Goal: Transaction & Acquisition: Download file/media

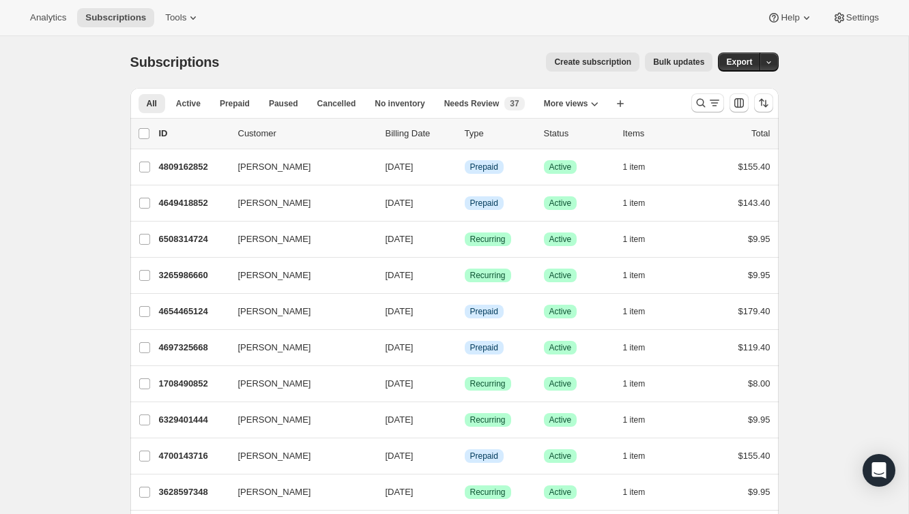
click at [701, 115] on div at bounding box center [732, 102] width 93 height 27
click at [701, 107] on icon "Search and filter results" at bounding box center [701, 103] width 14 height 14
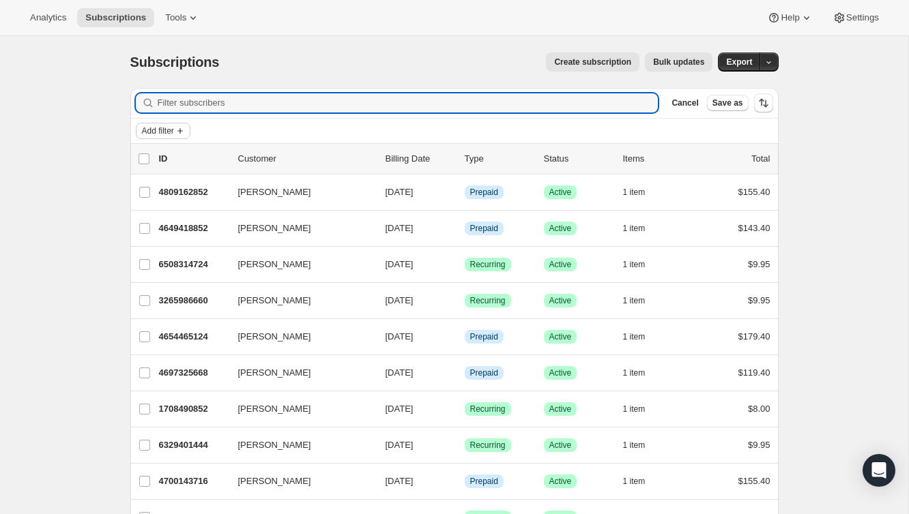
click at [174, 130] on span "Add filter" at bounding box center [158, 131] width 32 height 11
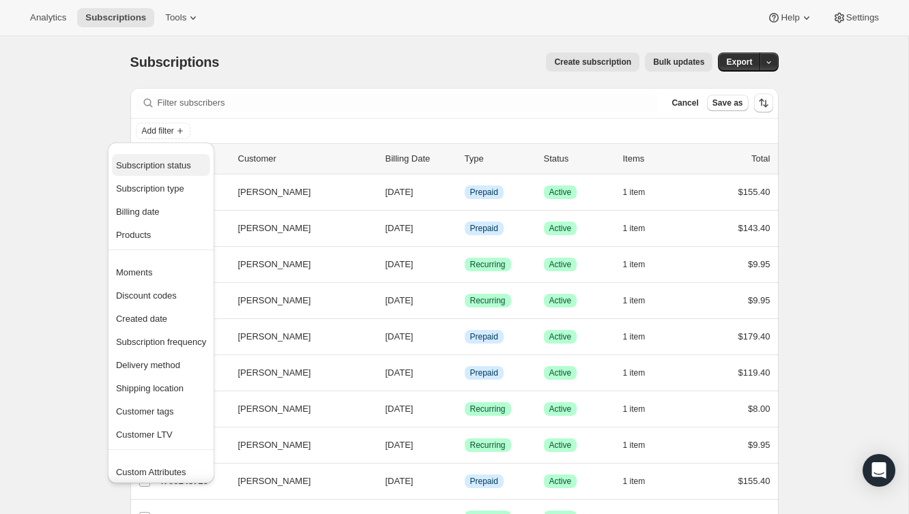
click at [174, 170] on span "Subscription status" at bounding box center [153, 165] width 75 height 10
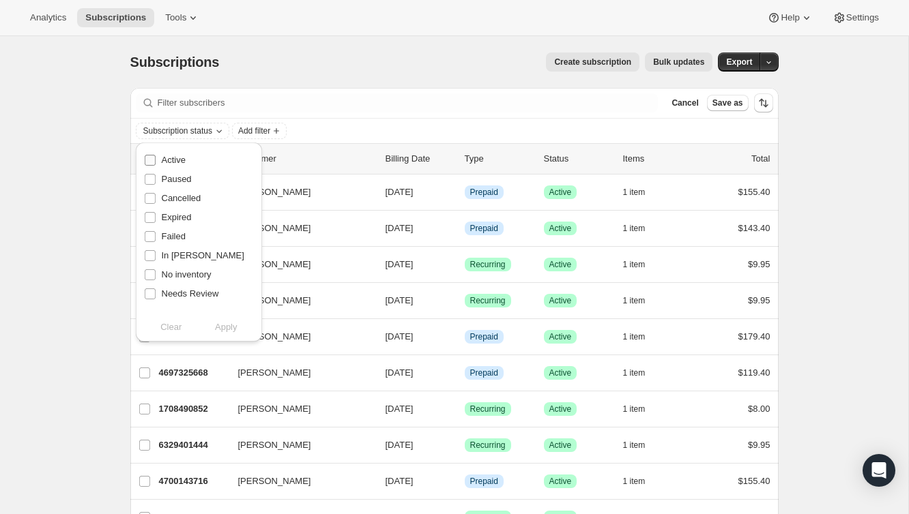
click at [179, 161] on span "Active" at bounding box center [174, 160] width 24 height 10
click at [156, 161] on input "Active" at bounding box center [150, 160] width 11 height 11
checkbox input "true"
click at [254, 128] on span "Add filter" at bounding box center [254, 131] width 32 height 11
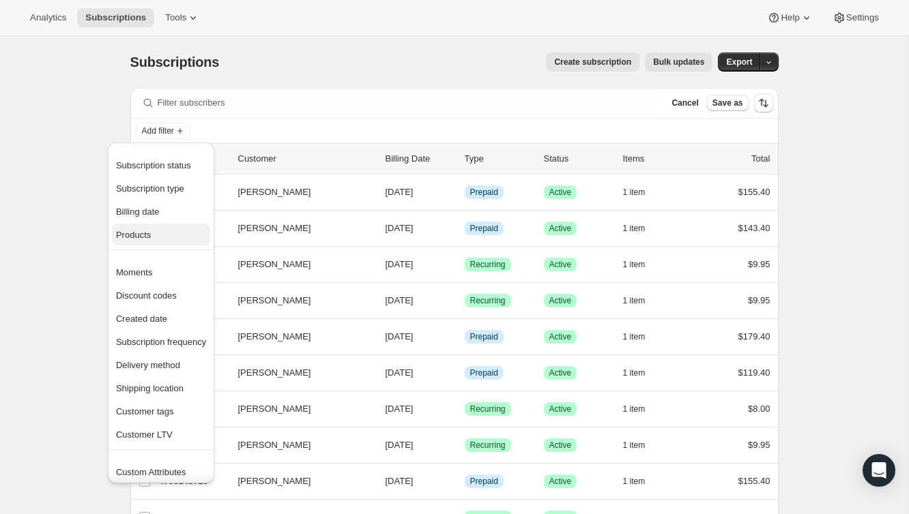
click at [153, 234] on span "Products" at bounding box center [161, 236] width 90 height 14
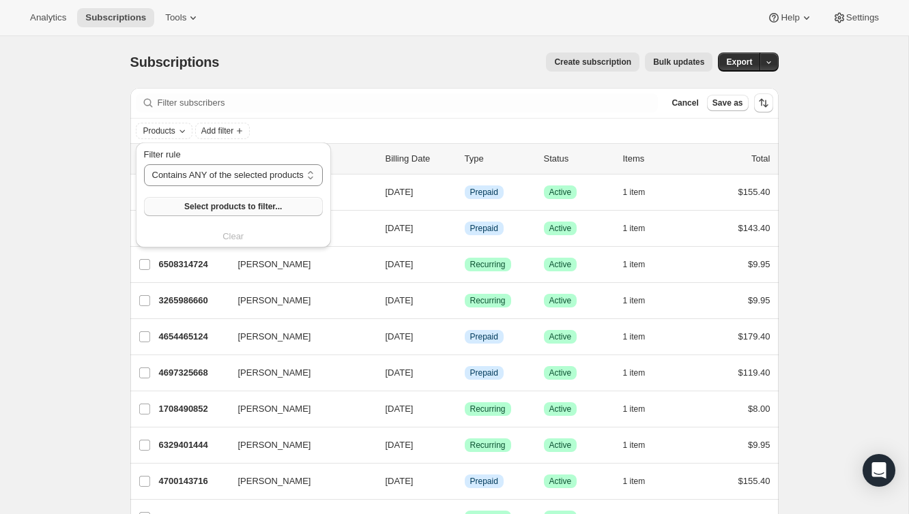
click at [199, 208] on span "Select products to filter..." at bounding box center [233, 206] width 98 height 11
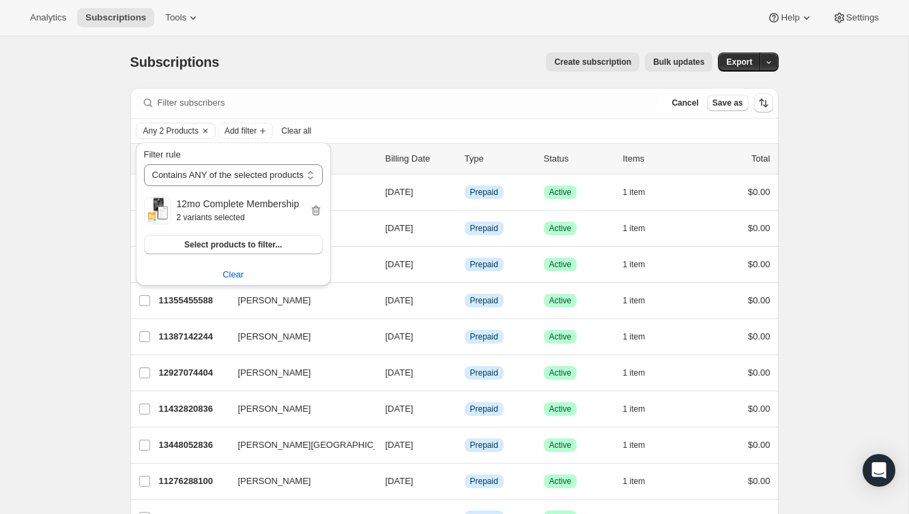
click at [423, 31] on div "Analytics Subscriptions Tools Help Settings" at bounding box center [454, 18] width 909 height 36
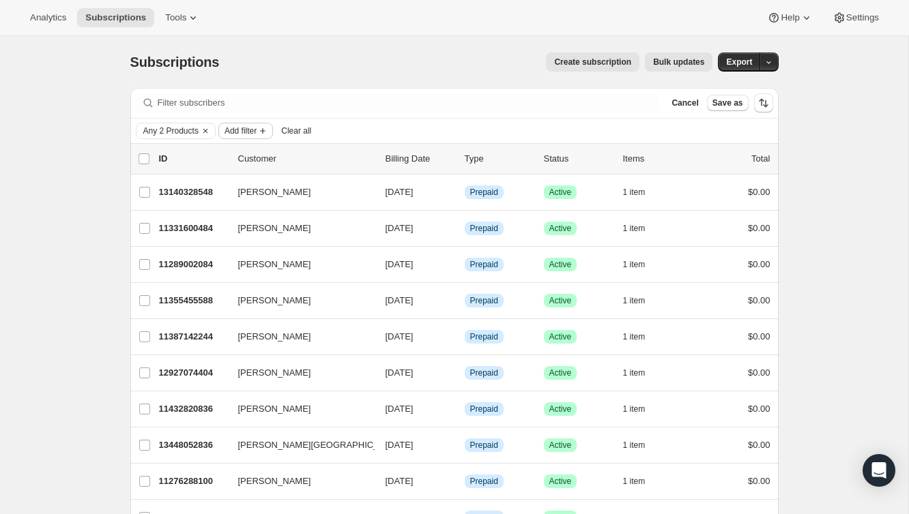
click at [268, 132] on icon "Add filter" at bounding box center [262, 131] width 11 height 11
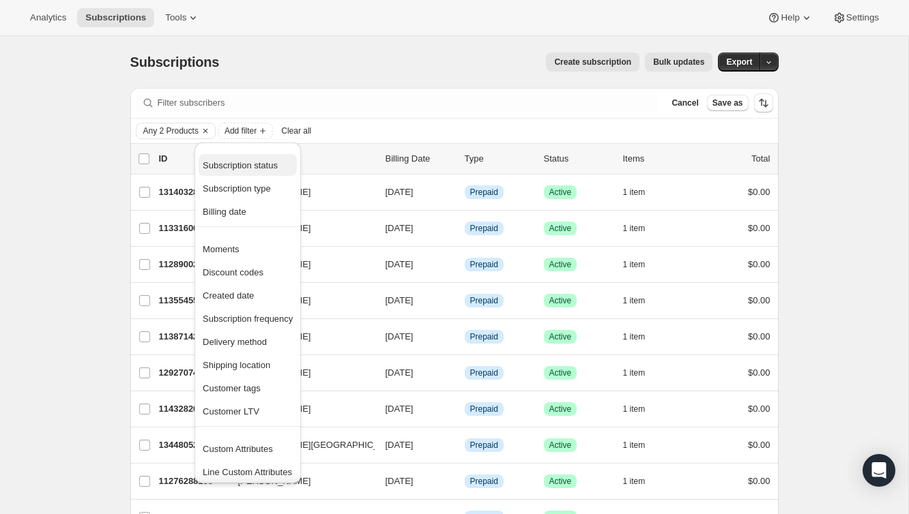
click at [260, 171] on span "Subscription status" at bounding box center [248, 166] width 90 height 14
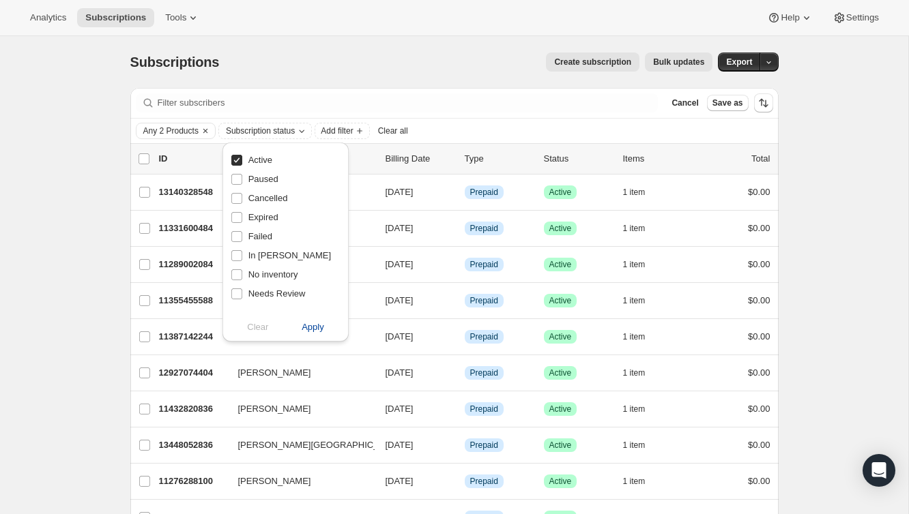
click at [318, 325] on span "Apply" at bounding box center [313, 328] width 23 height 14
click at [429, 85] on div "Subscriptions. This page is ready Subscriptions Create subscription Bulk update…" at bounding box center [454, 62] width 648 height 52
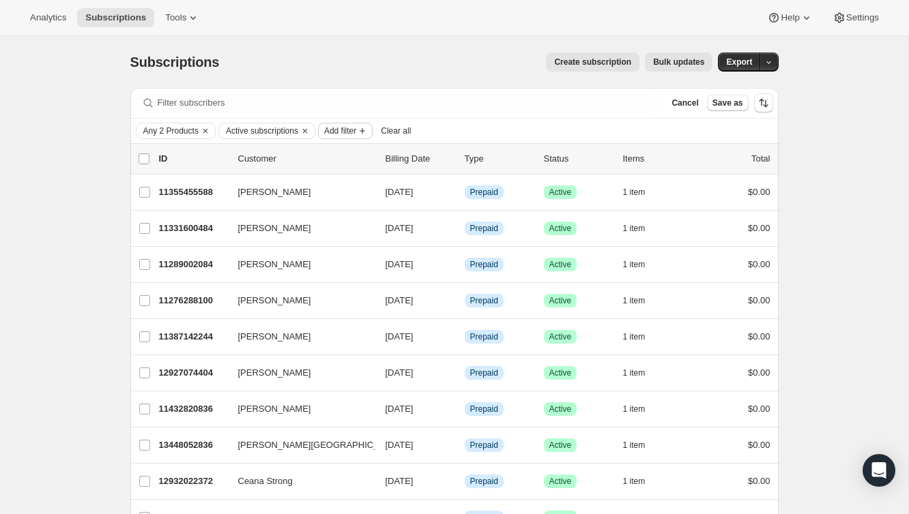
click at [368, 127] on icon "Add filter" at bounding box center [362, 131] width 11 height 11
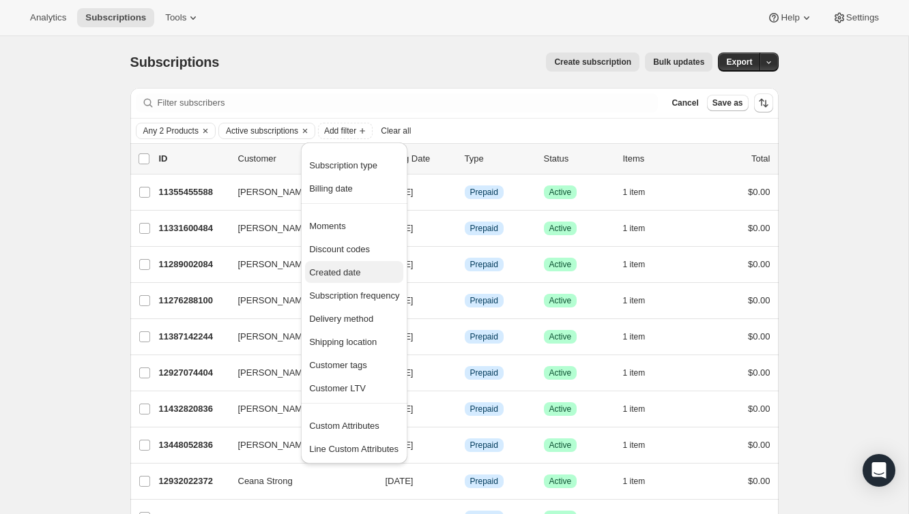
click at [364, 270] on span "Created date" at bounding box center [354, 273] width 90 height 14
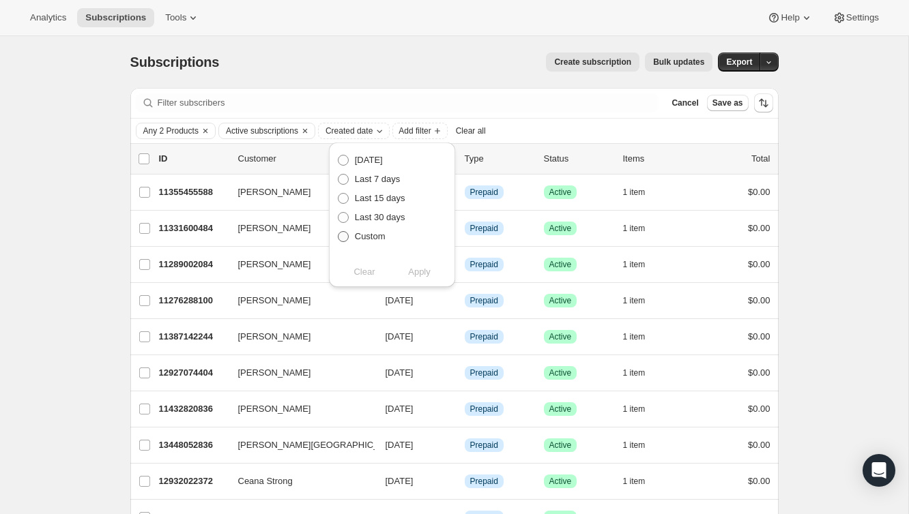
click at [358, 235] on span "Custom" at bounding box center [370, 236] width 31 height 10
click at [338, 232] on input "Custom" at bounding box center [338, 231] width 1 height 1
radio input "true"
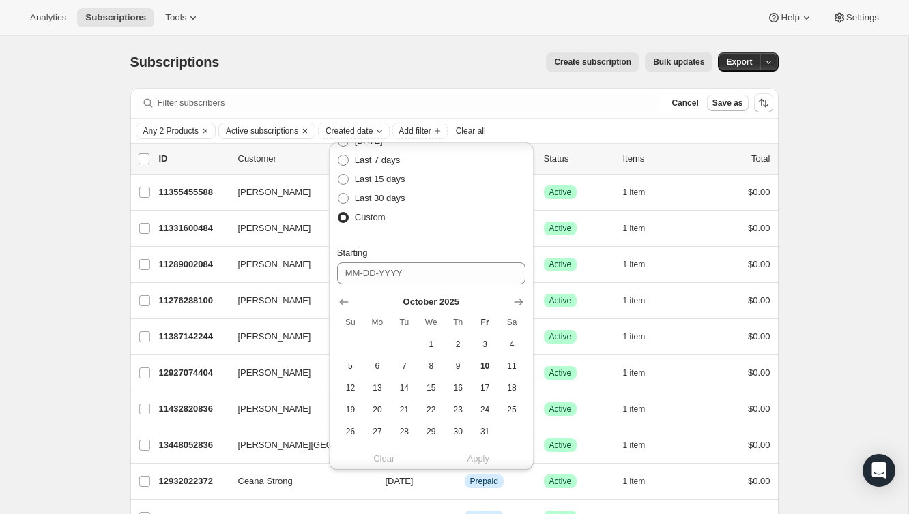
scroll to position [22, 0]
click at [339, 302] on icon "Show previous month, September 2025" at bounding box center [344, 300] width 14 height 14
click at [339, 302] on icon "Show previous month, August 2025" at bounding box center [344, 300] width 14 height 14
click at [339, 302] on icon "Show previous month, July 2025" at bounding box center [344, 300] width 14 height 14
click at [339, 302] on icon "Show previous month, June 2025" at bounding box center [344, 300] width 14 height 14
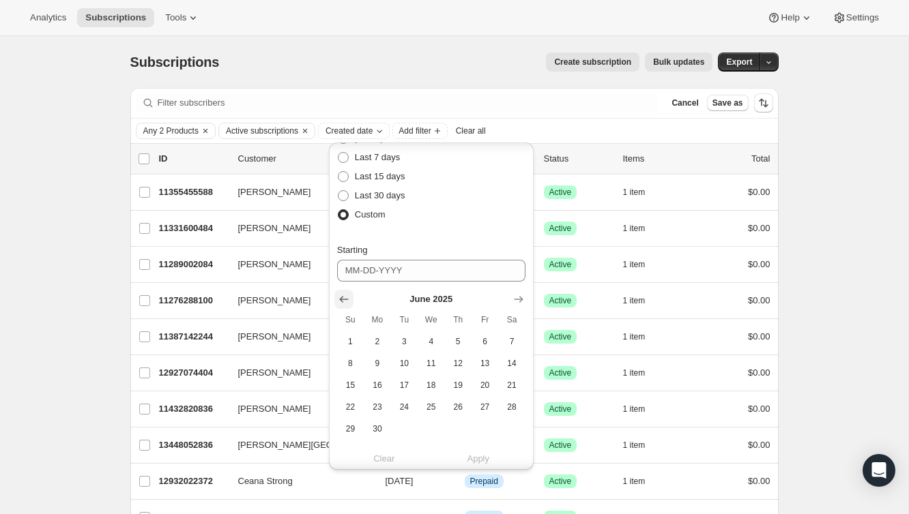
click at [339, 302] on icon "Show previous month, May 2025" at bounding box center [344, 300] width 14 height 14
click at [339, 302] on icon "Show previous month, April 2025" at bounding box center [344, 300] width 14 height 14
click at [481, 388] on span "18" at bounding box center [485, 385] width 16 height 11
type input "04-18-2025"
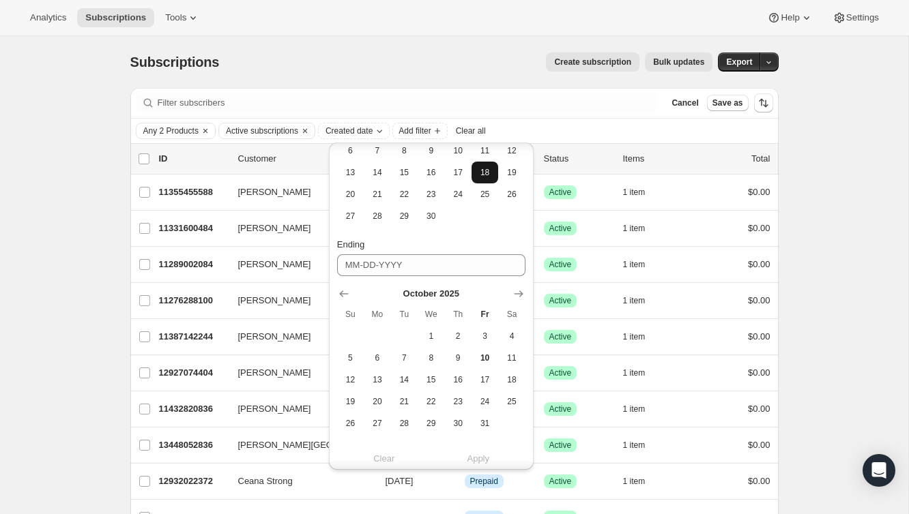
scroll to position [241, 0]
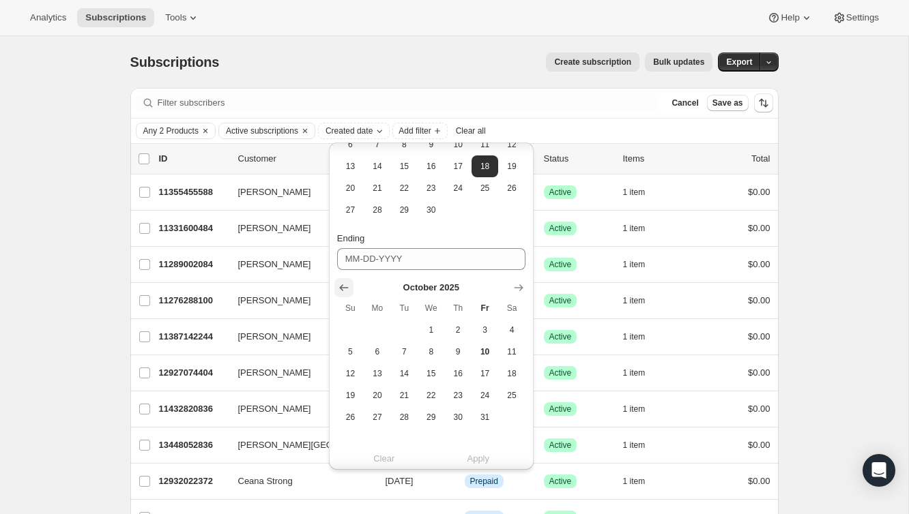
click at [345, 289] on icon "Show previous month, September 2025" at bounding box center [344, 288] width 14 height 14
click at [345, 289] on icon "Show previous month, August 2025" at bounding box center [344, 288] width 14 height 14
click at [345, 289] on icon "Show previous month, July 2025" at bounding box center [344, 288] width 14 height 14
click at [345, 289] on icon "Show previous month, June 2025" at bounding box center [344, 288] width 14 height 14
click at [397, 375] on span "17" at bounding box center [404, 373] width 16 height 11
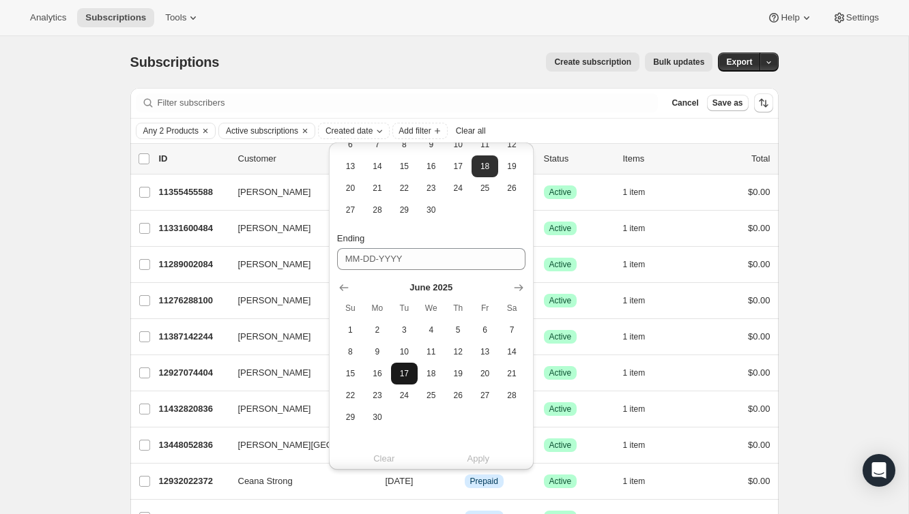
type input "06-17-2025"
click at [484, 457] on span "Apply" at bounding box center [478, 459] width 23 height 14
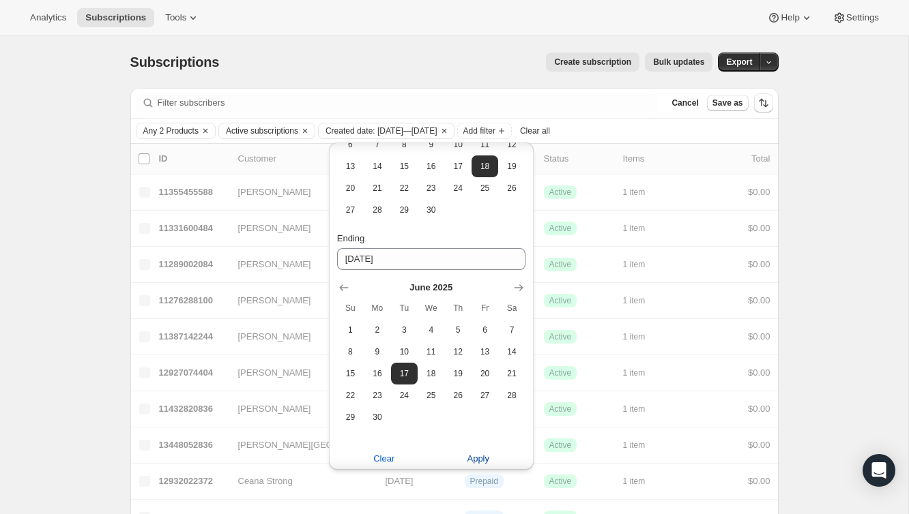
click at [478, 458] on span "Apply" at bounding box center [478, 459] width 23 height 14
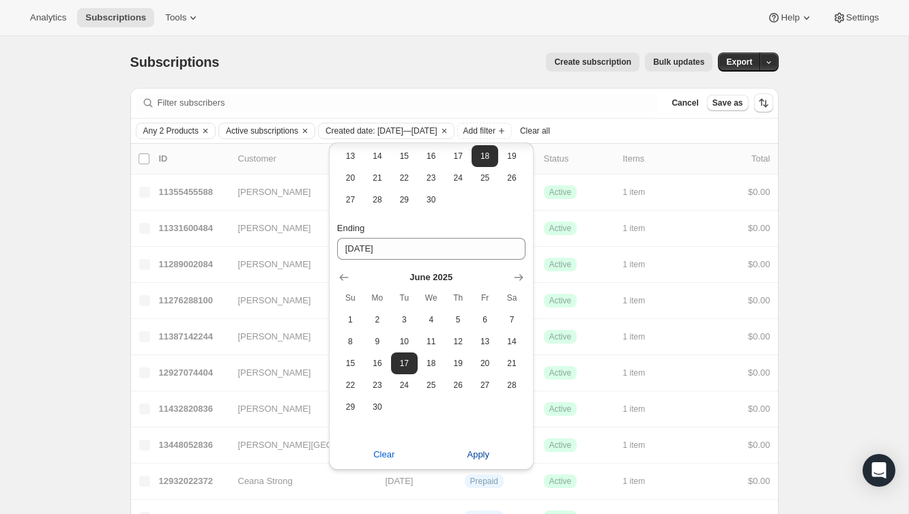
click at [474, 450] on span "Apply" at bounding box center [478, 455] width 23 height 14
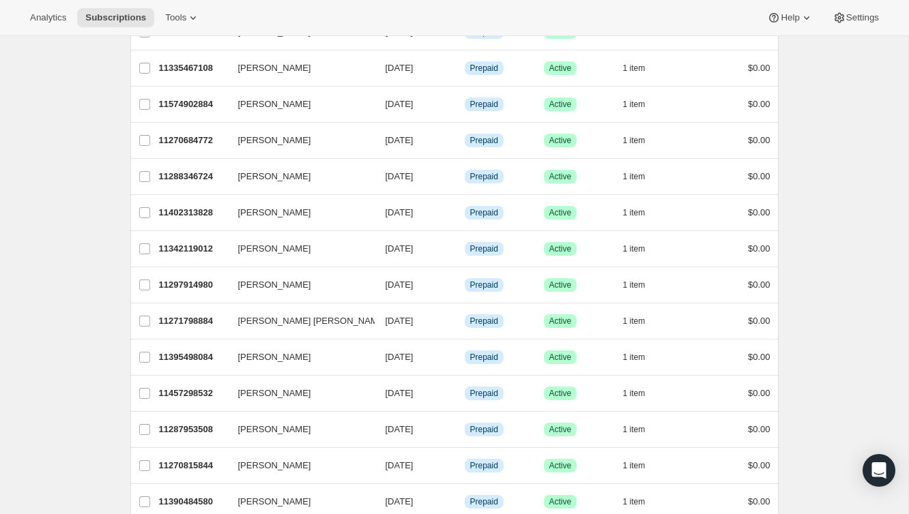
scroll to position [0, 0]
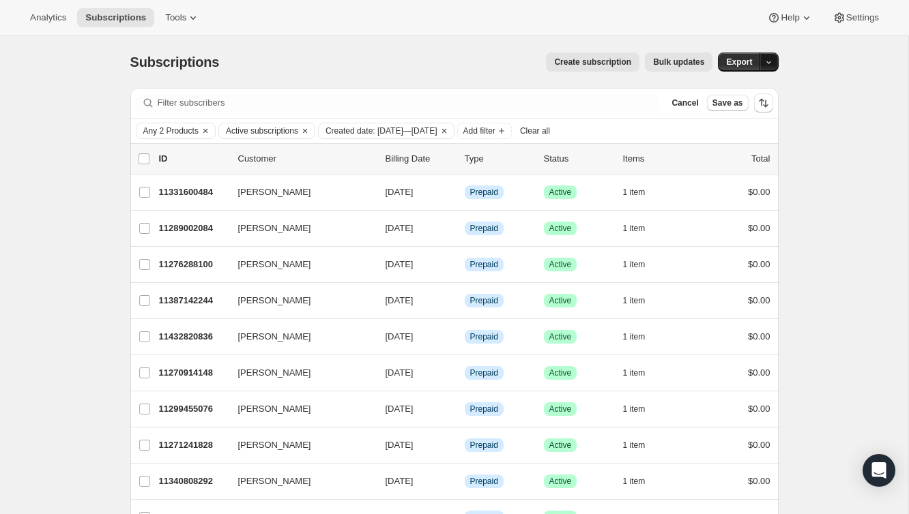
click at [765, 63] on icon "button" at bounding box center [768, 62] width 9 height 9
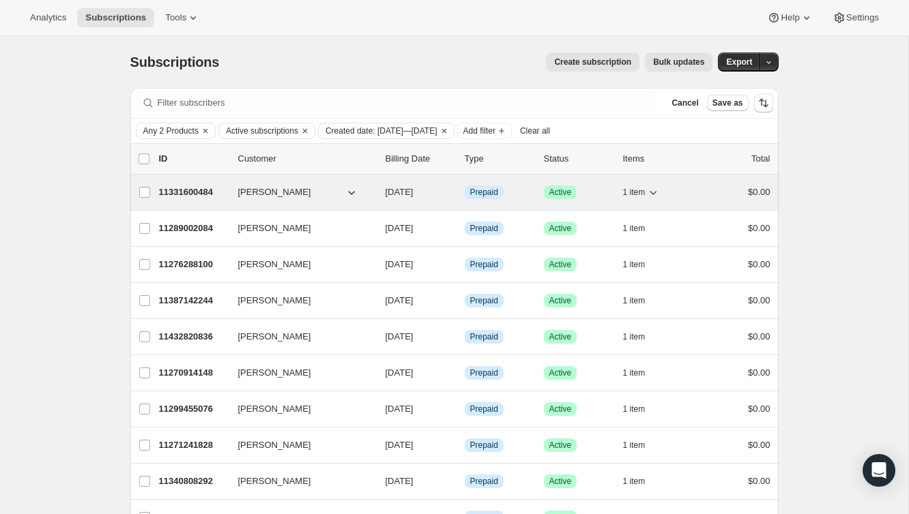
click at [714, 192] on div "$0.00" at bounding box center [736, 193] width 68 height 14
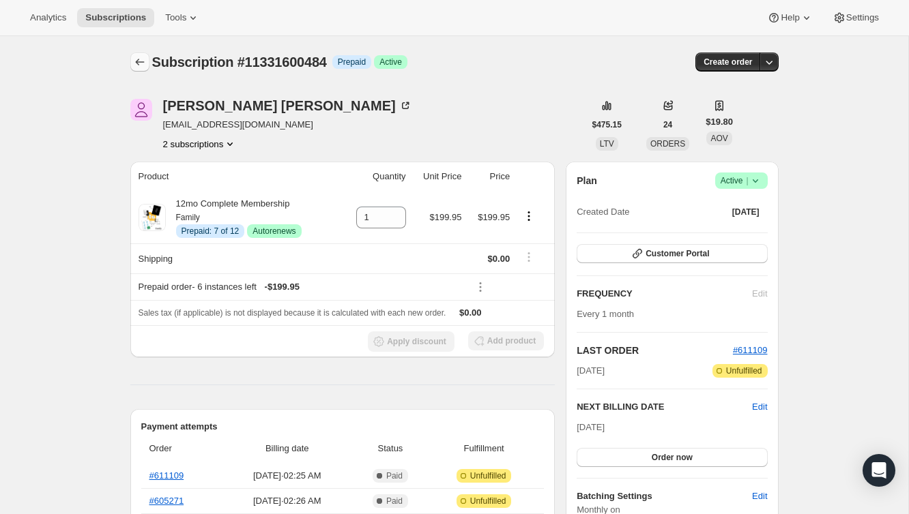
click at [141, 63] on icon "Subscriptions" at bounding box center [140, 62] width 14 height 14
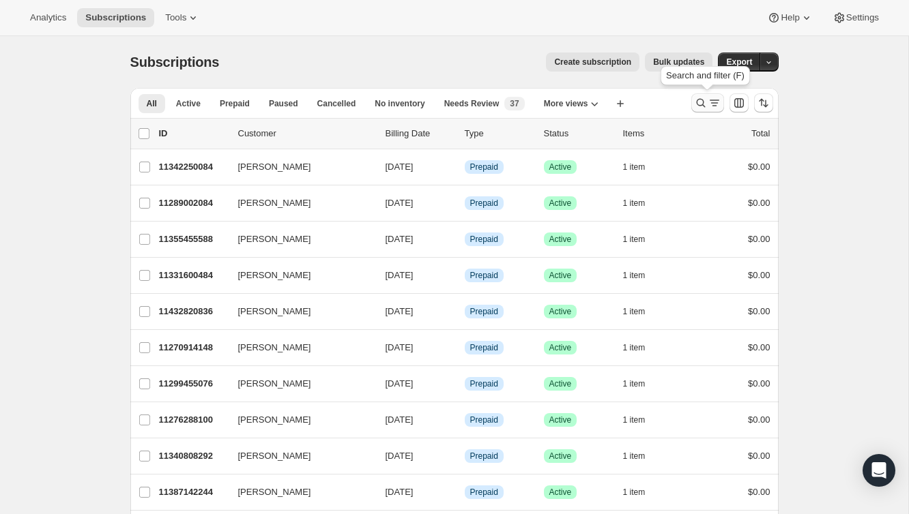
click at [698, 102] on icon "Search and filter results" at bounding box center [701, 103] width 14 height 14
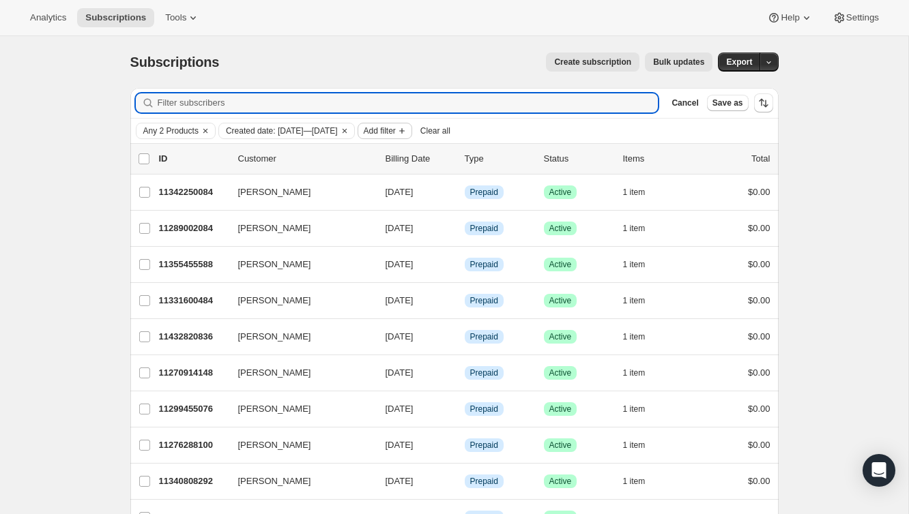
click at [396, 129] on span "Add filter" at bounding box center [380, 131] width 32 height 11
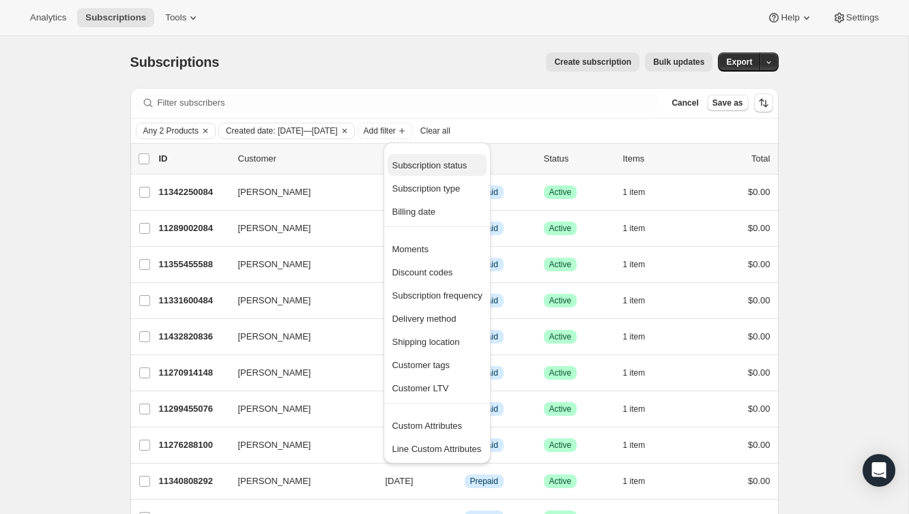
click at [437, 169] on span "Subscription status" at bounding box center [429, 165] width 75 height 10
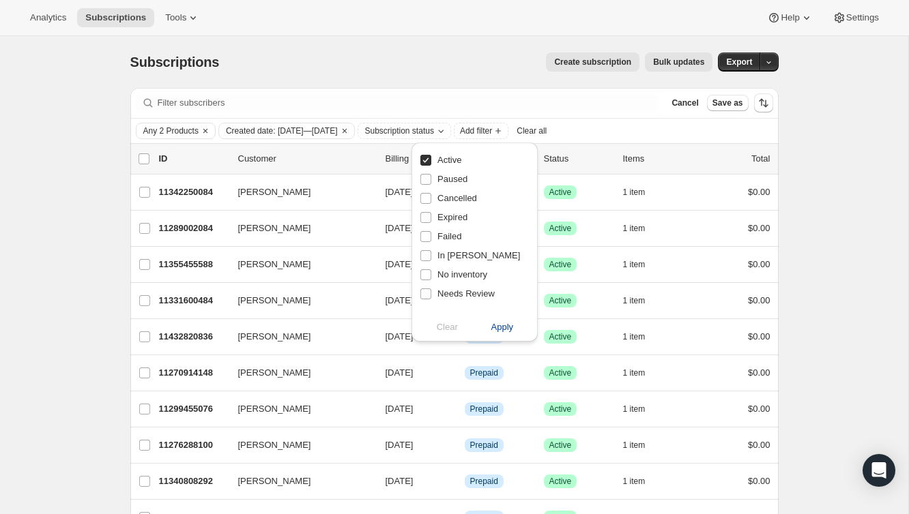
click at [505, 323] on span "Apply" at bounding box center [502, 328] width 23 height 14
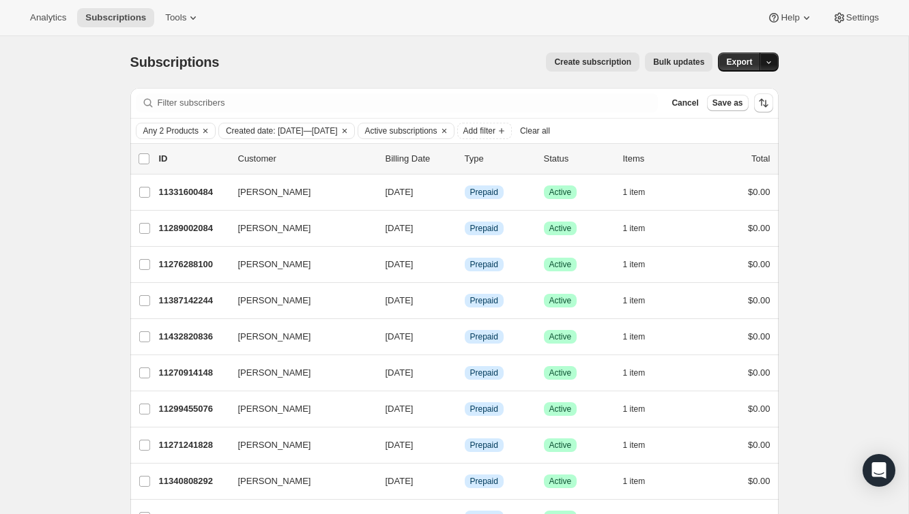
click at [766, 61] on icon "button" at bounding box center [768, 62] width 9 height 9
click at [730, 89] on span "Subscription data" at bounding box center [696, 90] width 68 height 10
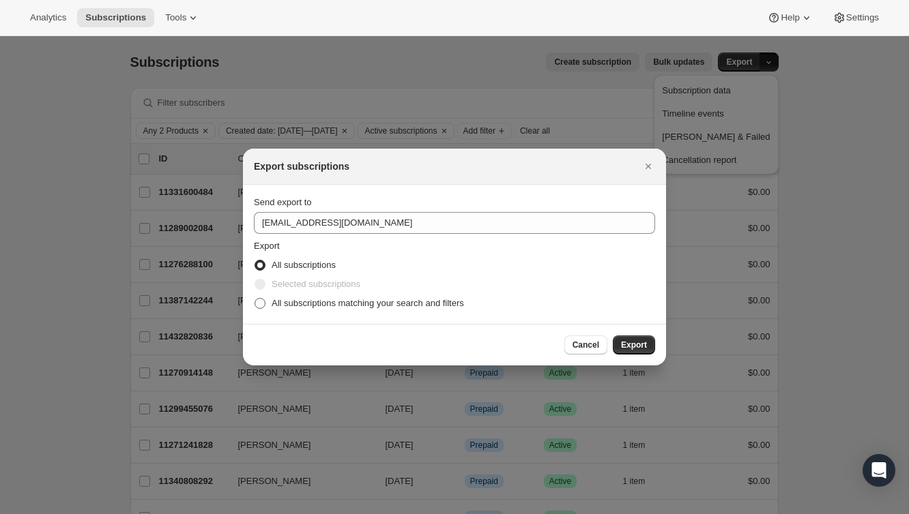
click at [302, 305] on span "All subscriptions matching your search and filters" at bounding box center [368, 303] width 192 height 10
click at [255, 299] on input "All subscriptions matching your search and filters" at bounding box center [254, 298] width 1 height 1
radio input "true"
click at [636, 345] on span "Export" at bounding box center [634, 345] width 26 height 11
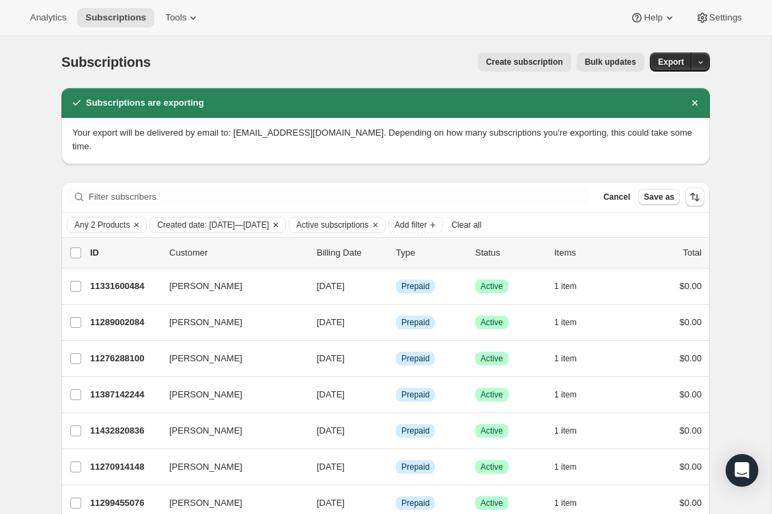
click at [248, 221] on span "Created date: Apr 18, 2025—Jun 17, 2025" at bounding box center [213, 225] width 112 height 11
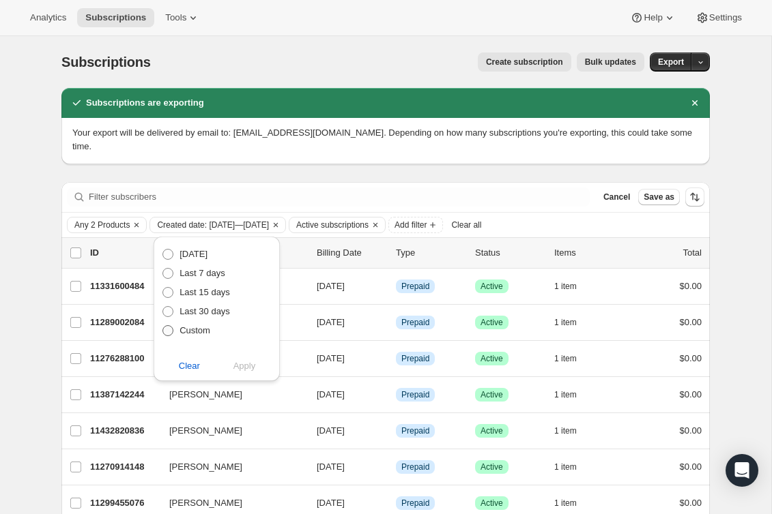
click at [205, 331] on span "Custom" at bounding box center [194, 330] width 31 height 10
click at [163, 326] on input "Custom" at bounding box center [162, 325] width 1 height 1
radio input "true"
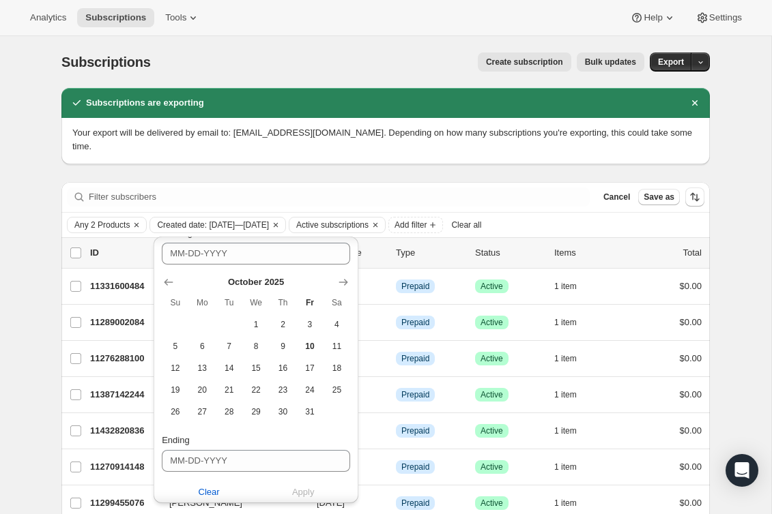
scroll to position [157, 0]
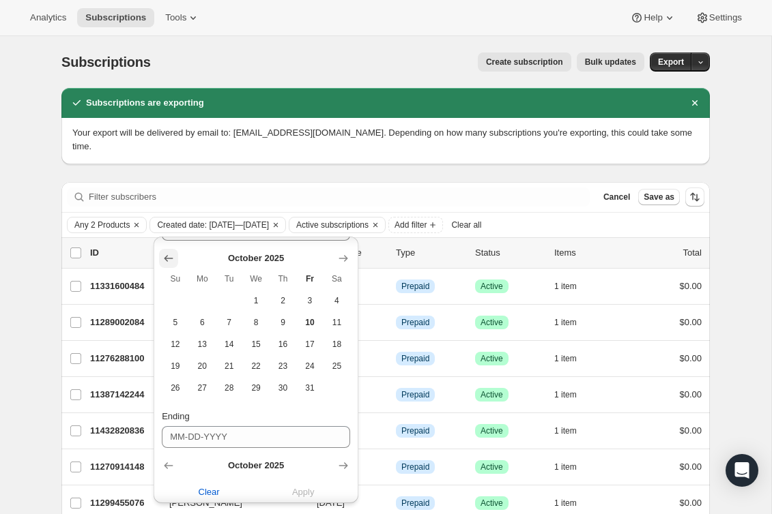
click at [169, 259] on icon "Show previous month, September 2025" at bounding box center [168, 258] width 9 height 7
click at [169, 259] on icon "Show previous month, August 2025" at bounding box center [168, 258] width 9 height 7
click at [169, 259] on icon "Show previous month, July 2025" at bounding box center [168, 258] width 9 height 7
click at [169, 259] on icon "Show previous month, June 2025" at bounding box center [168, 258] width 9 height 7
click at [263, 347] on span "18" at bounding box center [256, 344] width 16 height 11
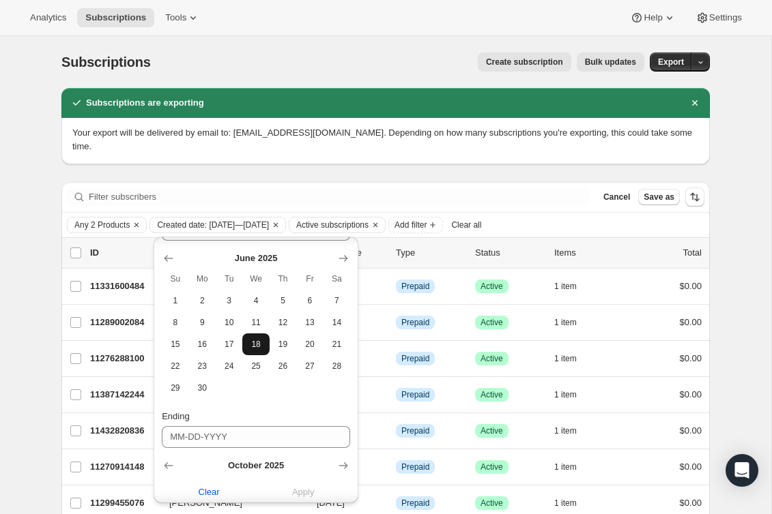
type input "06-18-2025"
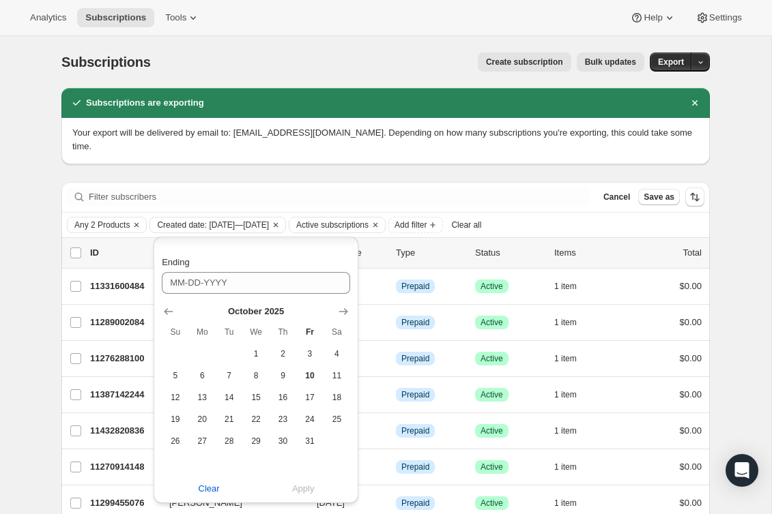
scroll to position [312, 0]
click at [314, 377] on span "10" at bounding box center [310, 375] width 16 height 11
type input "10-10-2025"
click at [304, 487] on span "Apply" at bounding box center [303, 489] width 23 height 14
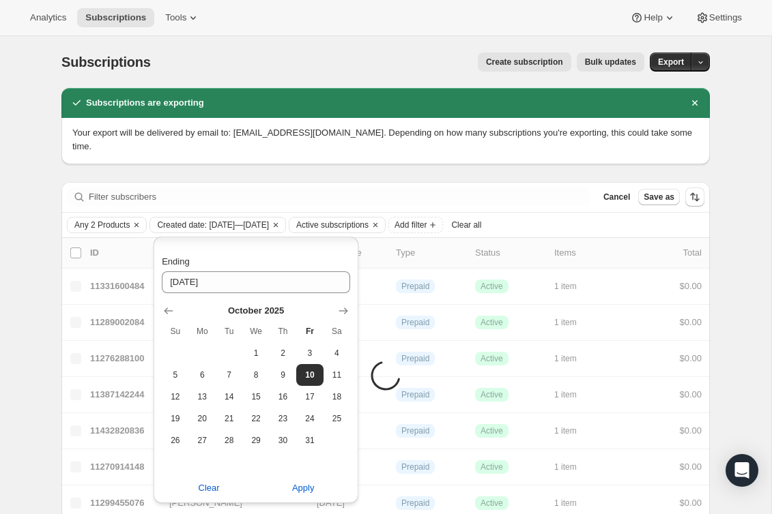
click at [121, 233] on div "Any 2 Products Created date: Jun 18, 2025—Oct 10, 2025 Active subscriptions Add…" at bounding box center [385, 225] width 648 height 25
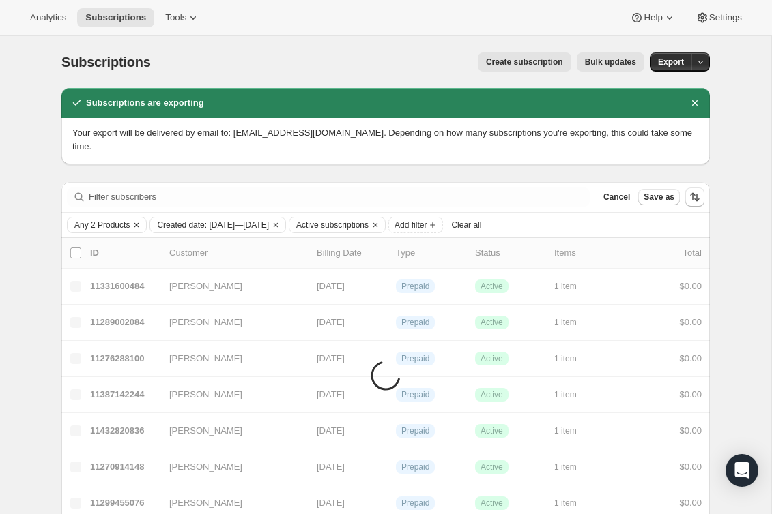
click at [121, 229] on span "Any 2 Products" at bounding box center [101, 225] width 55 height 11
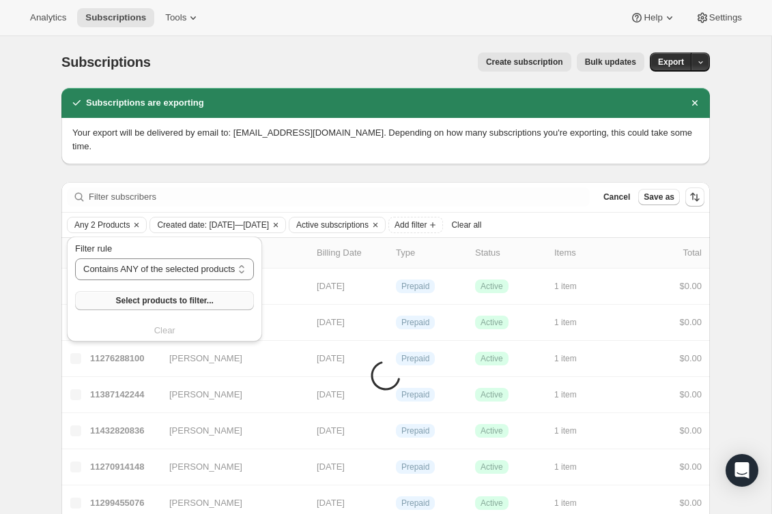
click at [160, 306] on span "Select products to filter..." at bounding box center [164, 300] width 98 height 11
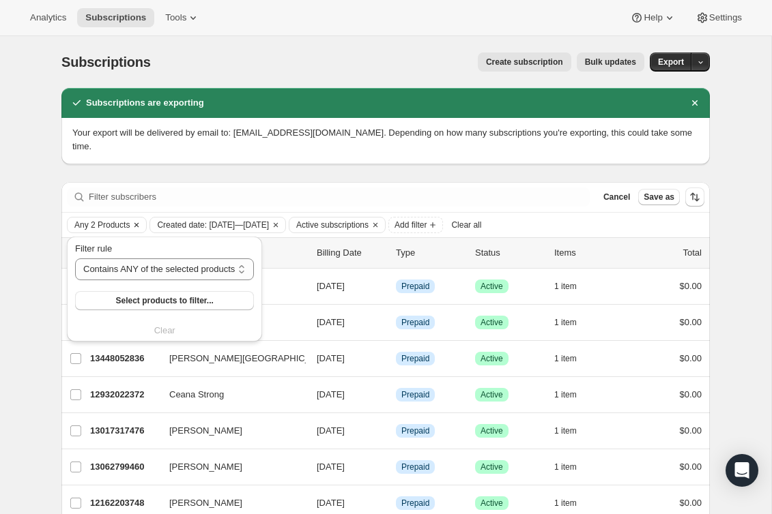
click at [141, 223] on icon "Clear" at bounding box center [136, 225] width 11 height 11
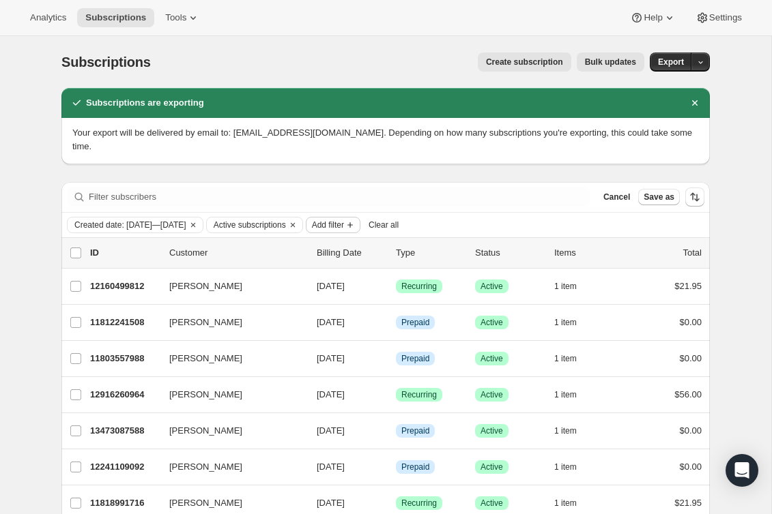
click at [344, 223] on span "Add filter" at bounding box center [328, 225] width 32 height 11
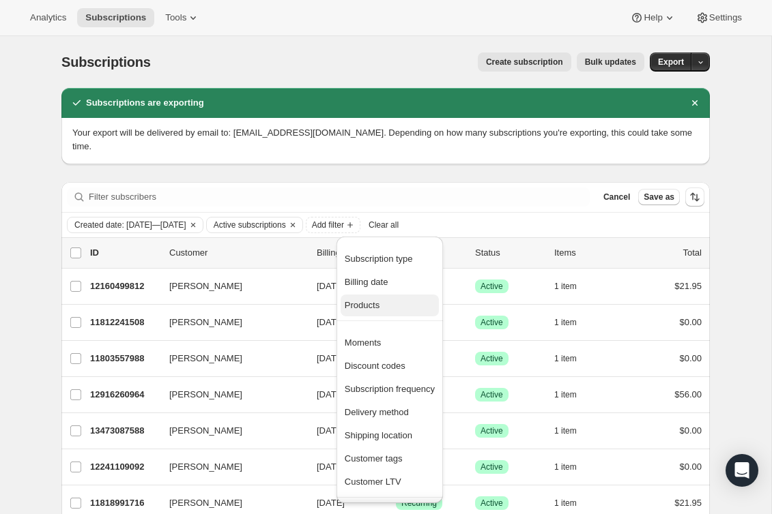
click at [379, 302] on span "Products" at bounding box center [362, 305] width 35 height 10
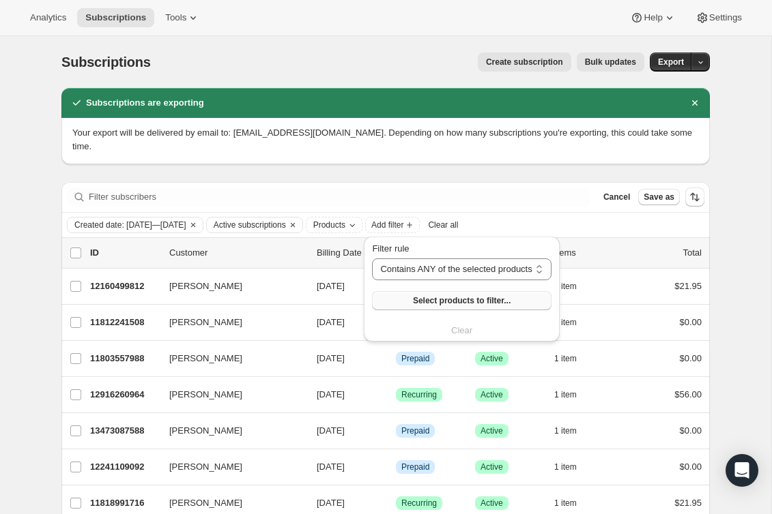
click at [384, 302] on button "Select products to filter..." at bounding box center [461, 300] width 179 height 19
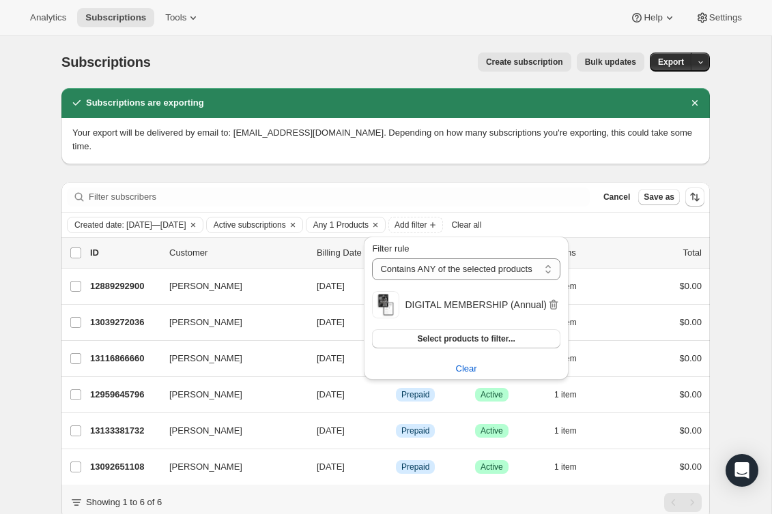
click at [496, 177] on div "Subscriptions are exporting Your export will be delivered by email to: dwell@dw…" at bounding box center [385, 324] width 648 height 473
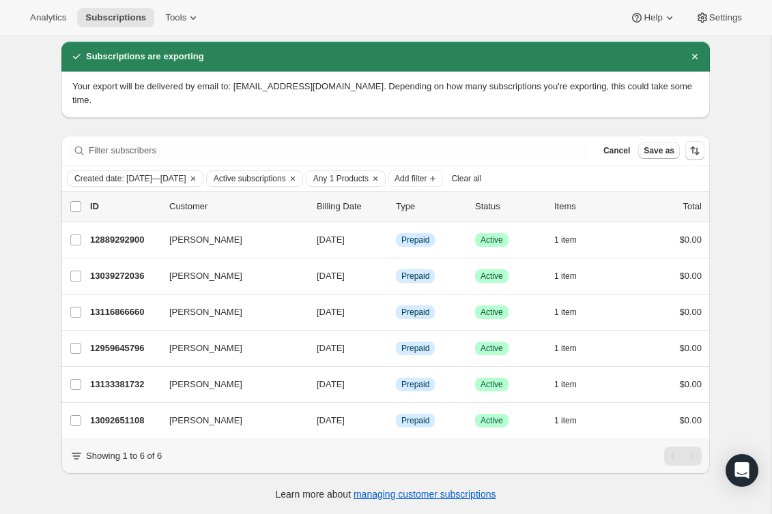
scroll to position [0, 0]
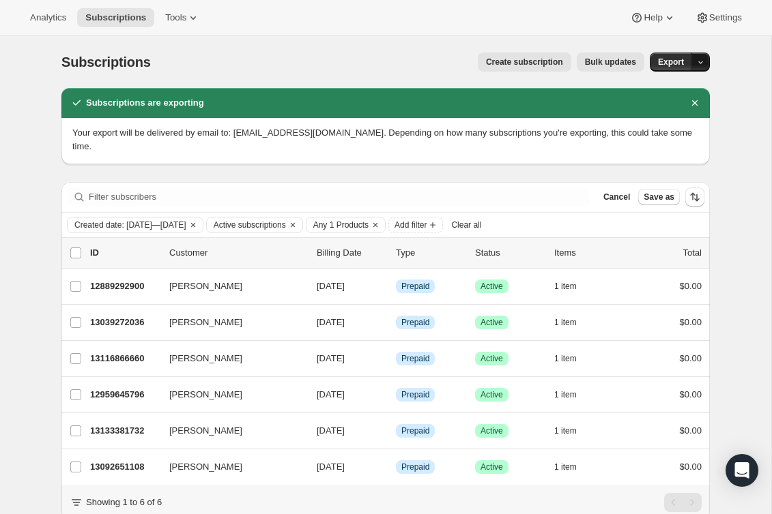
click at [699, 61] on icon "button" at bounding box center [700, 62] width 9 height 9
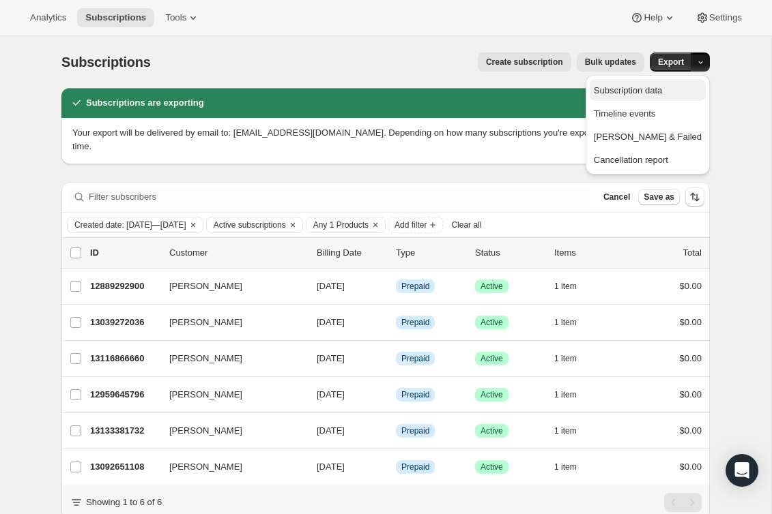
click at [667, 96] on span "Subscription data" at bounding box center [648, 91] width 108 height 14
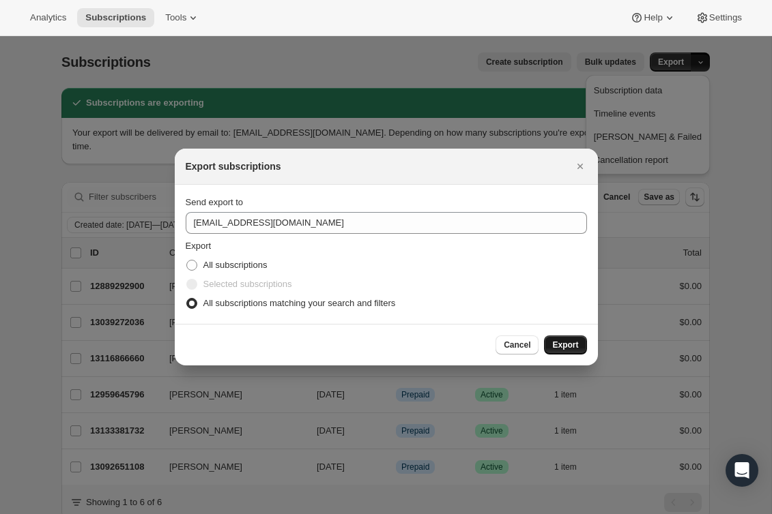
click at [559, 342] on span "Export" at bounding box center [565, 345] width 26 height 11
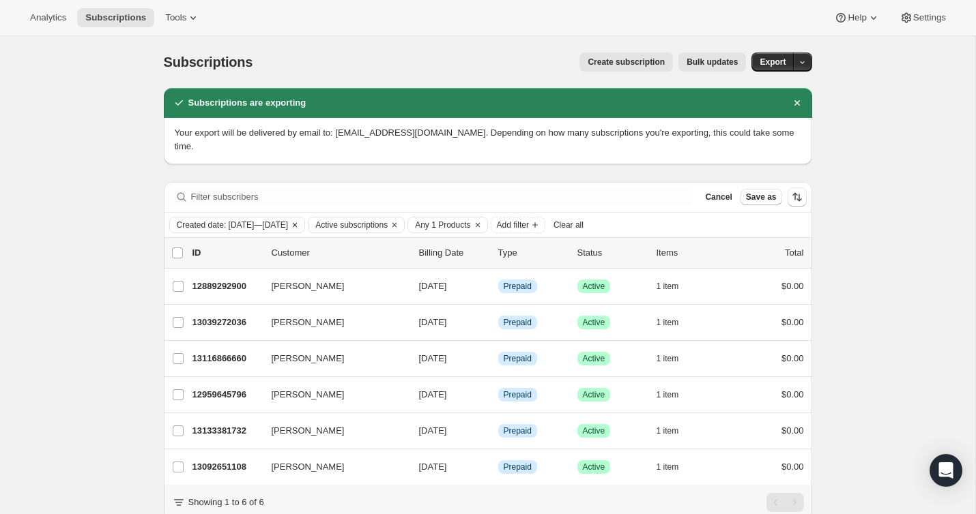
click at [297, 226] on icon "Clear" at bounding box center [295, 224] width 4 height 4
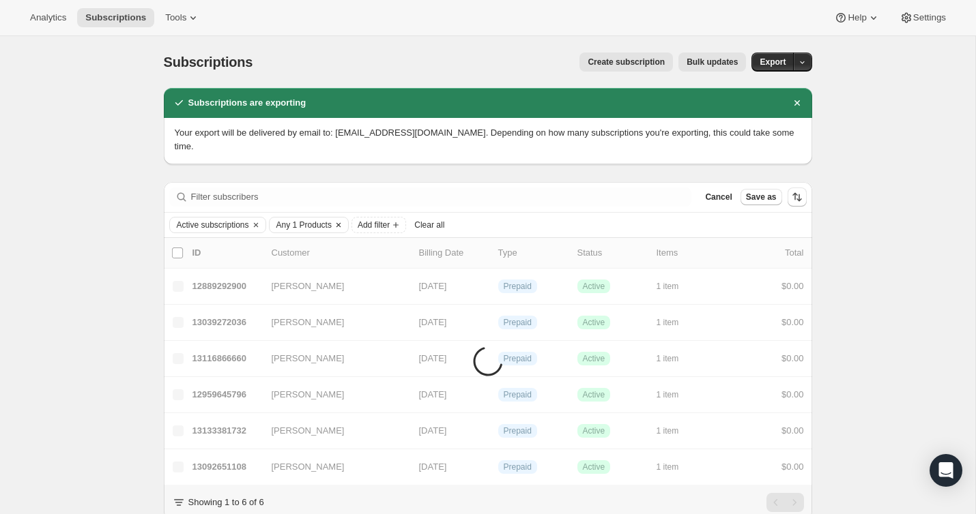
click at [344, 222] on icon "Clear" at bounding box center [338, 225] width 11 height 11
click at [307, 227] on span "Add filter" at bounding box center [291, 225] width 32 height 11
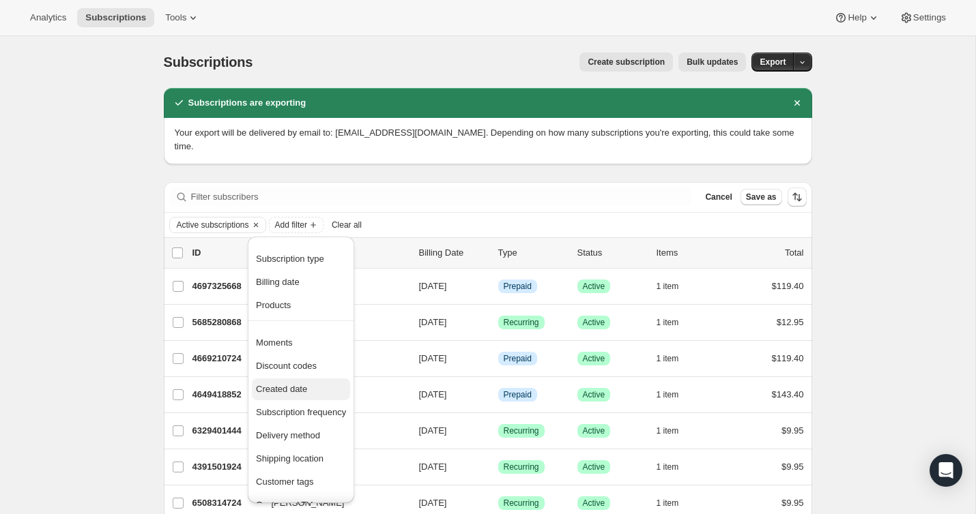
click at [309, 395] on span "Created date" at bounding box center [301, 390] width 90 height 14
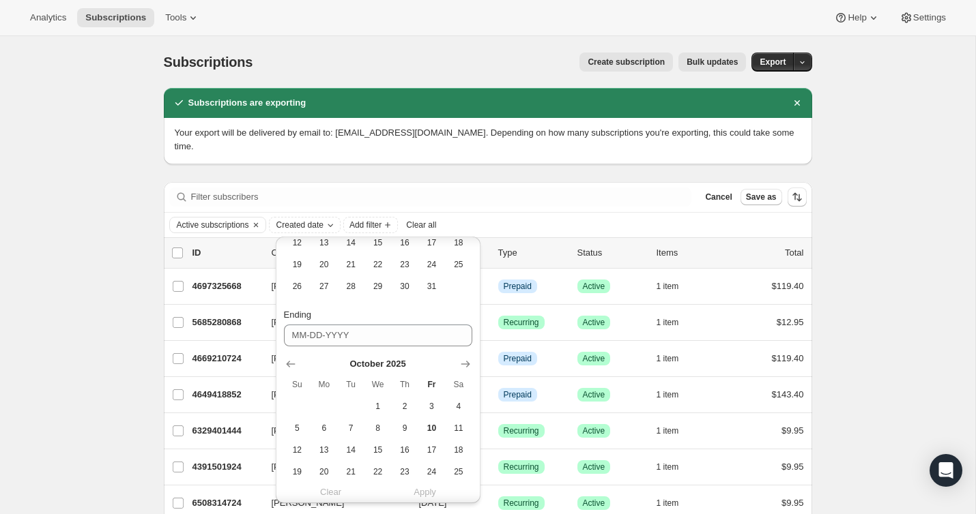
scroll to position [259, 0]
click at [287, 361] on icon "Show previous month, September 2025" at bounding box center [291, 364] width 14 height 14
click at [287, 361] on icon "Show previous month, August 2025" at bounding box center [291, 364] width 14 height 14
click at [287, 361] on icon "Show previous month, July 2025" at bounding box center [291, 364] width 14 height 14
click at [287, 361] on icon "Show previous month, June 2025" at bounding box center [291, 364] width 14 height 14
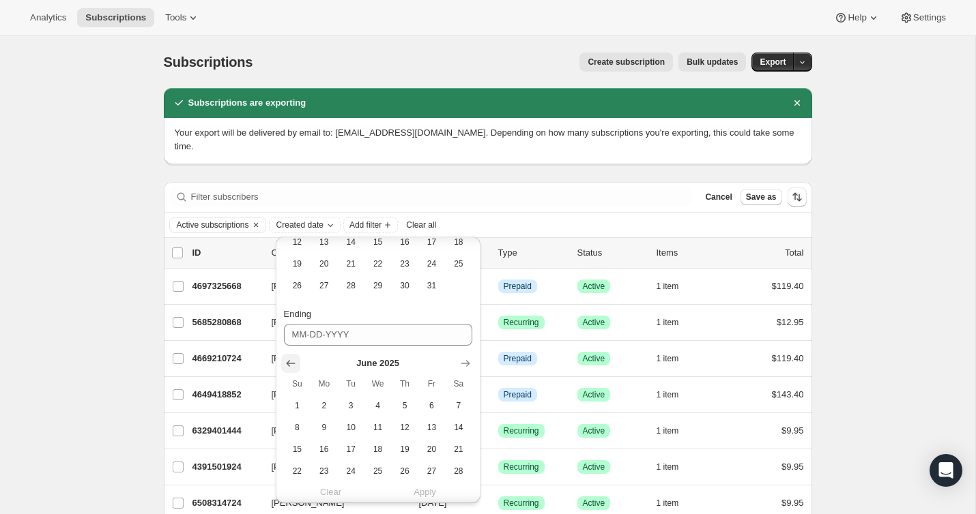
click at [287, 361] on icon "Show previous month, May 2025" at bounding box center [291, 364] width 14 height 14
click at [287, 361] on icon "Show previous month, April 2025" at bounding box center [291, 364] width 14 height 14
click at [441, 446] on button "18" at bounding box center [431, 450] width 27 height 22
type input "04-18-2025"
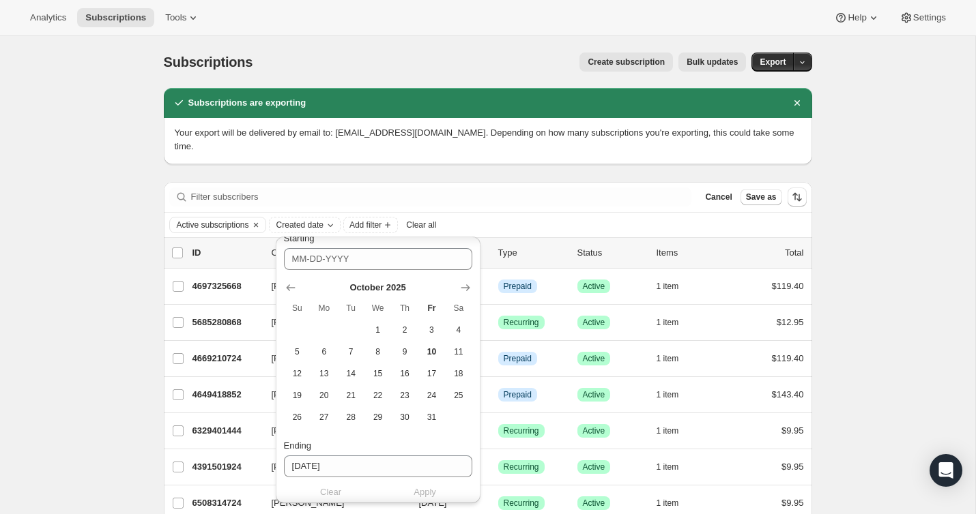
scroll to position [125, 0]
click at [456, 65] on div "Create subscription Bulk updates" at bounding box center [507, 62] width 477 height 19
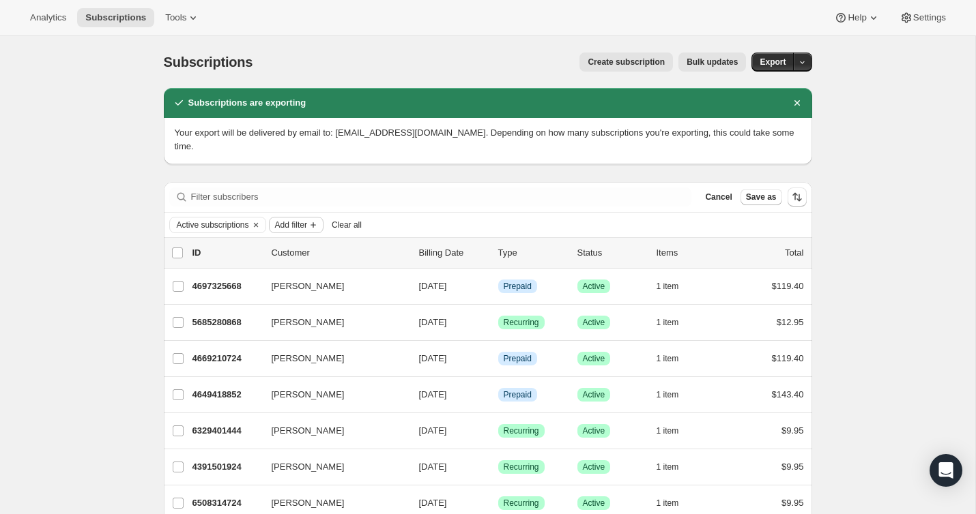
click at [307, 221] on span "Add filter" at bounding box center [291, 225] width 32 height 11
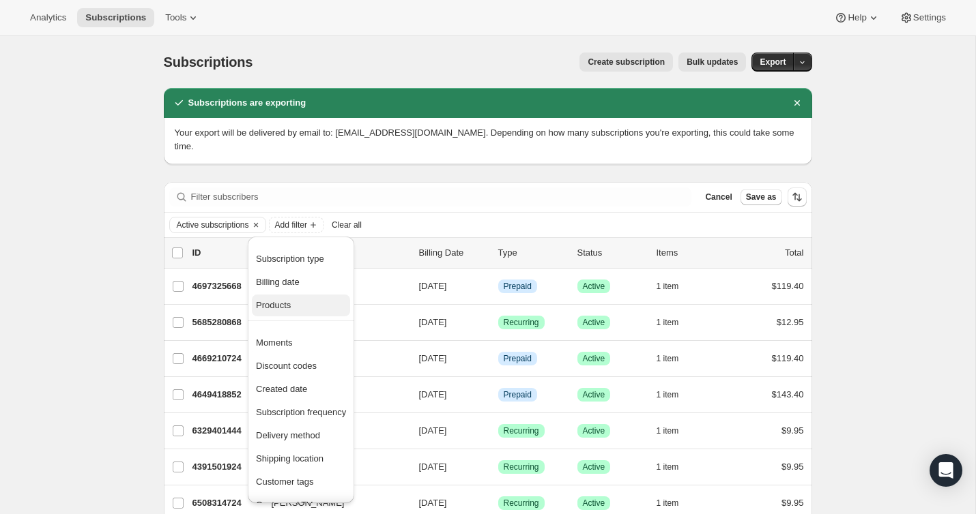
click at [304, 304] on span "Products" at bounding box center [301, 306] width 90 height 14
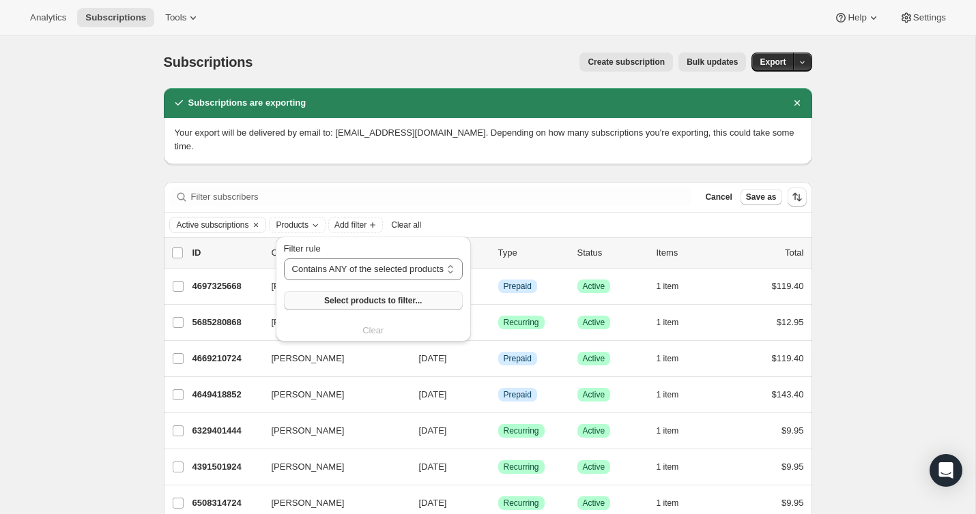
click at [362, 298] on span "Select products to filter..." at bounding box center [373, 300] width 98 height 11
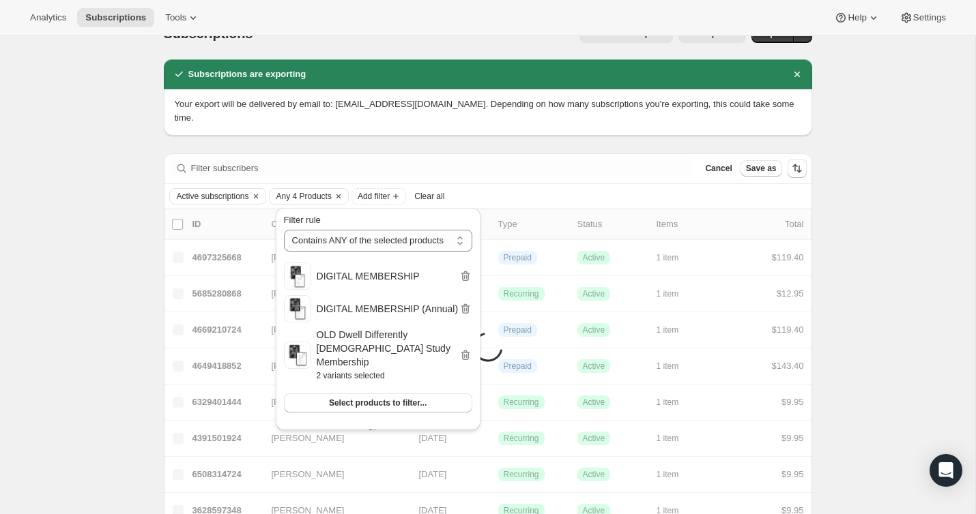
scroll to position [51, 0]
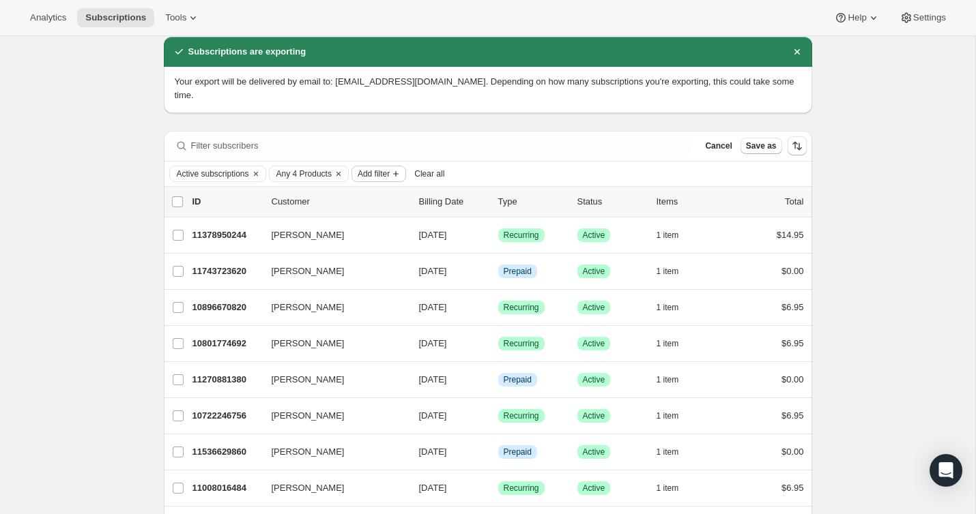
click at [401, 171] on icon "Add filter" at bounding box center [395, 174] width 11 height 11
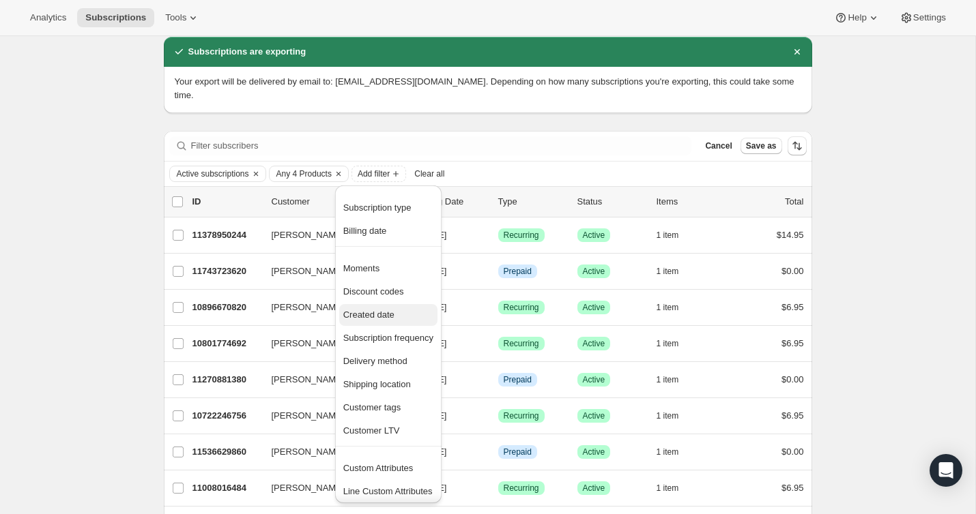
click at [392, 312] on span "Created date" at bounding box center [368, 315] width 51 height 10
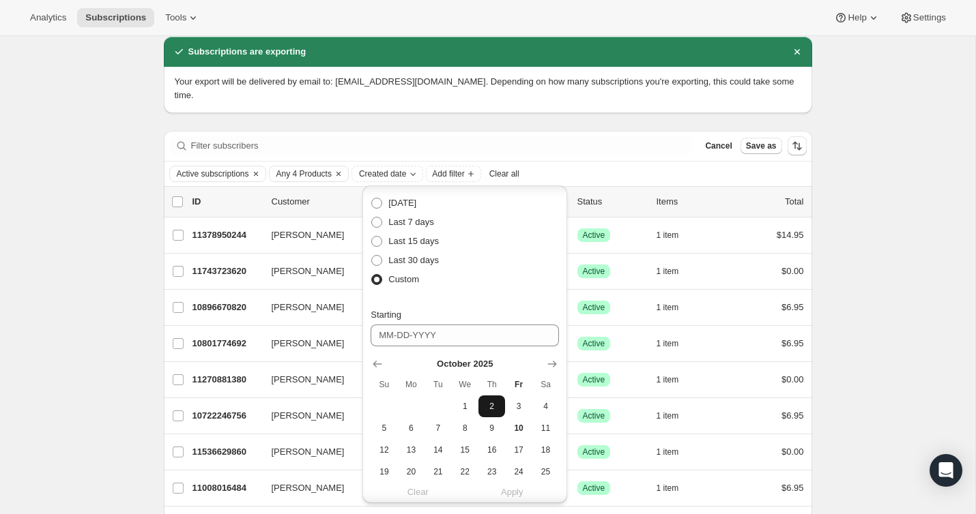
scroll to position [16, 0]
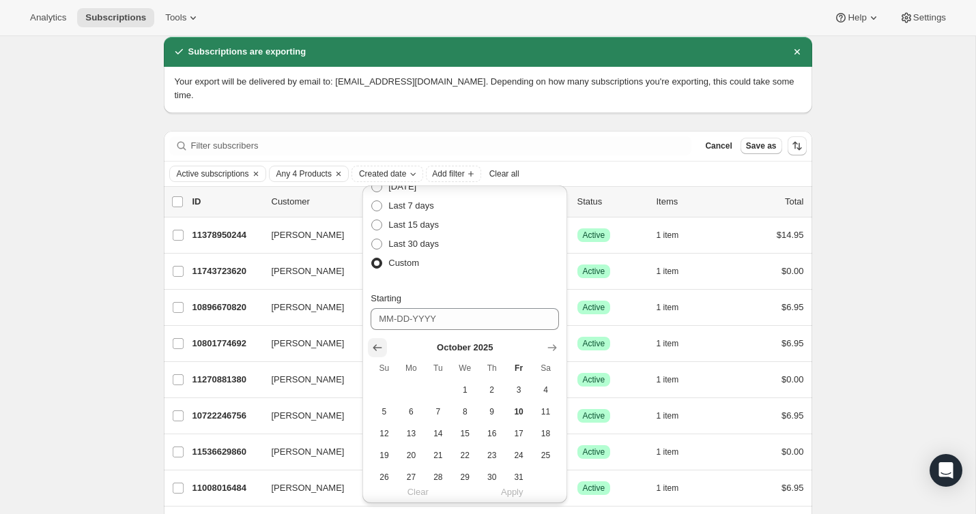
click at [384, 342] on button "Show previous month, September 2025" at bounding box center [377, 347] width 19 height 19
click at [384, 342] on button "Show previous month, August 2025" at bounding box center [377, 347] width 19 height 19
click at [384, 342] on button "Show previous month, July 2025" at bounding box center [377, 347] width 19 height 19
click at [384, 342] on button "Show previous month, May 2025" at bounding box center [377, 347] width 19 height 19
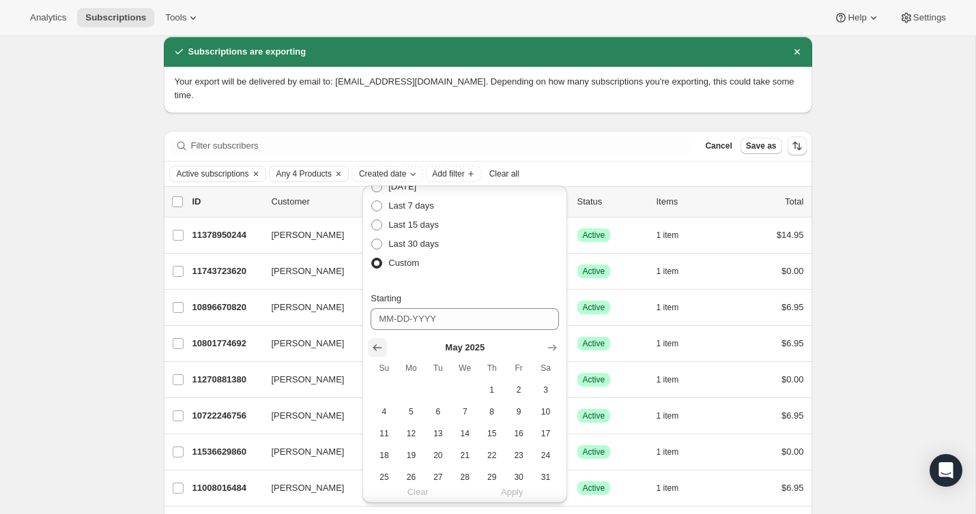
click at [384, 342] on button "Show previous month, April 2025" at bounding box center [377, 347] width 19 height 19
click at [384, 342] on button "Show previous month, March 2025" at bounding box center [377, 347] width 19 height 19
click at [384, 342] on button "Show previous month, February 2025" at bounding box center [377, 347] width 19 height 19
click at [384, 342] on button "Show previous month, December 2024" at bounding box center [377, 347] width 19 height 19
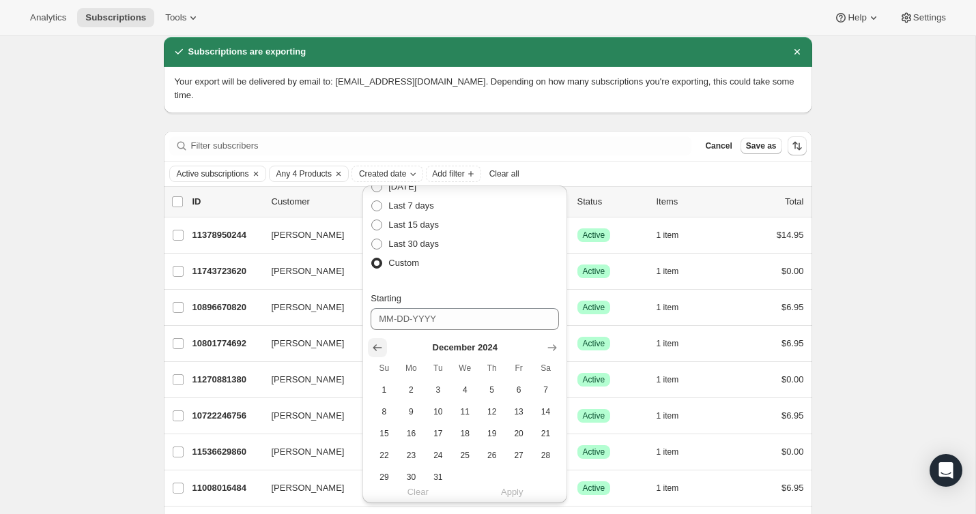
click at [384, 342] on button "Show previous month, November 2024" at bounding box center [377, 347] width 19 height 19
click at [384, 342] on button "Show previous month, October 2024" at bounding box center [377, 347] width 19 height 19
click at [384, 342] on button "Show previous month, August 2024" at bounding box center [377, 347] width 19 height 19
click at [384, 342] on button "Show previous month, July 2024" at bounding box center [377, 347] width 19 height 19
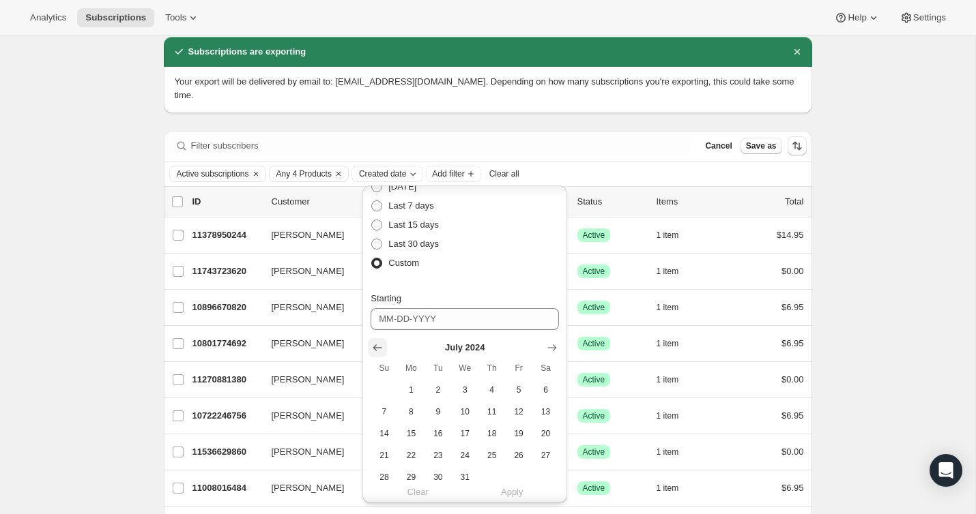
click at [384, 342] on button "Show previous month, June 2024" at bounding box center [377, 347] width 19 height 19
click at [402, 321] on input "Starting" at bounding box center [464, 319] width 188 height 22
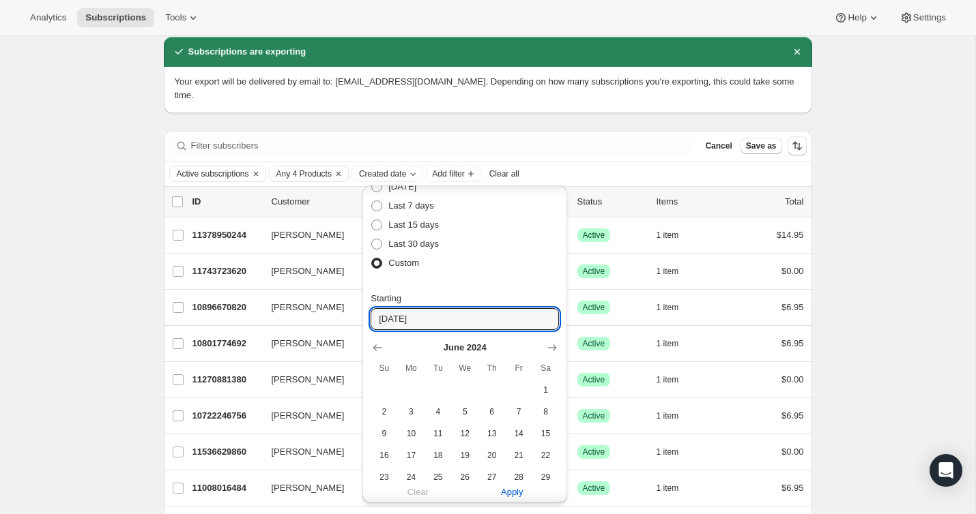
type input "01-01-2020"
click at [491, 302] on div "Starting" at bounding box center [464, 299] width 188 height 14
click at [451, 313] on input "01-01-2020" at bounding box center [464, 319] width 188 height 22
click at [379, 346] on icon "Show previous month, May 2024" at bounding box center [377, 348] width 14 height 14
click at [379, 346] on icon "Show previous month, April 2024" at bounding box center [377, 348] width 14 height 14
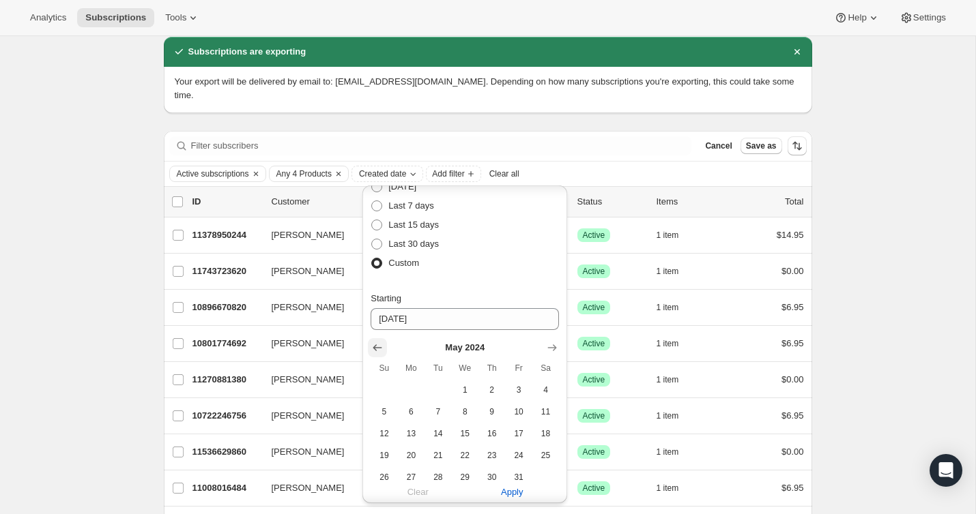
click at [379, 346] on icon "Show previous month, April 2024" at bounding box center [377, 348] width 14 height 14
click at [379, 346] on icon "Show previous month, February 2024" at bounding box center [377, 348] width 14 height 14
click at [379, 346] on icon "Show previous month, January 2024" at bounding box center [377, 348] width 14 height 14
click at [379, 346] on icon "Show previous month, November 2023" at bounding box center [377, 348] width 14 height 14
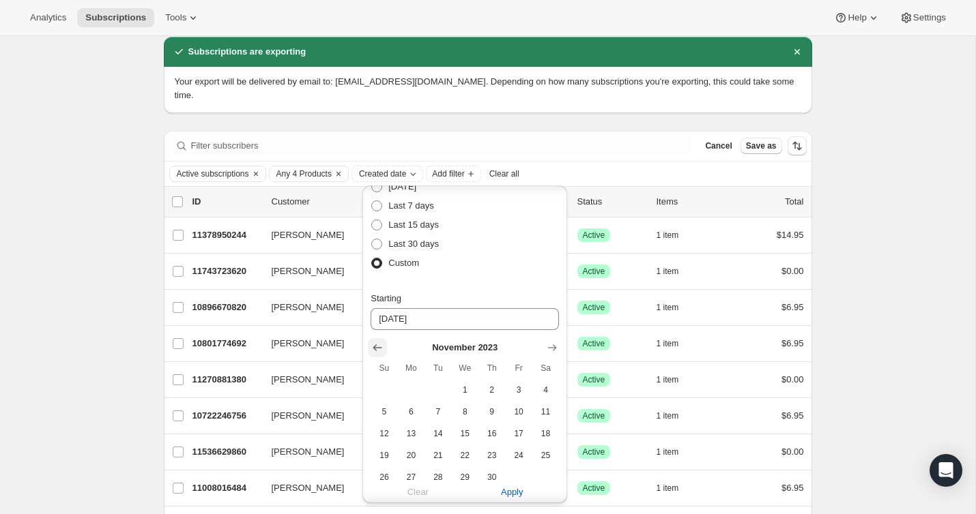
click at [379, 346] on icon "Show previous month, October 2023" at bounding box center [377, 348] width 14 height 14
click at [379, 346] on icon "Show previous month, September 2023" at bounding box center [377, 348] width 14 height 14
click at [379, 346] on icon "Show previous month, August 2023" at bounding box center [377, 348] width 14 height 14
click at [379, 346] on icon "Show previous month, July 2023" at bounding box center [377, 348] width 14 height 14
click at [379, 346] on icon "Show previous month, June 2023" at bounding box center [377, 348] width 14 height 14
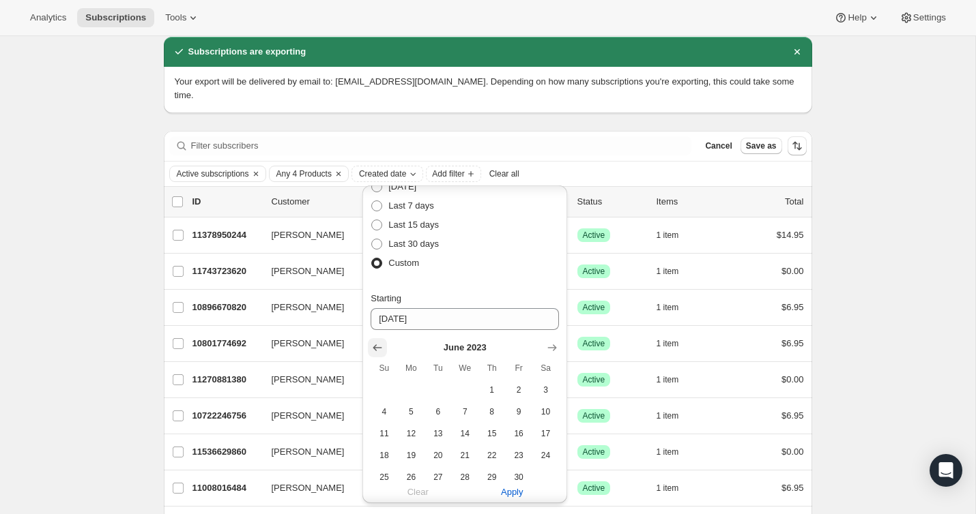
click at [379, 346] on icon "Show previous month, May 2023" at bounding box center [377, 348] width 14 height 14
click at [379, 346] on icon "Show previous month, March 2023" at bounding box center [377, 348] width 14 height 14
click at [379, 347] on icon "Show previous month, February 2023" at bounding box center [377, 348] width 9 height 7
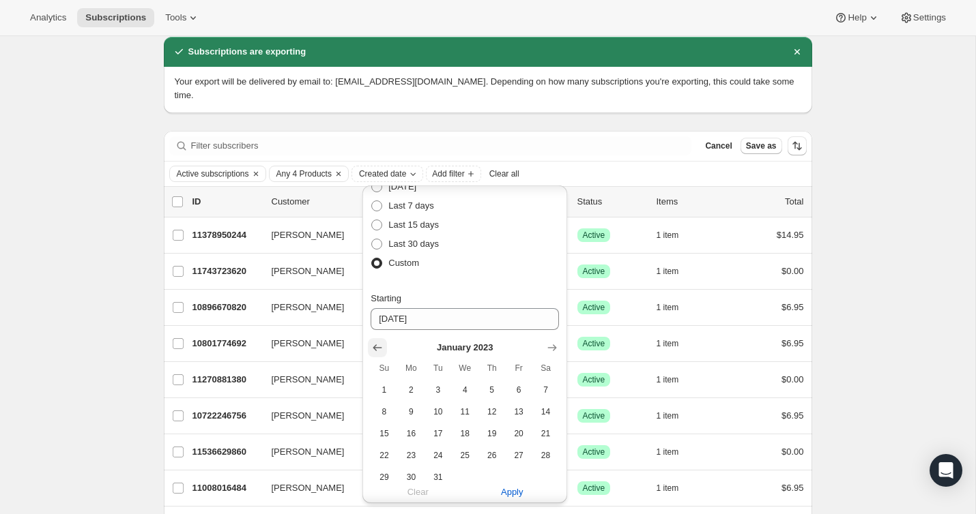
click at [379, 347] on icon "Show previous month, December 2022" at bounding box center [377, 348] width 9 height 7
click at [379, 347] on icon "Show previous month, November 2022" at bounding box center [377, 348] width 9 height 7
click at [379, 347] on icon "Show previous month, September 2022" at bounding box center [377, 348] width 9 height 7
click at [379, 347] on icon "Show previous month, August 2022" at bounding box center [377, 348] width 9 height 7
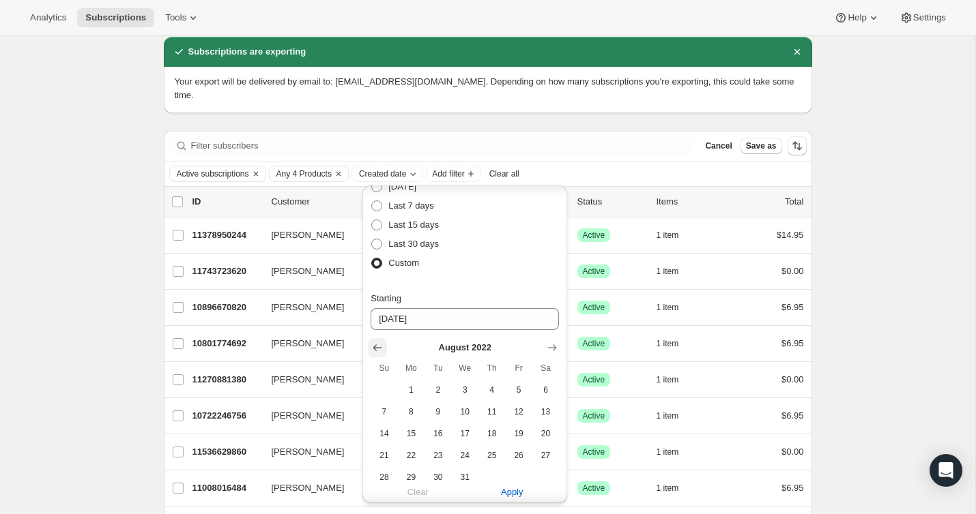
click at [379, 347] on icon "Show previous month, July 2022" at bounding box center [377, 348] width 9 height 7
click at [379, 347] on icon "Show previous month, May 2022" at bounding box center [377, 348] width 9 height 7
click at [379, 347] on icon "Show previous month, April 2022" at bounding box center [377, 348] width 9 height 7
click at [379, 347] on icon "Show previous month, March 2022" at bounding box center [377, 348] width 9 height 7
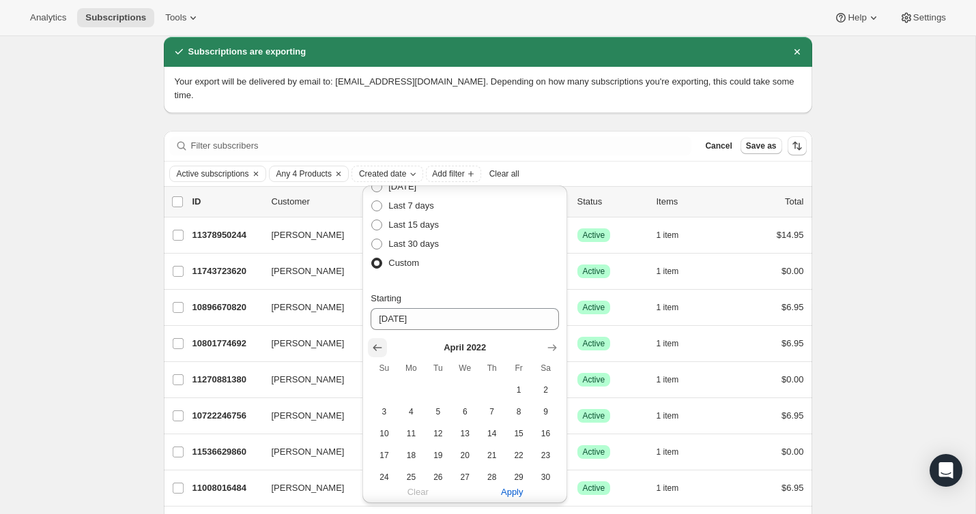
click at [379, 347] on icon "Show previous month, March 2022" at bounding box center [377, 348] width 9 height 7
click at [379, 347] on icon "Show previous month, January 2022" at bounding box center [377, 348] width 9 height 7
click at [379, 347] on icon "Show previous month, December 2021" at bounding box center [377, 348] width 9 height 7
click at [379, 347] on icon "Show previous month, October 2021" at bounding box center [377, 348] width 9 height 7
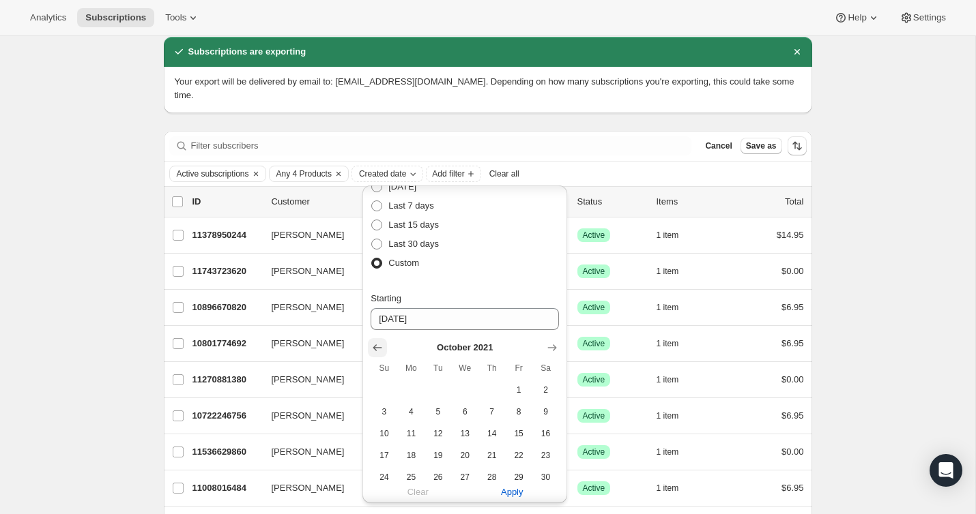
click at [379, 347] on icon "Show previous month, September 2021" at bounding box center [377, 348] width 9 height 7
click at [379, 347] on icon "Show previous month, August 2021" at bounding box center [377, 348] width 9 height 7
click at [379, 347] on icon "Show previous month, July 2021" at bounding box center [377, 348] width 9 height 7
click at [379, 347] on icon "Show previous month, May 2021" at bounding box center [377, 348] width 9 height 7
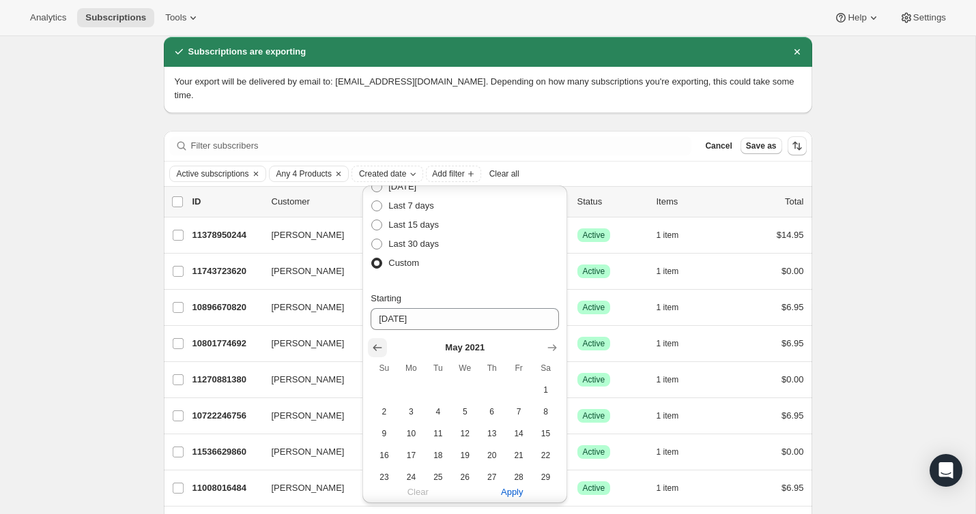
click at [379, 347] on icon "Show previous month, April 2021" at bounding box center [377, 348] width 9 height 7
click at [379, 347] on icon "Show previous month, March 2021" at bounding box center [377, 348] width 9 height 7
click at [379, 347] on icon "Show previous month, February 2021" at bounding box center [377, 348] width 9 height 7
click at [379, 347] on icon "Show previous month, January 2021" at bounding box center [377, 348] width 9 height 7
click at [379, 347] on icon "Show previous month, December 2020" at bounding box center [377, 348] width 9 height 7
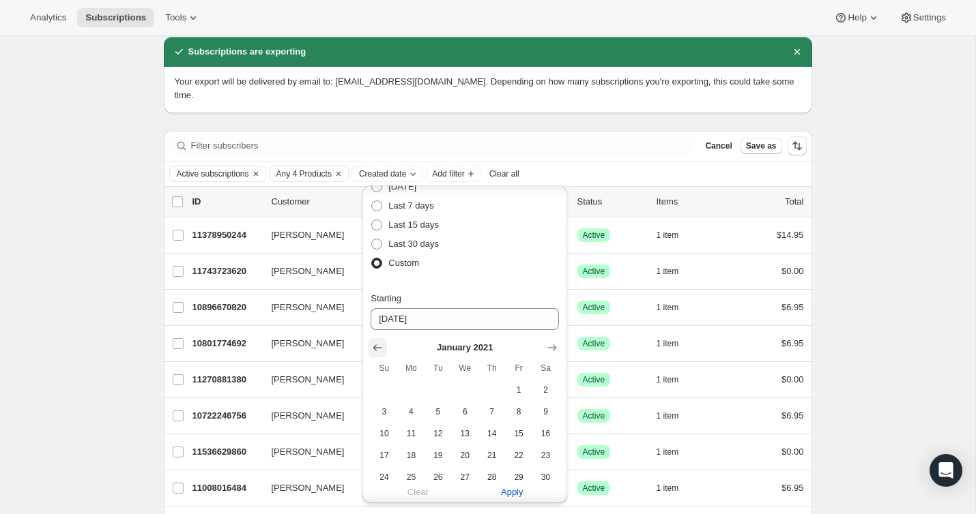
click at [379, 347] on icon "Show previous month, December 2020" at bounding box center [377, 348] width 9 height 7
click at [379, 347] on icon "Show previous month, October 2020" at bounding box center [377, 348] width 9 height 7
click at [379, 347] on icon "Show previous month, September 2020" at bounding box center [377, 348] width 9 height 7
click at [379, 347] on icon "Show previous month, July 2020" at bounding box center [377, 348] width 9 height 7
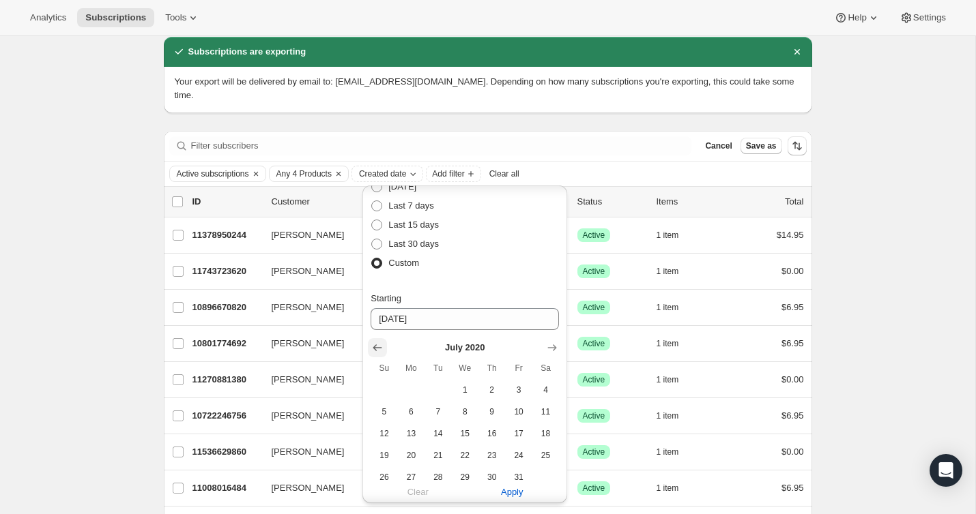
click at [379, 347] on icon "Show previous month, June 2020" at bounding box center [377, 348] width 9 height 7
click at [379, 347] on icon "Show previous month, May 2020" at bounding box center [377, 348] width 9 height 7
click at [379, 347] on icon "Show previous month, April 2020" at bounding box center [377, 348] width 9 height 7
click at [379, 347] on icon "Show previous month, March 2020" at bounding box center [377, 348] width 9 height 7
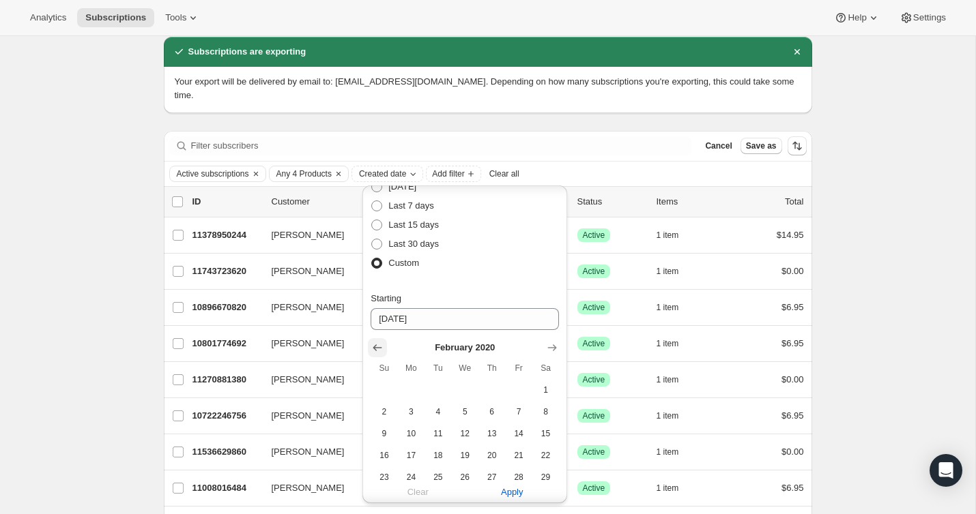
click at [379, 347] on icon "Show previous month, January 2020" at bounding box center [377, 348] width 9 height 7
click at [467, 396] on button "1" at bounding box center [465, 390] width 27 height 22
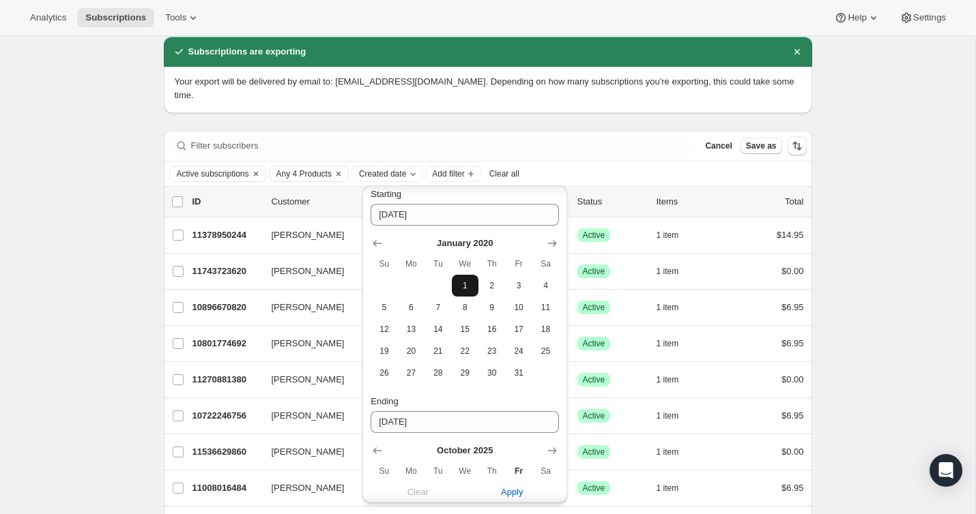
scroll to position [120, 0]
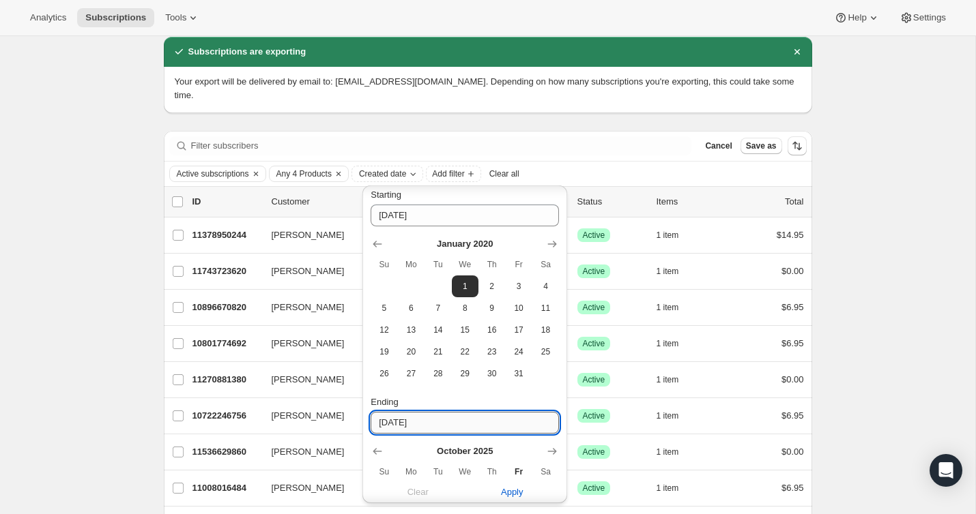
click at [456, 422] on input "04-18-2025" at bounding box center [464, 423] width 188 height 22
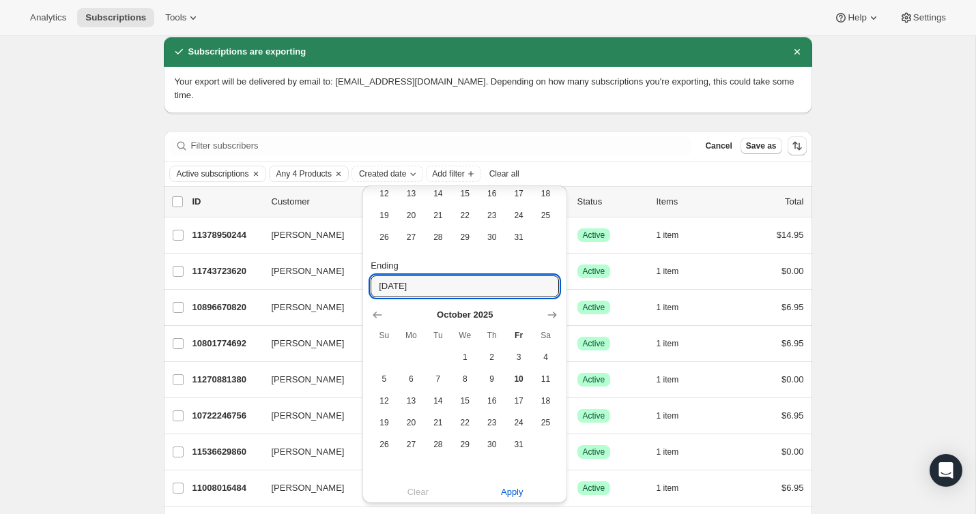
scroll to position [261, 0]
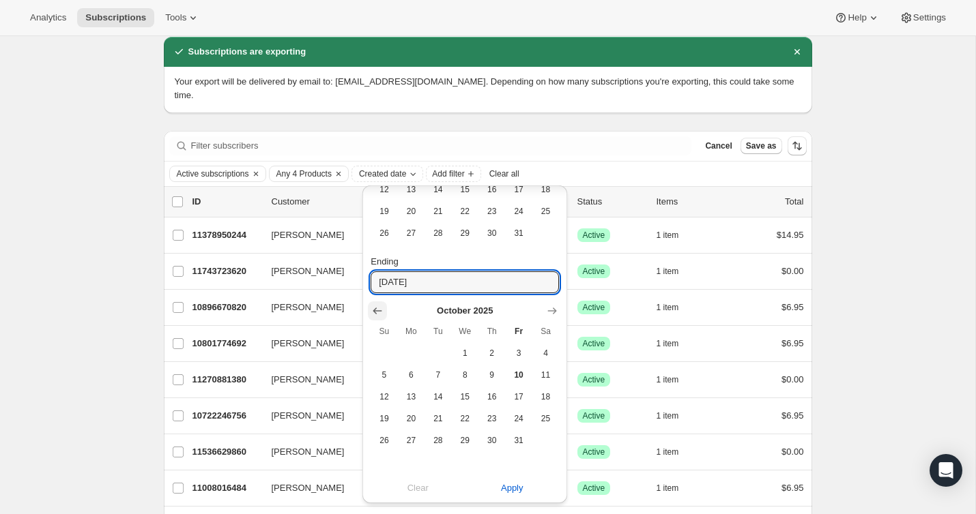
click at [373, 318] on button "Show previous month, September 2025" at bounding box center [377, 311] width 19 height 19
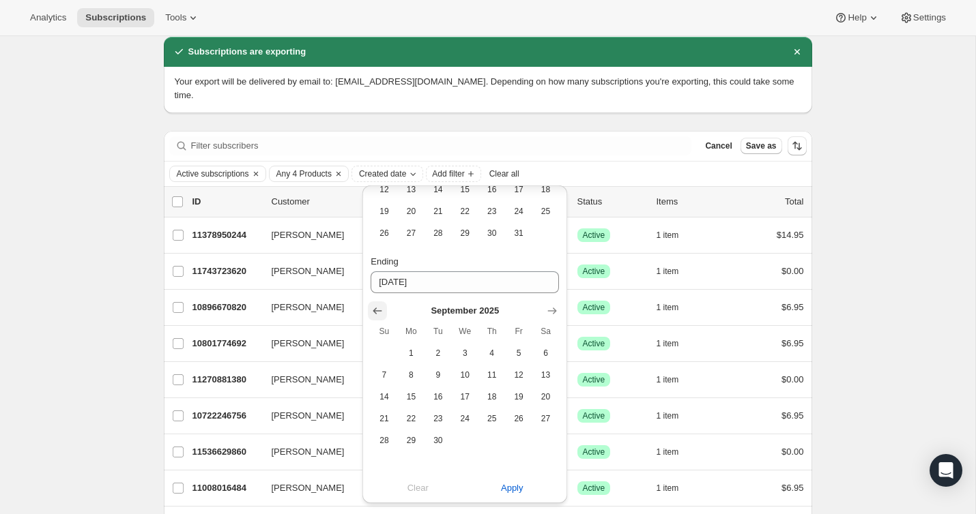
click at [373, 318] on button "Show previous month, August 2025" at bounding box center [377, 311] width 19 height 19
click at [373, 318] on button "Show previous month, July 2025" at bounding box center [377, 311] width 19 height 19
click at [373, 318] on button "Show previous month, June 2025" at bounding box center [377, 311] width 19 height 19
click at [373, 318] on button "Show previous month, May 2025" at bounding box center [377, 311] width 19 height 19
click at [373, 318] on button "Show previous month, April 2025" at bounding box center [377, 311] width 19 height 19
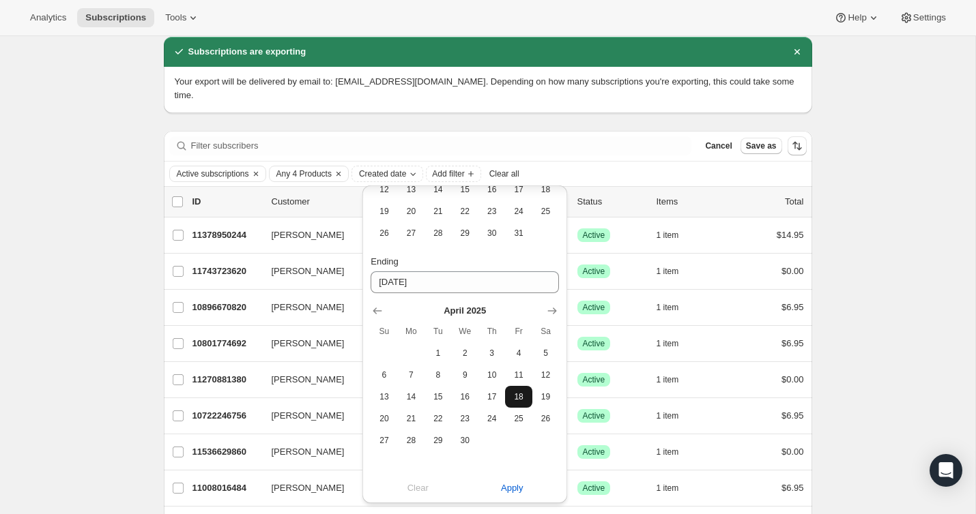
click at [523, 400] on span "18" at bounding box center [518, 397] width 16 height 11
click at [520, 494] on span "Apply" at bounding box center [512, 489] width 23 height 14
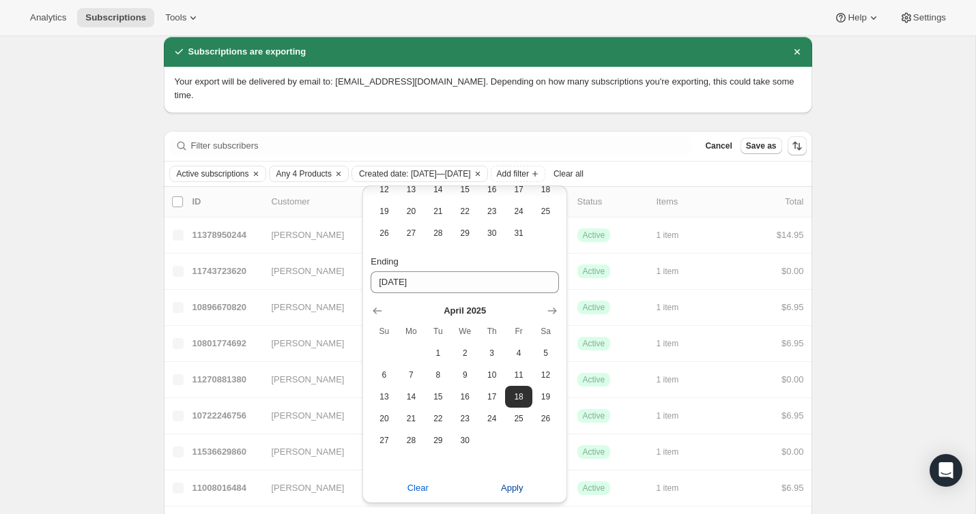
click at [520, 488] on span "Apply" at bounding box center [512, 489] width 23 height 14
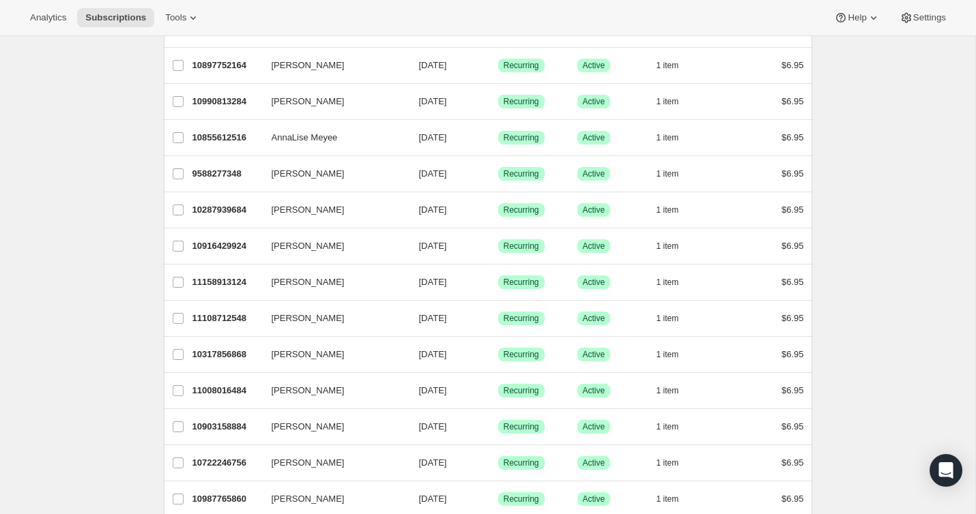
scroll to position [0, 0]
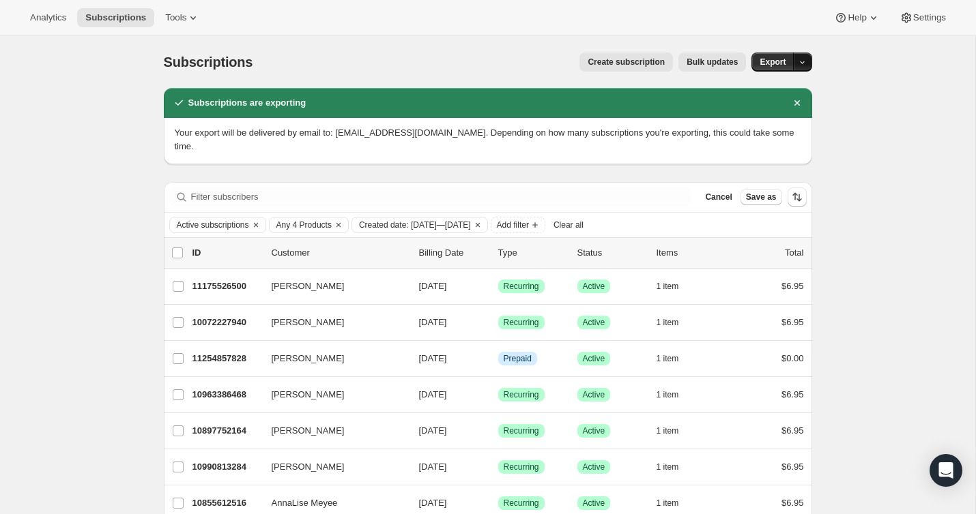
click at [800, 63] on icon "button" at bounding box center [801, 62] width 9 height 9
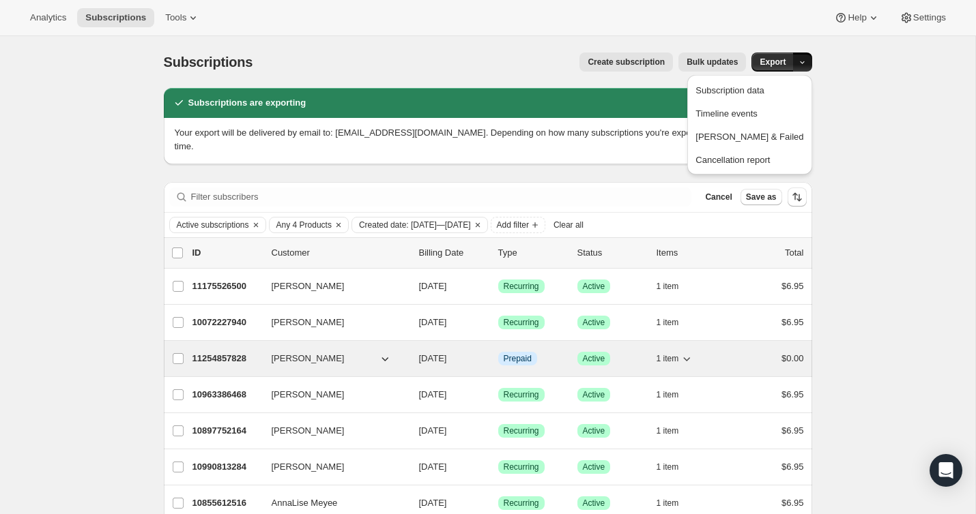
click at [741, 362] on div "$0.00" at bounding box center [769, 359] width 68 height 14
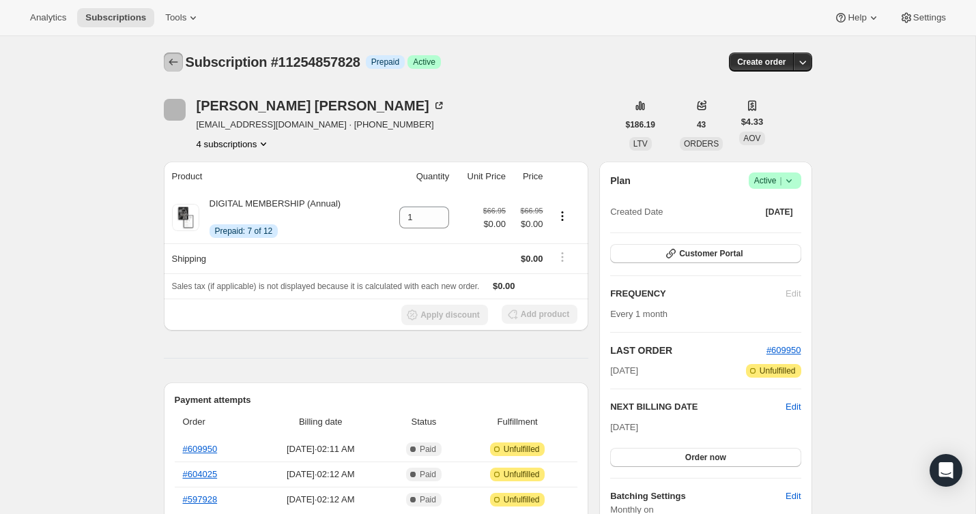
click at [166, 63] on icon "Subscriptions" at bounding box center [173, 62] width 14 height 14
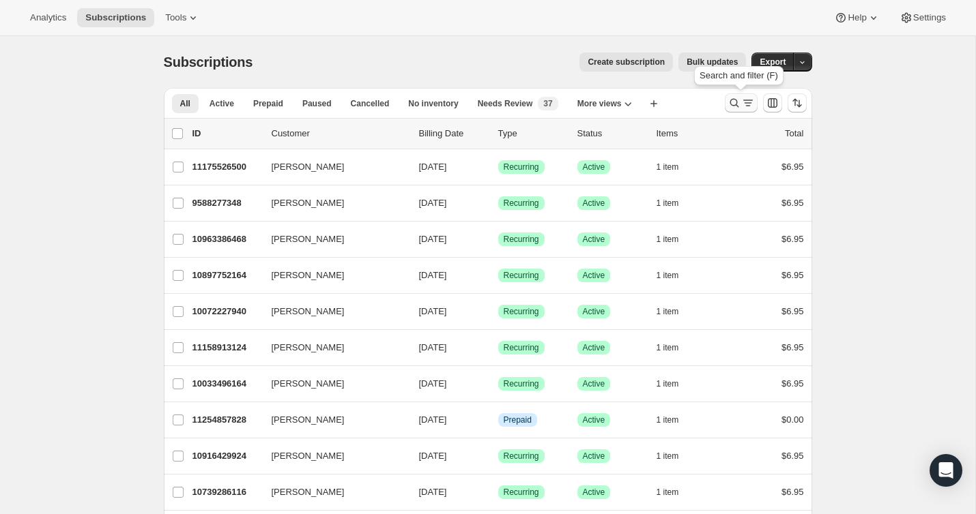
click at [746, 107] on icon "Search and filter results" at bounding box center [748, 103] width 14 height 14
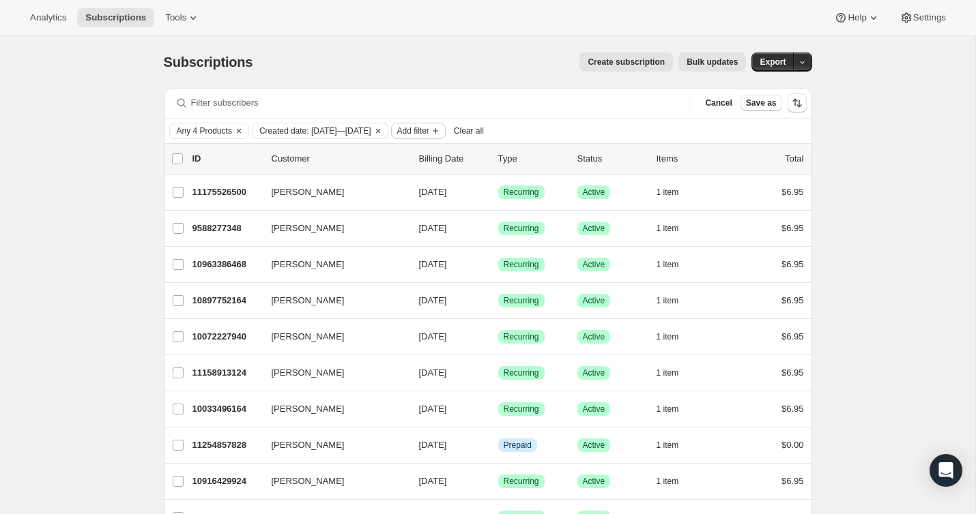
click at [429, 128] on span "Add filter" at bounding box center [413, 131] width 32 height 11
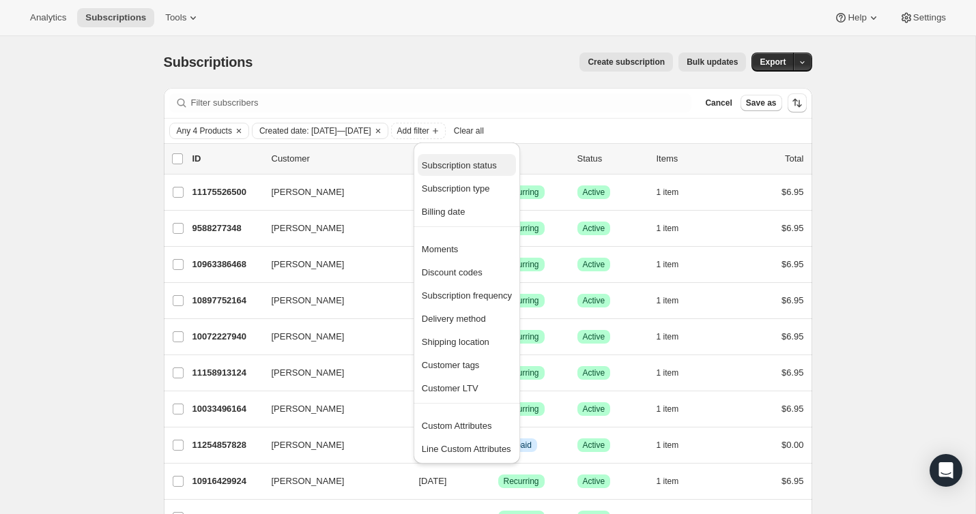
click at [475, 162] on span "Subscription status" at bounding box center [459, 165] width 75 height 10
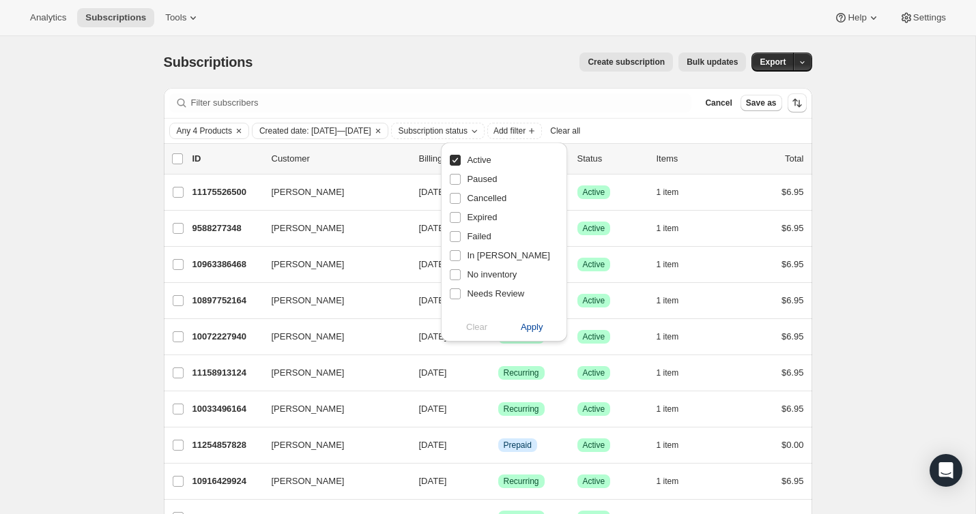
click at [541, 325] on span "Apply" at bounding box center [532, 328] width 23 height 14
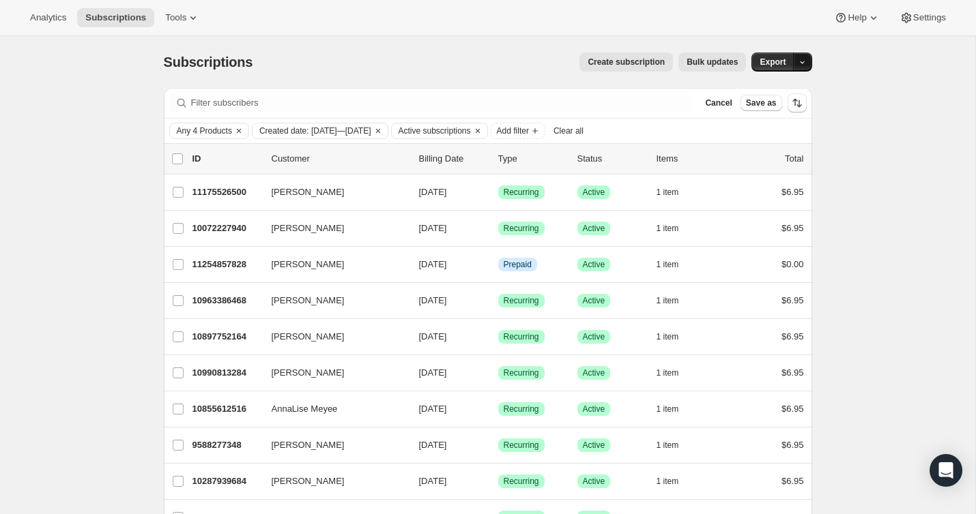
click at [801, 60] on icon "button" at bounding box center [801, 62] width 9 height 9
click at [777, 83] on button "Subscription data" at bounding box center [749, 90] width 116 height 22
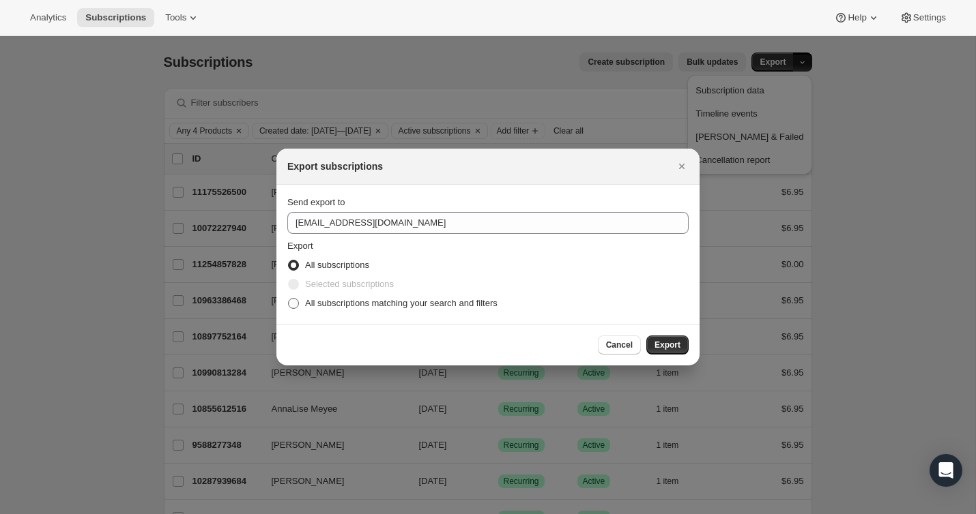
click at [441, 305] on span "All subscriptions matching your search and filters" at bounding box center [401, 303] width 192 height 10
click at [289, 299] on input "All subscriptions matching your search and filters" at bounding box center [288, 298] width 1 height 1
radio input "true"
click at [655, 346] on span "Export" at bounding box center [667, 345] width 26 height 11
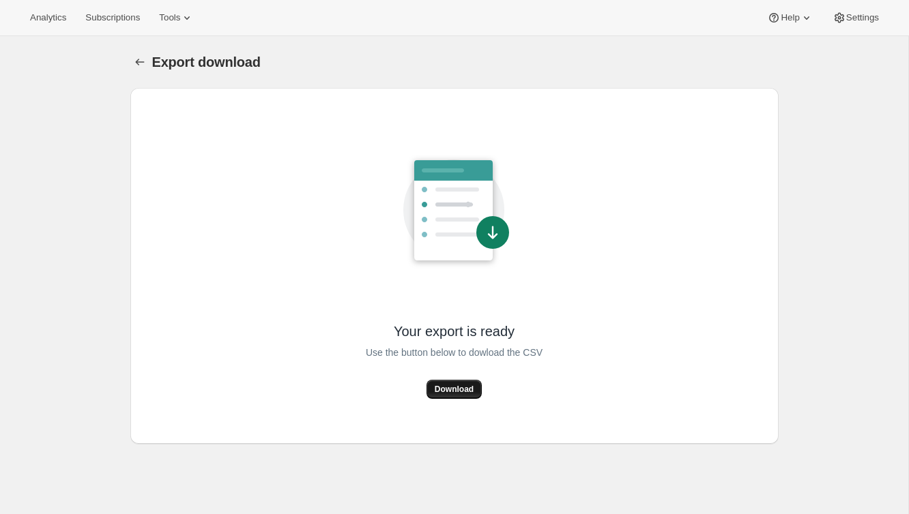
click at [463, 389] on span "Download" at bounding box center [454, 389] width 39 height 11
click at [148, 68] on button "Export download" at bounding box center [139, 62] width 19 height 19
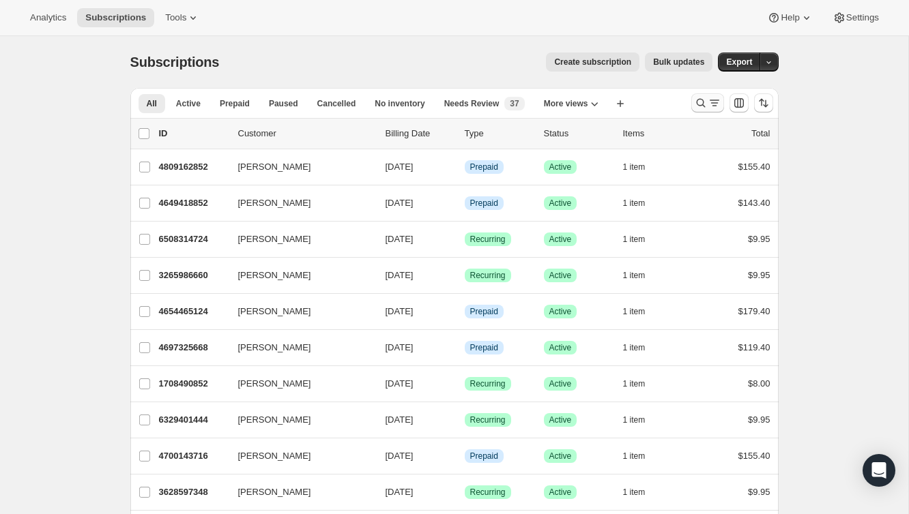
click at [699, 96] on button "Search and filter results" at bounding box center [707, 102] width 33 height 19
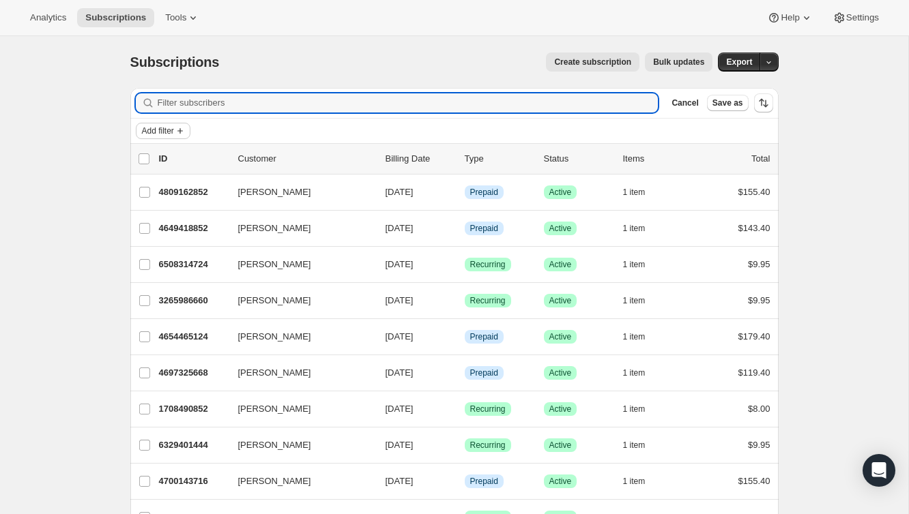
click at [170, 131] on span "Add filter" at bounding box center [158, 131] width 32 height 11
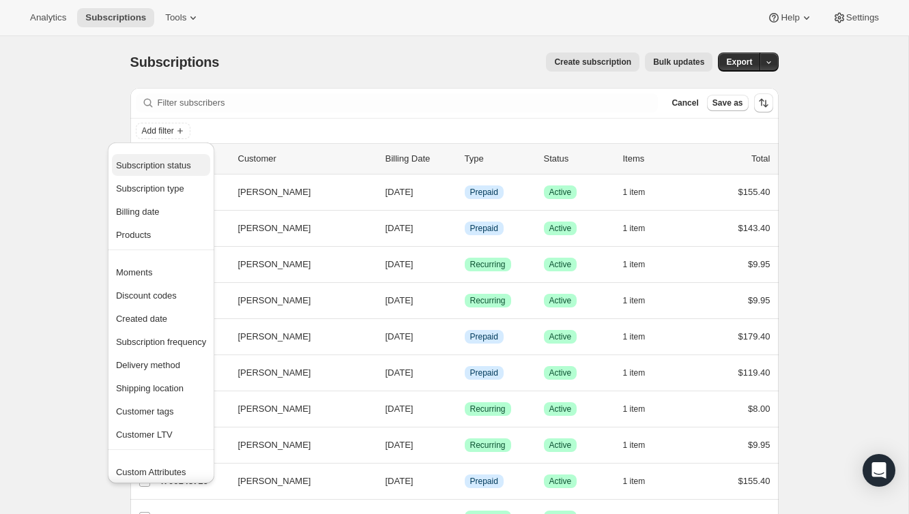
click at [175, 160] on span "Subscription status" at bounding box center [153, 165] width 75 height 10
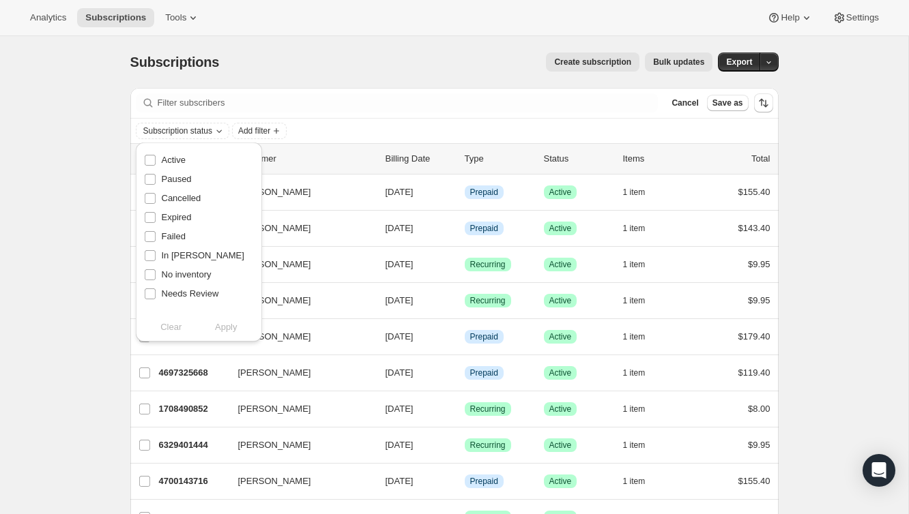
click at [175, 160] on span "Active" at bounding box center [174, 160] width 24 height 10
click at [156, 160] on input "Active" at bounding box center [150, 160] width 11 height 11
checkbox input "true"
click at [226, 327] on span "Apply" at bounding box center [226, 328] width 23 height 14
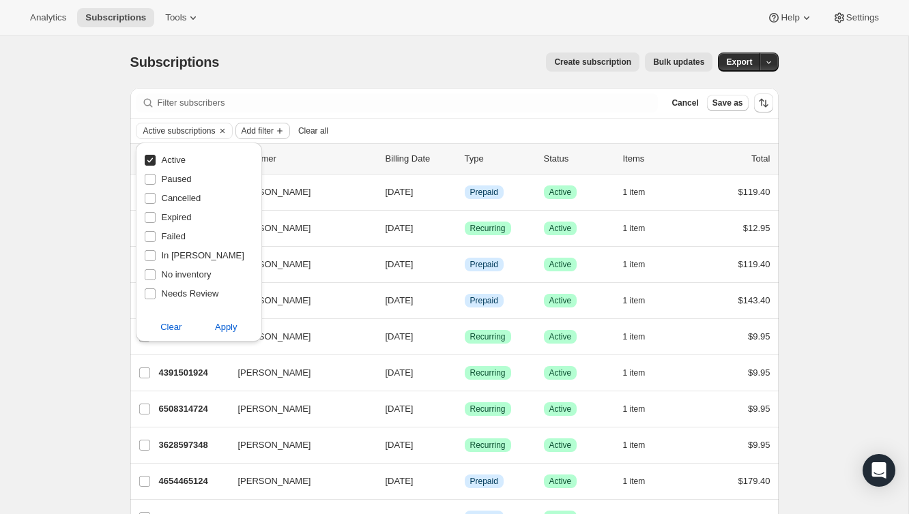
click at [274, 130] on span "Add filter" at bounding box center [257, 131] width 32 height 11
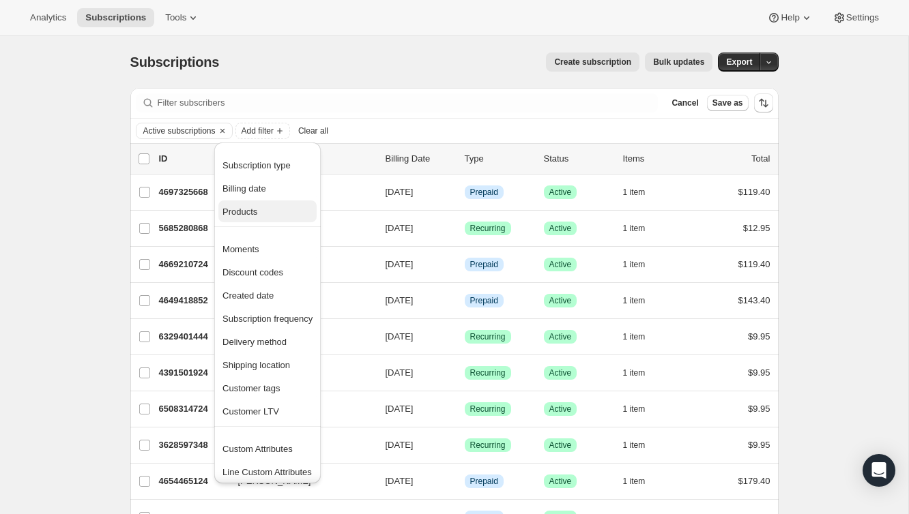
click at [260, 212] on span "Products" at bounding box center [267, 212] width 90 height 14
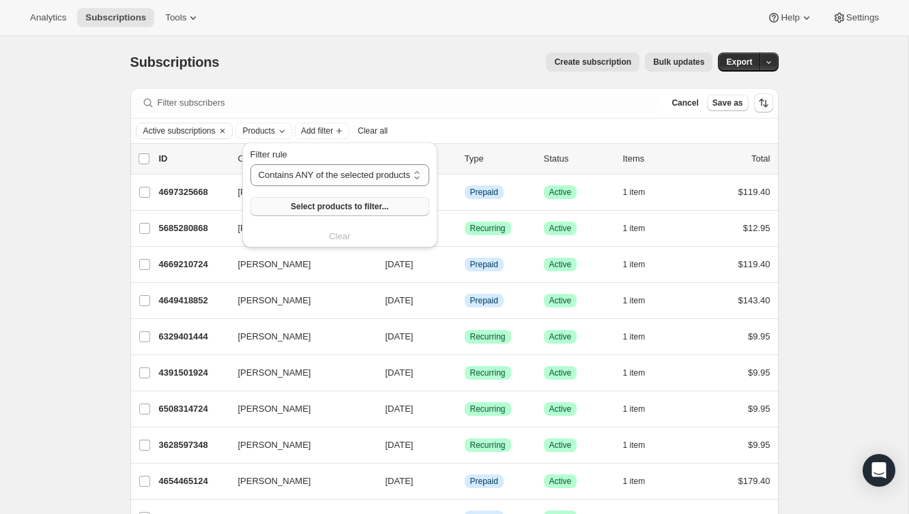
click at [356, 207] on span "Select products to filter..." at bounding box center [340, 206] width 98 height 11
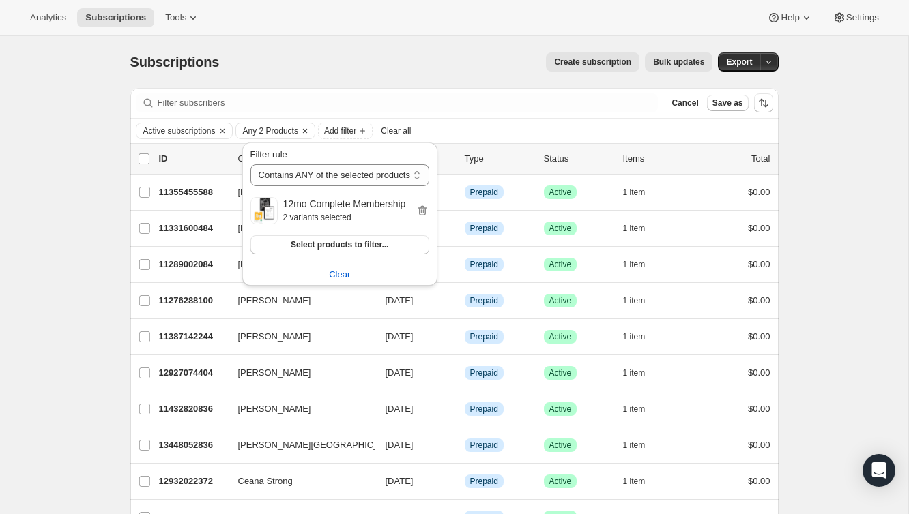
click at [363, 51] on div "Subscriptions. This page is ready Subscriptions Create subscription Bulk update…" at bounding box center [454, 62] width 648 height 52
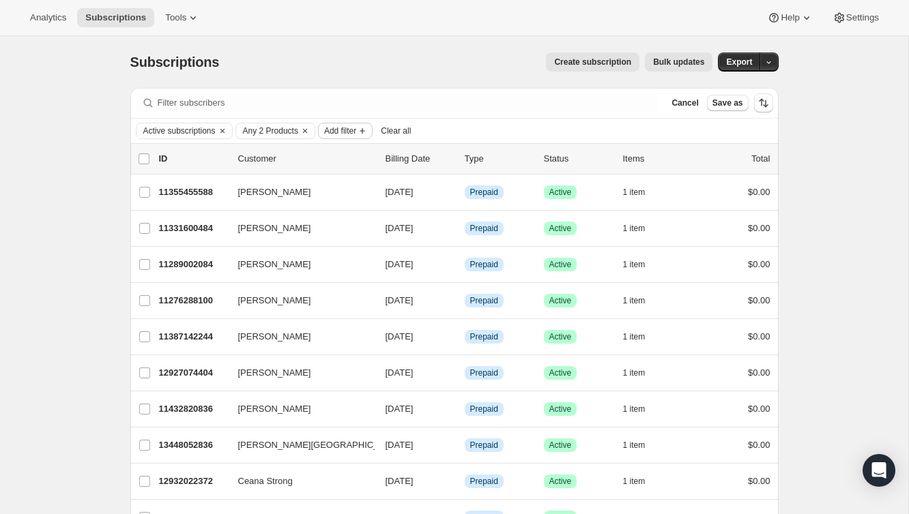
click at [354, 136] on button "Add filter" at bounding box center [345, 131] width 55 height 16
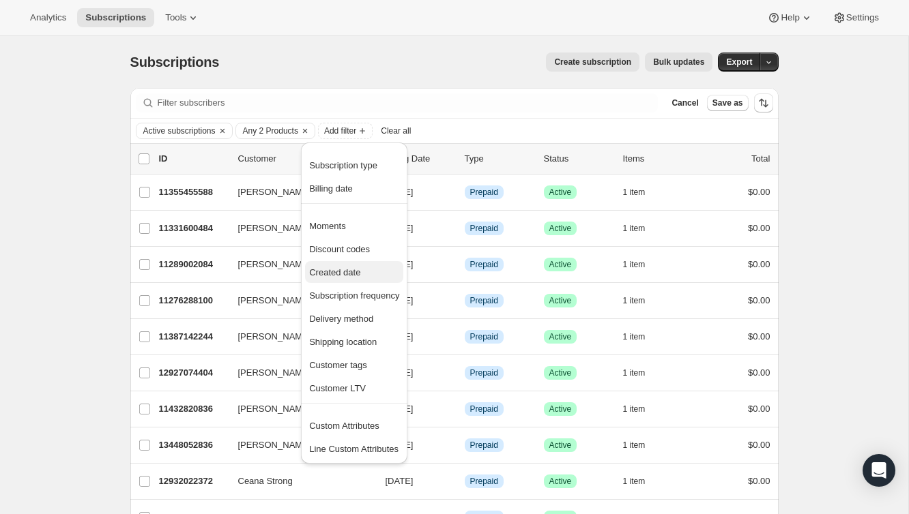
click at [346, 266] on span "Created date" at bounding box center [354, 273] width 90 height 14
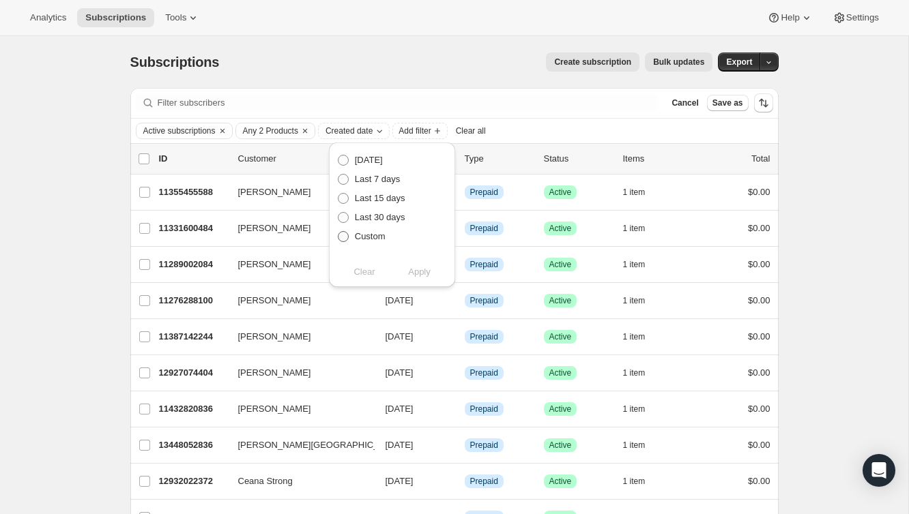
click at [372, 234] on span "Custom" at bounding box center [370, 236] width 31 height 10
click at [338, 232] on input "Custom" at bounding box center [338, 231] width 1 height 1
radio input "true"
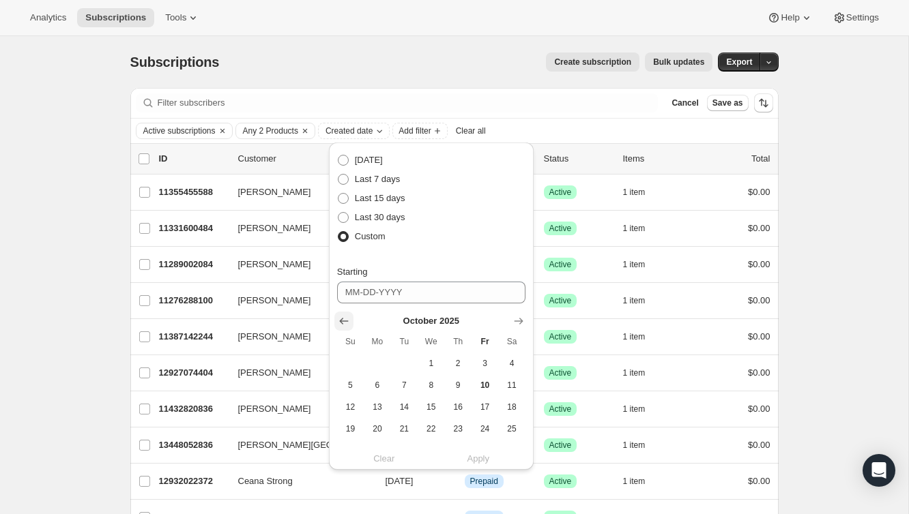
click at [340, 326] on icon "Show previous month, September 2025" at bounding box center [344, 321] width 14 height 14
click at [340, 326] on icon "Show previous month, August 2025" at bounding box center [344, 321] width 14 height 14
click at [340, 326] on icon "Show previous month, July 2025" at bounding box center [344, 321] width 14 height 14
click at [340, 326] on icon "Show previous month, June 2025" at bounding box center [344, 321] width 14 height 14
click at [430, 402] on span "18" at bounding box center [431, 407] width 16 height 11
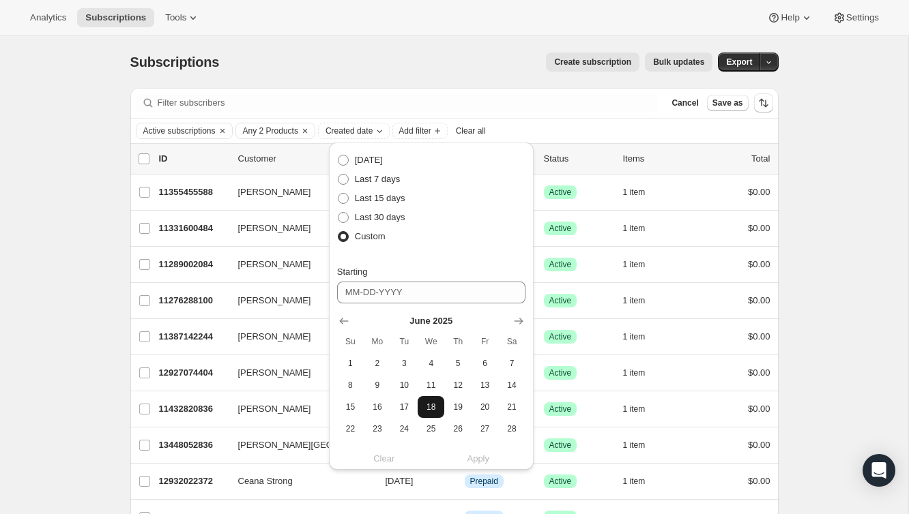
type input "06-18-2025"
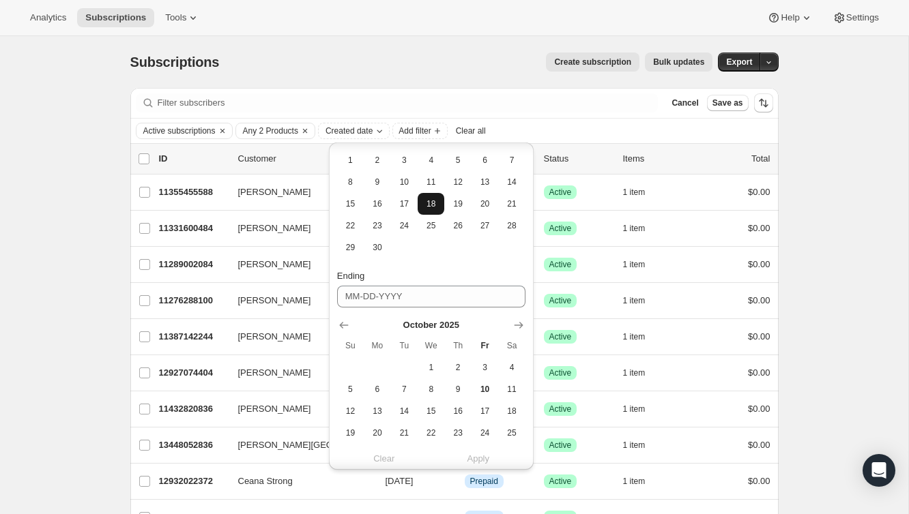
scroll to position [251, 0]
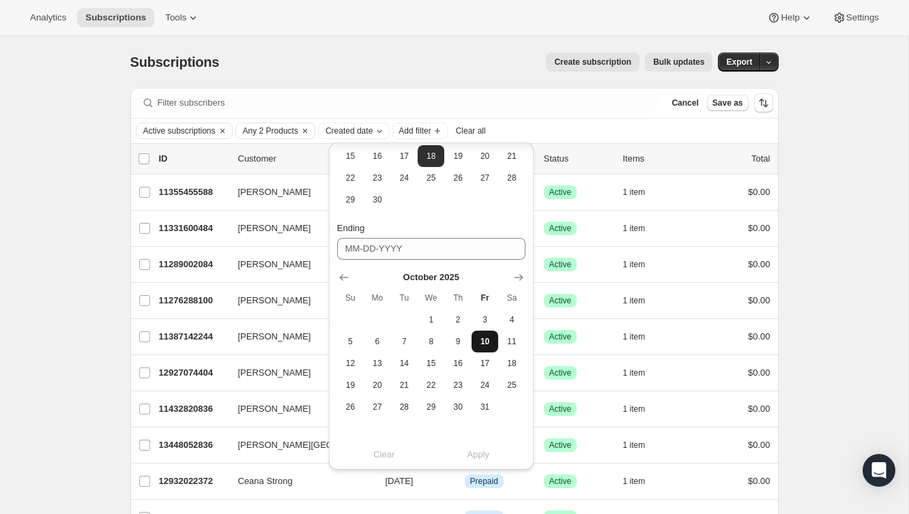
click at [482, 341] on span "10" at bounding box center [485, 341] width 16 height 11
type input "[DATE]"
click at [476, 456] on span "Apply" at bounding box center [478, 455] width 23 height 14
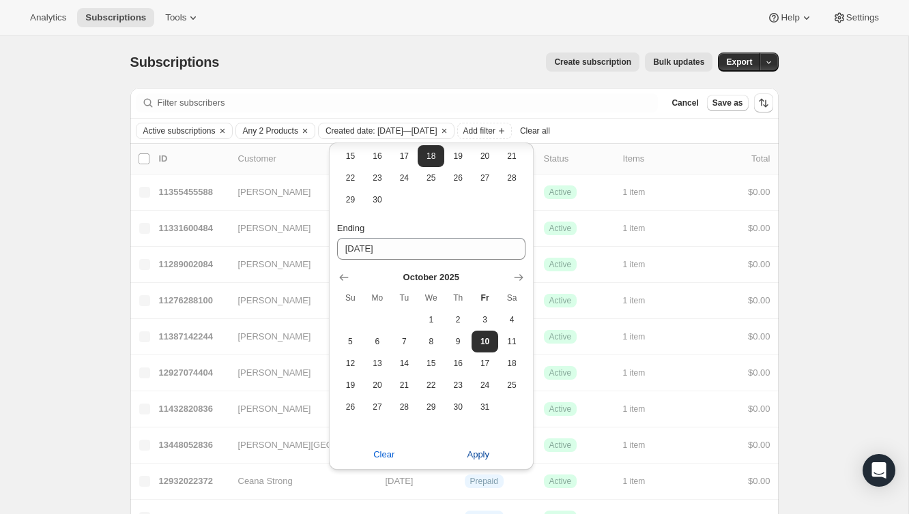
click at [476, 456] on span "Apply" at bounding box center [478, 455] width 23 height 14
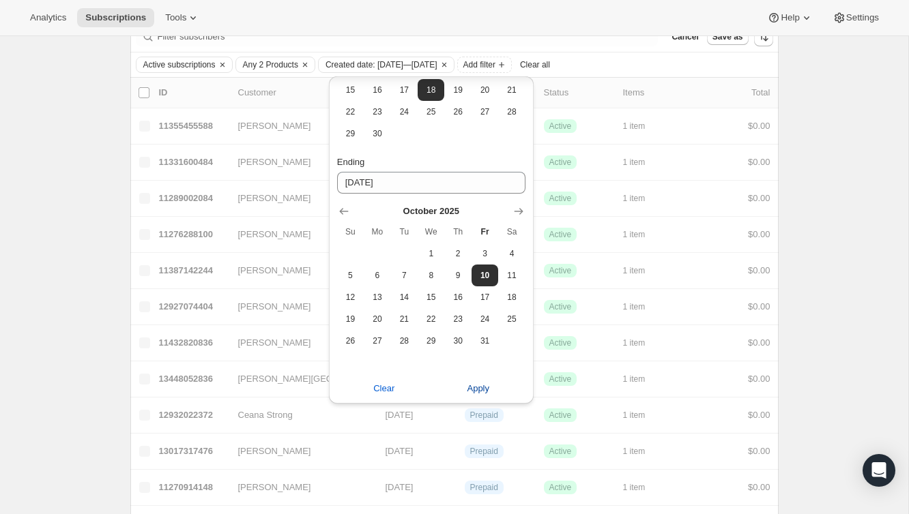
click at [476, 386] on span "Apply" at bounding box center [478, 389] width 23 height 14
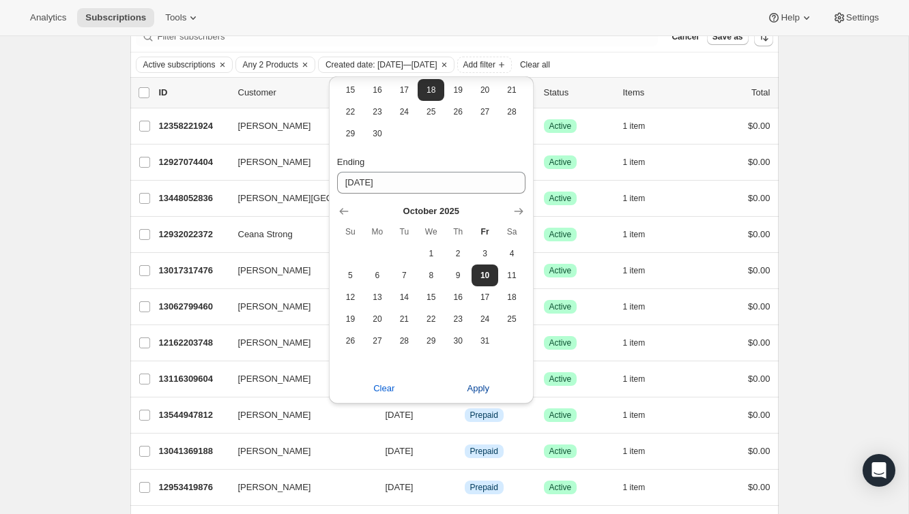
click at [482, 392] on span "Apply" at bounding box center [478, 389] width 23 height 14
click at [471, 385] on span "Apply" at bounding box center [478, 389] width 23 height 14
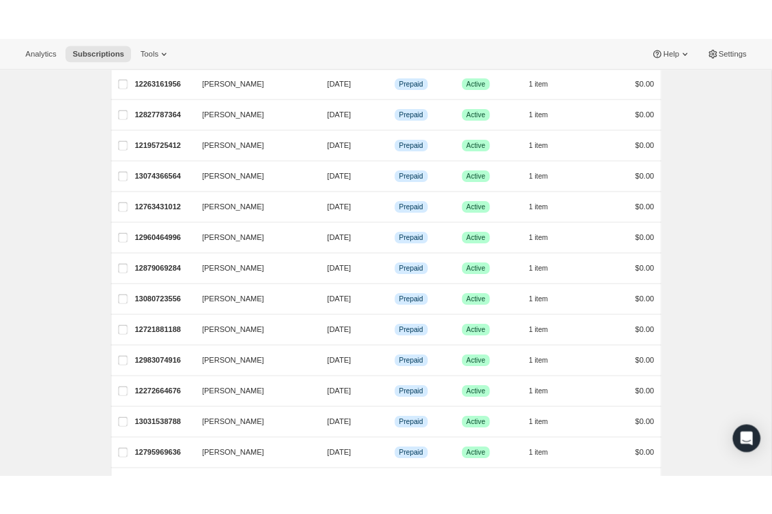
scroll to position [0, 0]
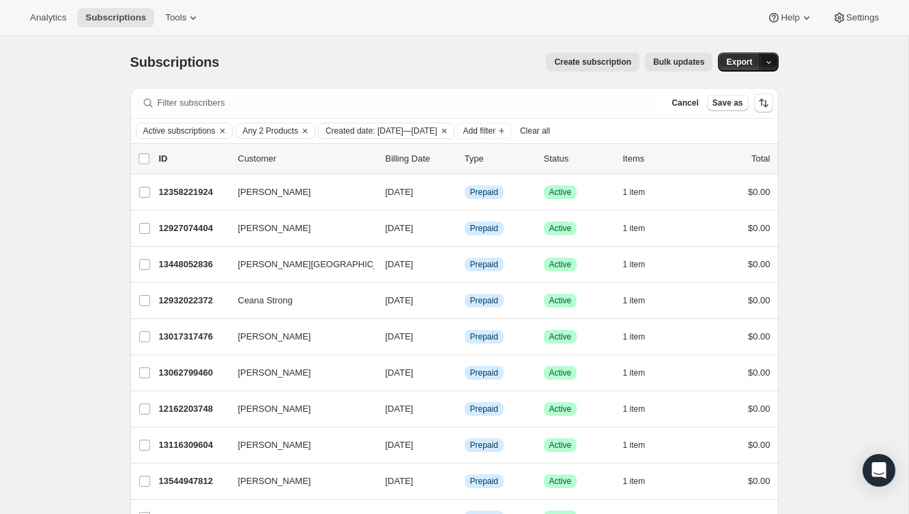
click at [765, 63] on icon "button" at bounding box center [768, 62] width 9 height 9
click at [731, 96] on span "Subscription data" at bounding box center [716, 91] width 108 height 14
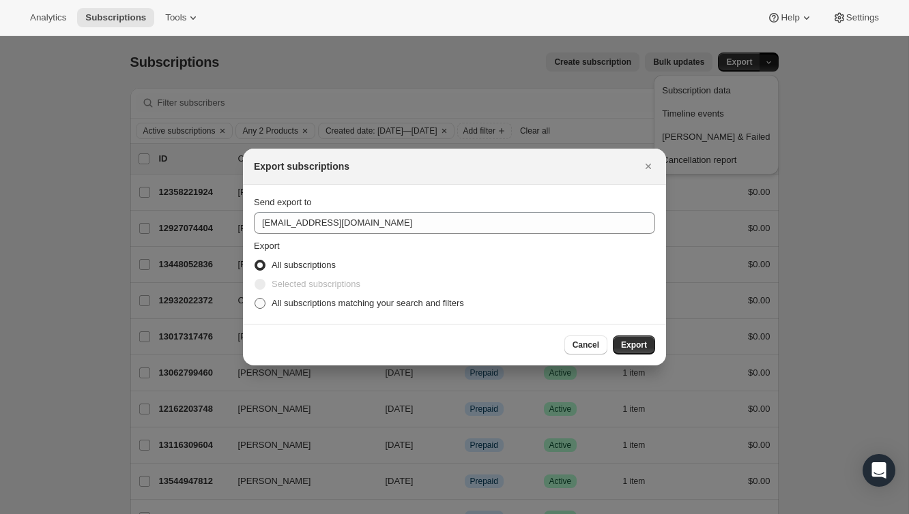
click at [311, 302] on span "All subscriptions matching your search and filters" at bounding box center [368, 303] width 192 height 10
click at [255, 299] on input "All subscriptions matching your search and filters" at bounding box center [254, 298] width 1 height 1
radio input "true"
click at [634, 341] on span "Export" at bounding box center [634, 345] width 26 height 11
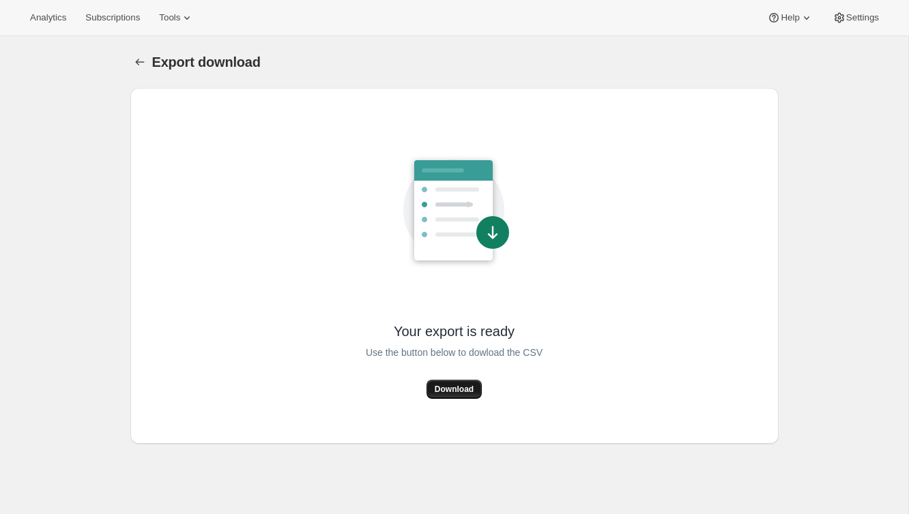
click at [450, 387] on span "Download" at bounding box center [454, 389] width 39 height 11
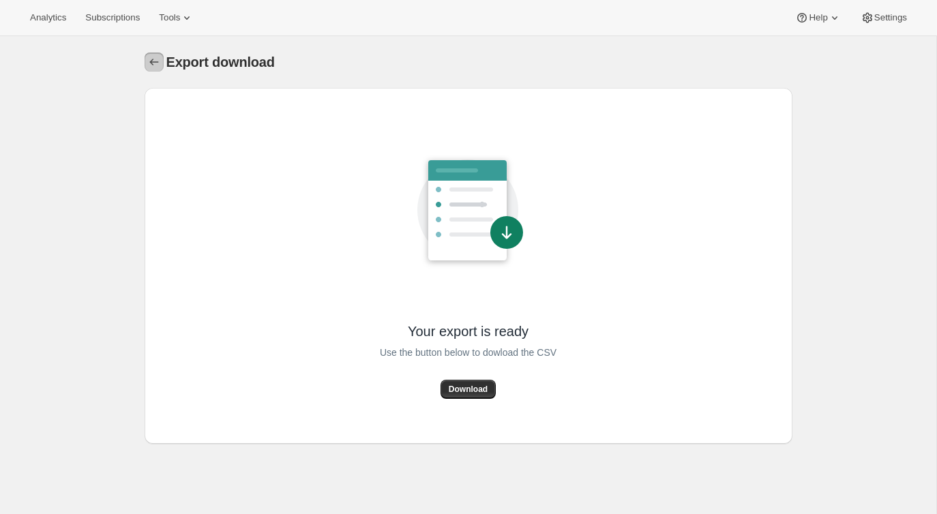
click at [153, 65] on icon "Export download" at bounding box center [154, 62] width 14 height 14
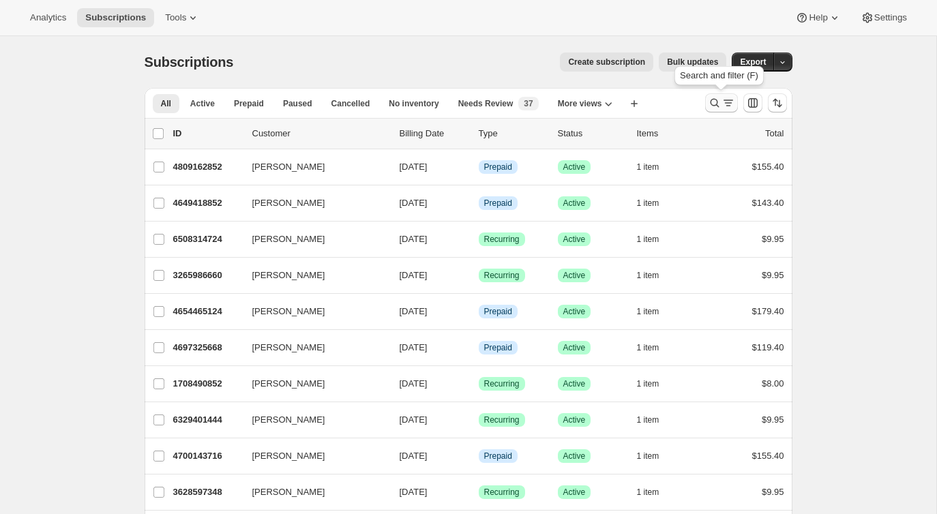
click at [718, 100] on icon "Search and filter results" at bounding box center [715, 103] width 14 height 14
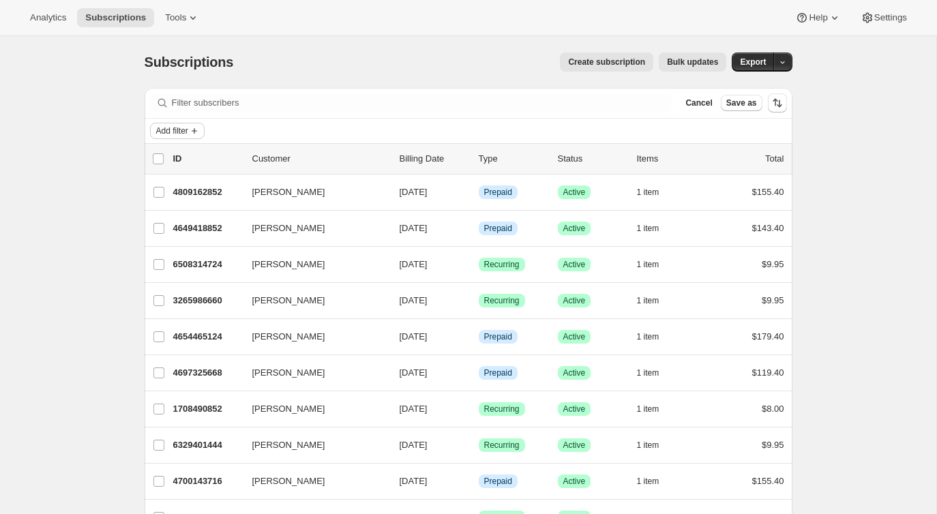
click at [185, 135] on span "Add filter" at bounding box center [172, 131] width 32 height 11
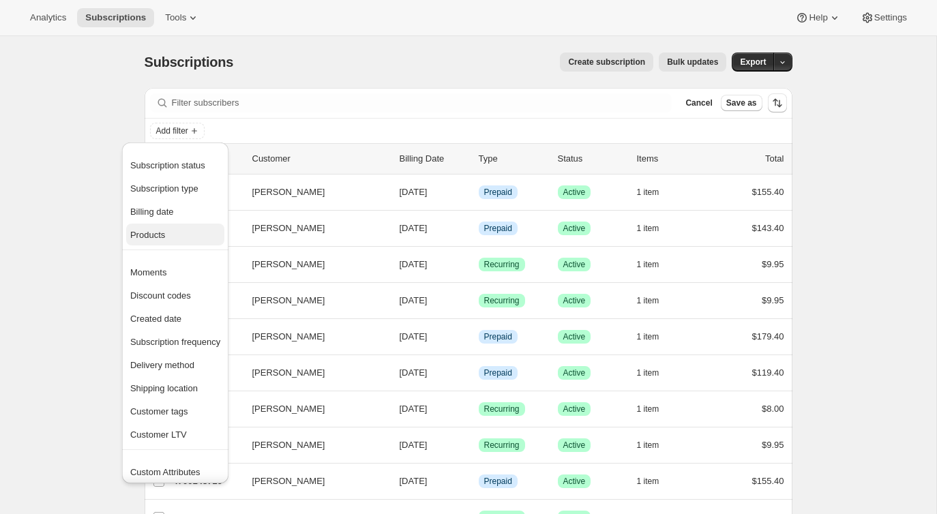
click at [176, 237] on span "Products" at bounding box center [175, 236] width 90 height 14
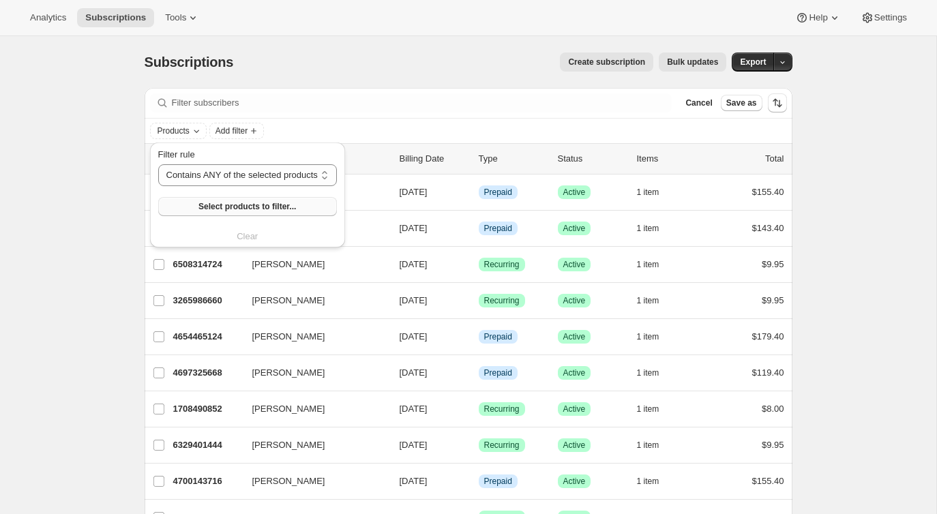
click at [229, 211] on span "Select products to filter..." at bounding box center [248, 206] width 98 height 11
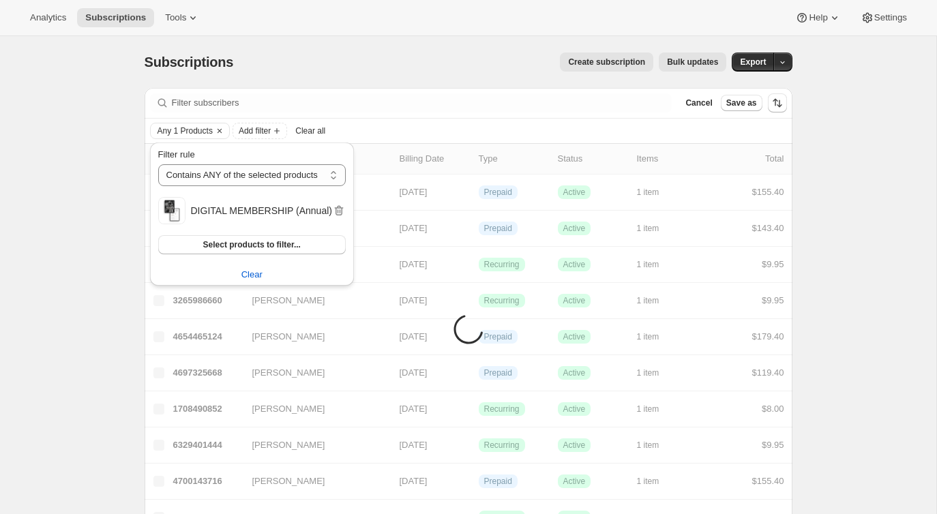
click at [433, 30] on div "Analytics Subscriptions Tools Help Settings" at bounding box center [468, 18] width 937 height 36
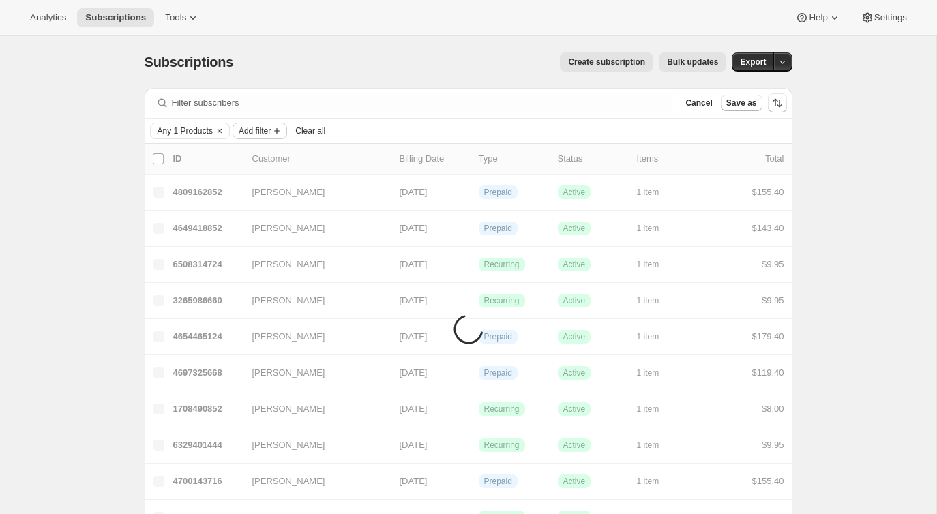
click at [256, 130] on span "Add filter" at bounding box center [255, 131] width 32 height 11
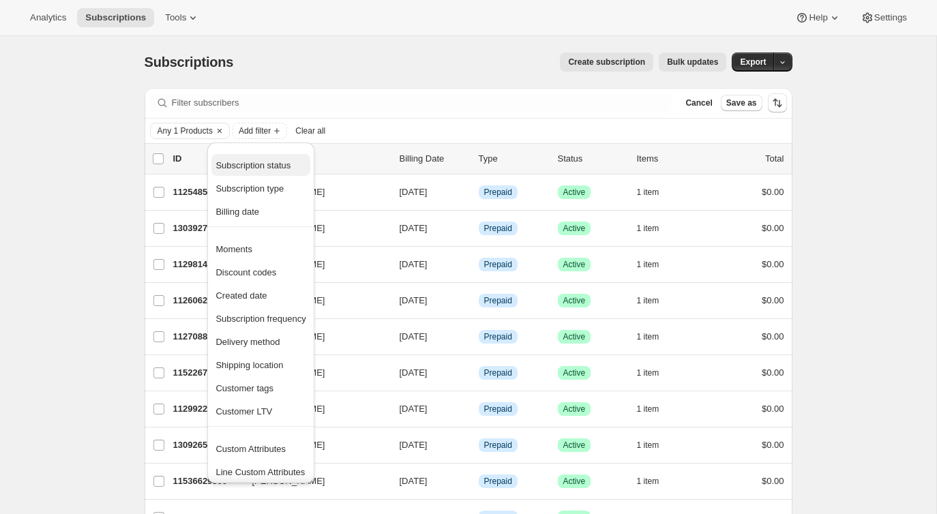
click at [288, 155] on button "Subscription status" at bounding box center [260, 165] width 98 height 22
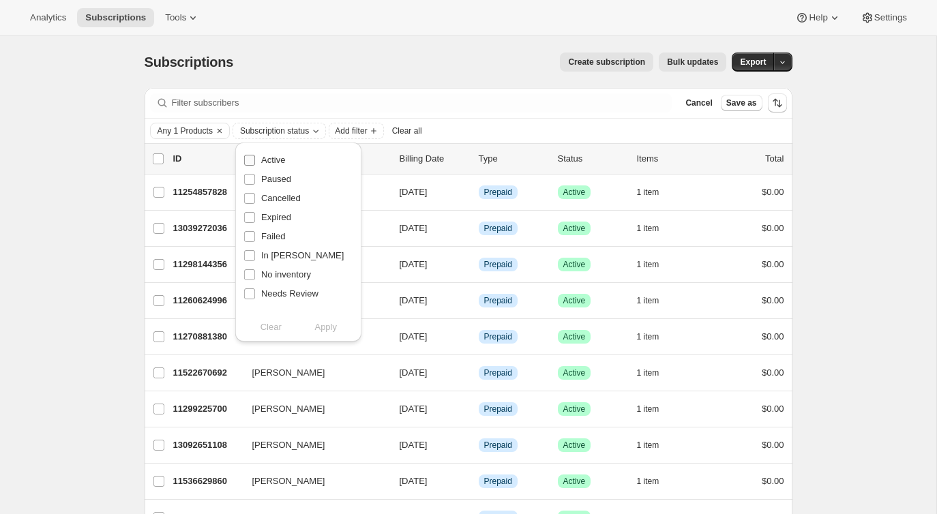
click at [285, 155] on span "Active" at bounding box center [273, 160] width 24 height 10
click at [255, 155] on input "Active" at bounding box center [249, 160] width 11 height 11
checkbox input "true"
click at [336, 326] on span "Apply" at bounding box center [325, 328] width 23 height 14
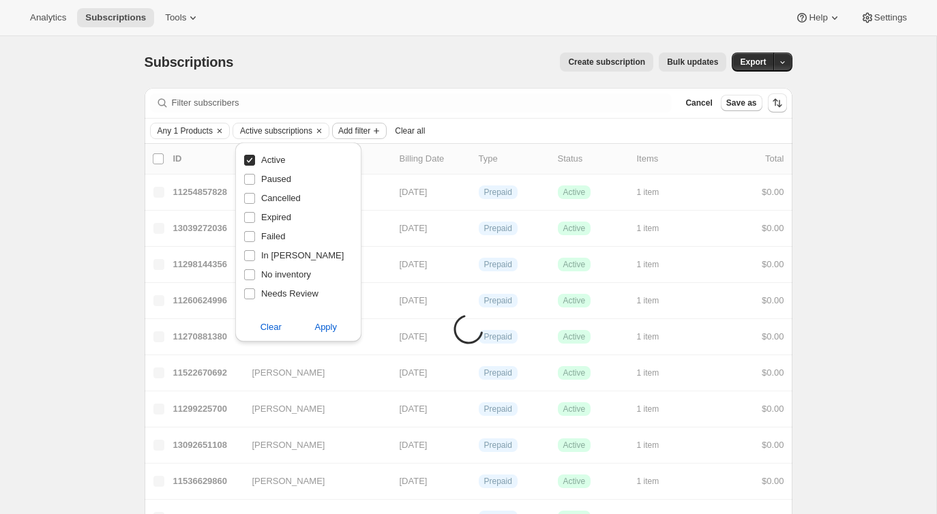
click at [370, 129] on span "Add filter" at bounding box center [354, 131] width 32 height 11
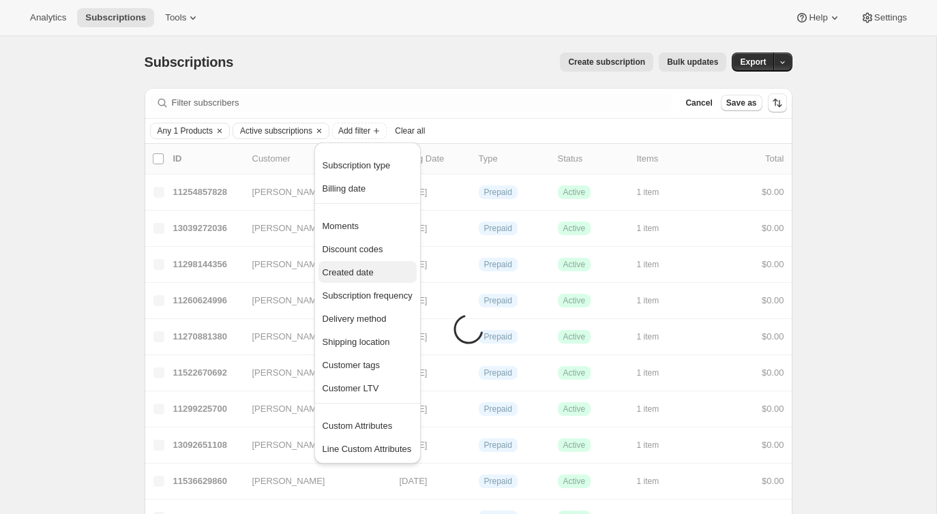
click at [349, 280] on button "Created date" at bounding box center [368, 272] width 98 height 22
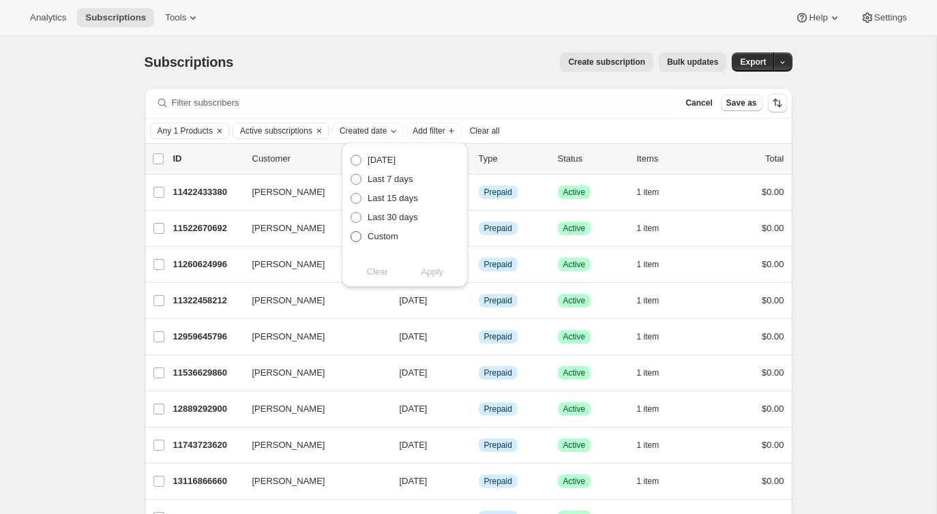
click at [377, 231] on span "Custom" at bounding box center [383, 236] width 31 height 10
click at [351, 231] on input "Custom" at bounding box center [351, 231] width 1 height 1
radio input "true"
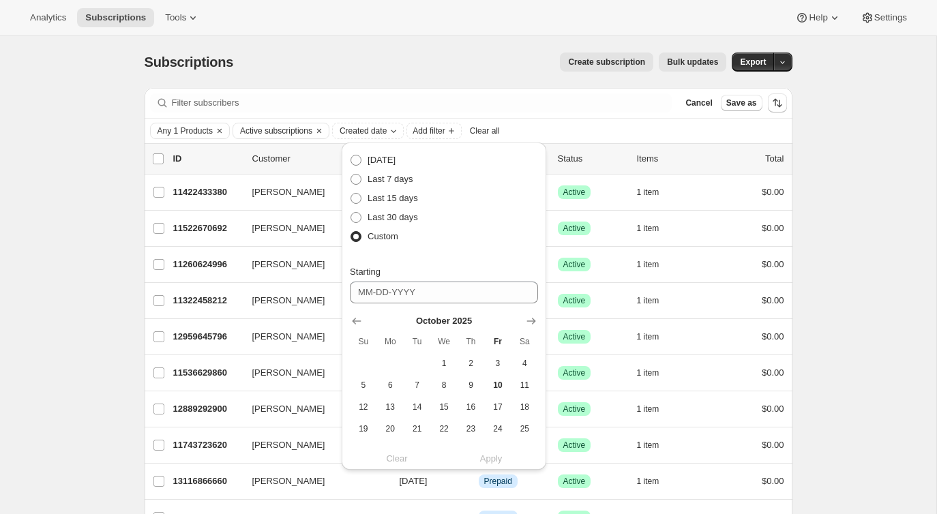
click at [348, 329] on div "October 2025 Su Mo Tu We Th Fr Sa 1 2 3 4 5 6 7 8 9 10 11 12 13 14 15 16 17 18 …" at bounding box center [438, 383] width 199 height 158
click at [355, 324] on icon "Show previous month, September 2025" at bounding box center [357, 321] width 14 height 14
click at [355, 324] on icon "Show previous month, August 2025" at bounding box center [357, 321] width 14 height 14
click at [355, 324] on icon "Show previous month, July 2025" at bounding box center [357, 321] width 14 height 14
click at [355, 324] on icon "Show previous month, June 2025" at bounding box center [357, 321] width 14 height 14
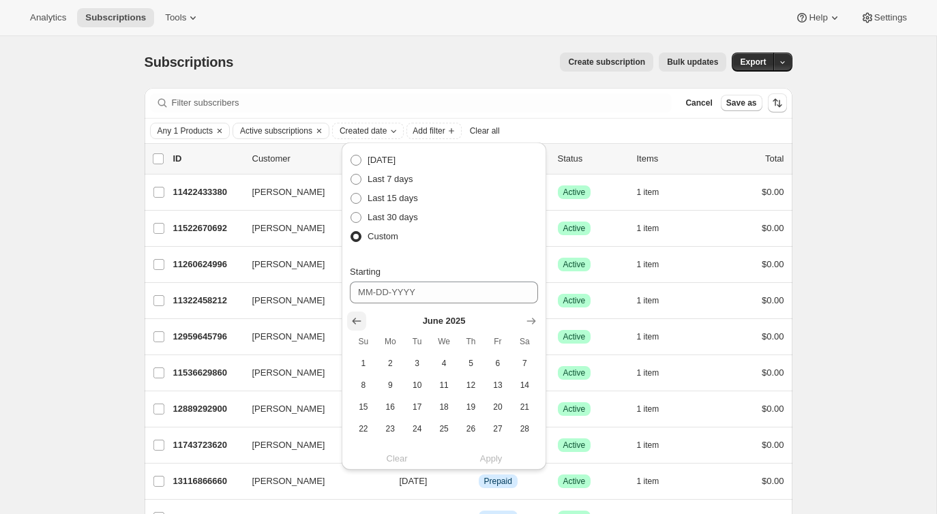
click at [355, 324] on icon "Show previous month, May 2025" at bounding box center [357, 321] width 14 height 14
click at [355, 324] on icon "Show previous month, April 2025" at bounding box center [357, 321] width 14 height 14
click at [495, 409] on span "18" at bounding box center [498, 407] width 16 height 11
type input "04-18-2025"
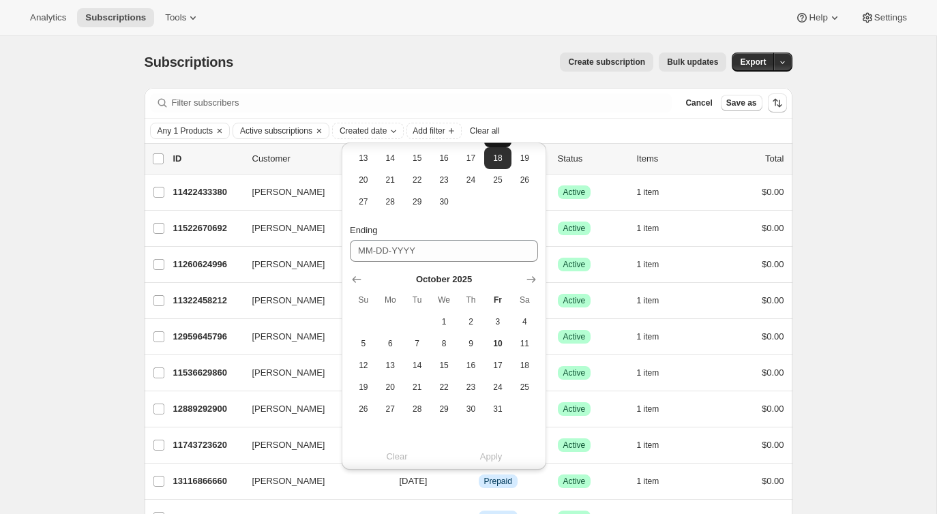
scroll to position [251, 0]
click at [355, 279] on icon "Show previous month, September 2025" at bounding box center [357, 278] width 14 height 14
click at [355, 279] on icon "Show previous month, August 2025" at bounding box center [357, 278] width 14 height 14
click at [355, 279] on icon "Show previous month, July 2025" at bounding box center [357, 278] width 14 height 14
click at [355, 279] on icon "Show previous month, June 2025" at bounding box center [357, 278] width 14 height 14
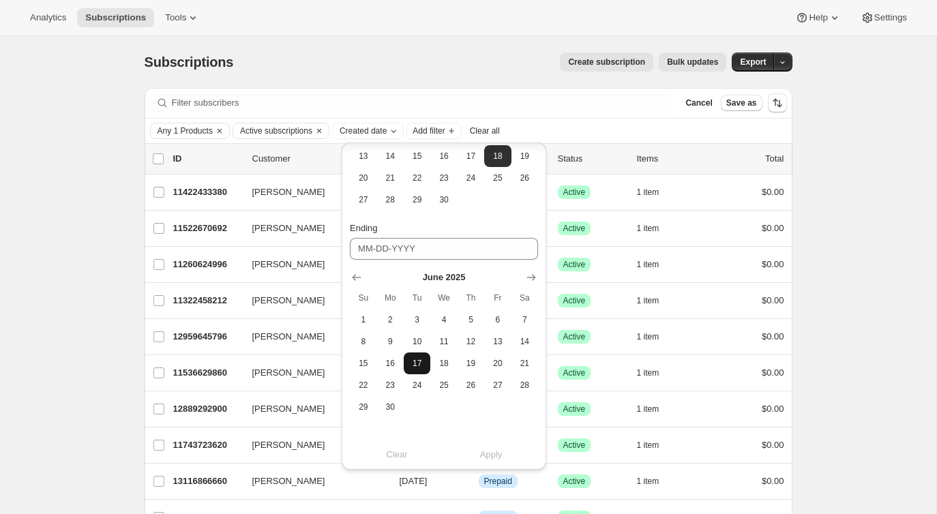
click at [420, 360] on span "17" at bounding box center [417, 363] width 16 height 11
type input "06-17-2025"
click at [495, 456] on span "Apply" at bounding box center [491, 455] width 23 height 14
click at [494, 445] on button "Apply" at bounding box center [491, 455] width 111 height 22
click at [489, 454] on span "Apply" at bounding box center [491, 455] width 23 height 14
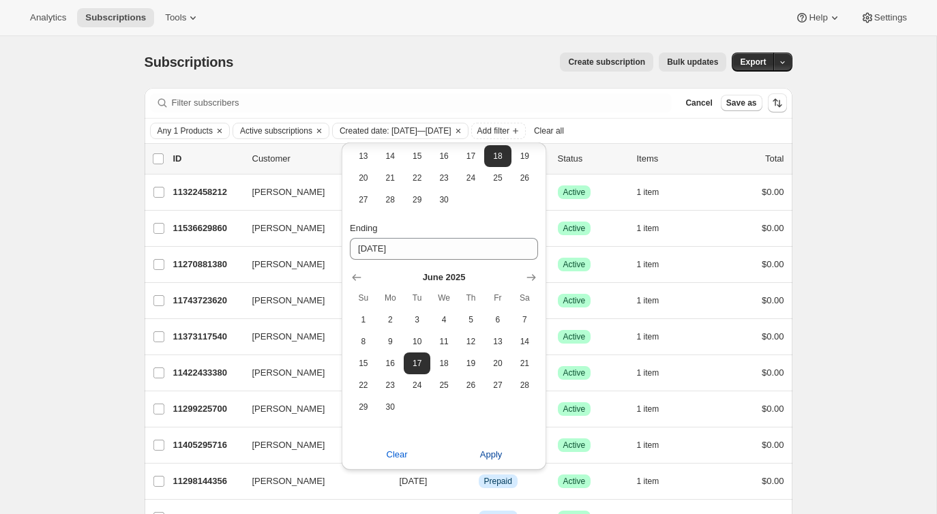
scroll to position [35, 0]
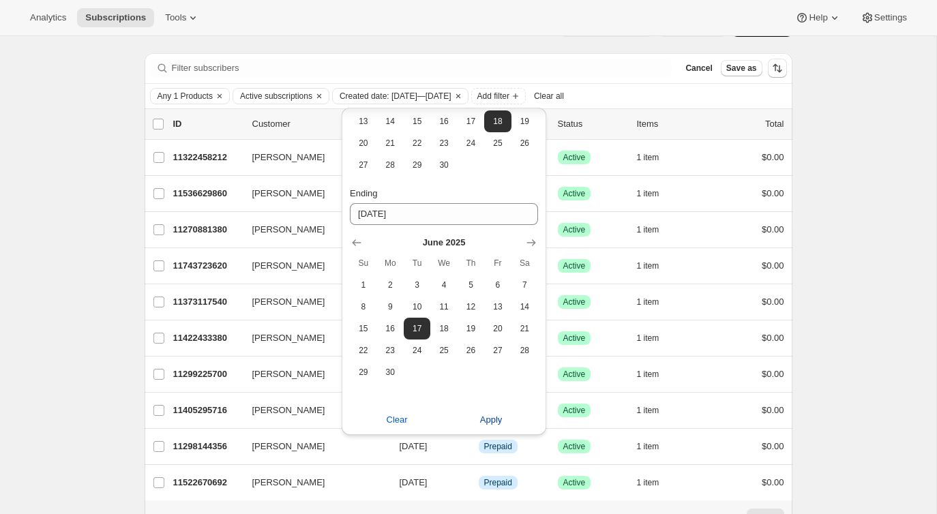
click at [494, 421] on span "Apply" at bounding box center [491, 420] width 23 height 14
click at [843, 288] on div "Subscriptions. This page is ready Subscriptions Create subscription Bulk update…" at bounding box center [468, 289] width 937 height 576
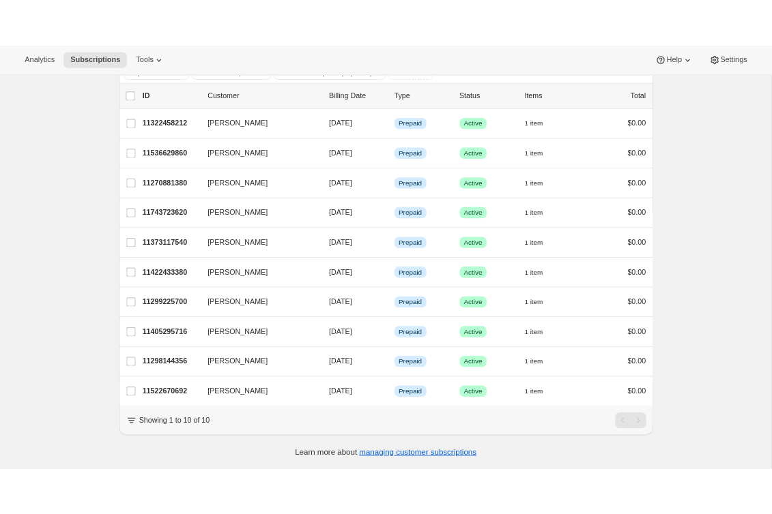
scroll to position [0, 0]
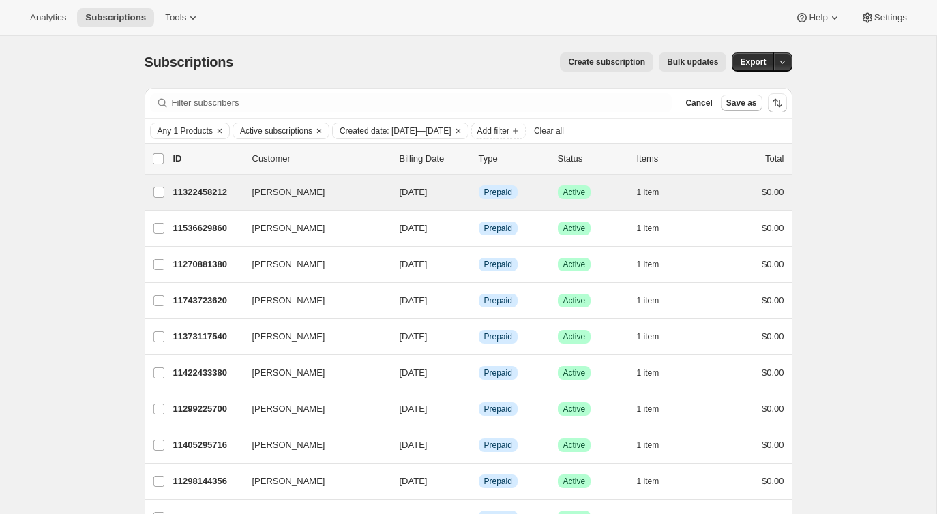
click at [723, 202] on div "Anne Frangos 11322458212 Anne Frangos 10/15/2025 Info Prepaid Success Active 1 …" at bounding box center [469, 192] width 648 height 35
click at [724, 197] on div "$0.00" at bounding box center [750, 193] width 68 height 14
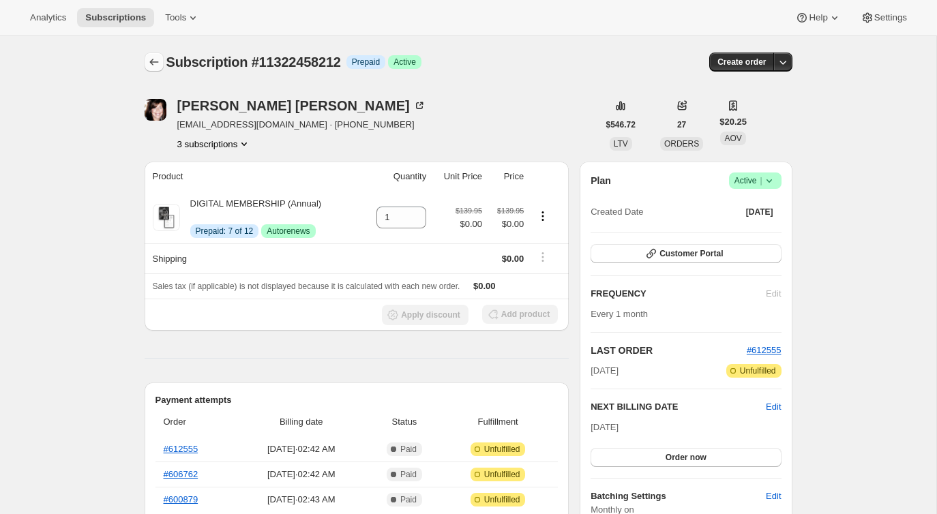
click at [151, 64] on icon "Subscriptions" at bounding box center [153, 62] width 9 height 7
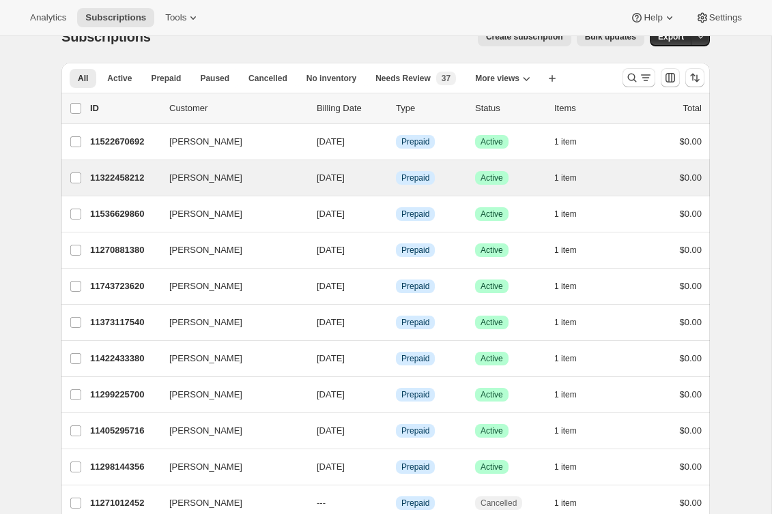
scroll to position [28, 0]
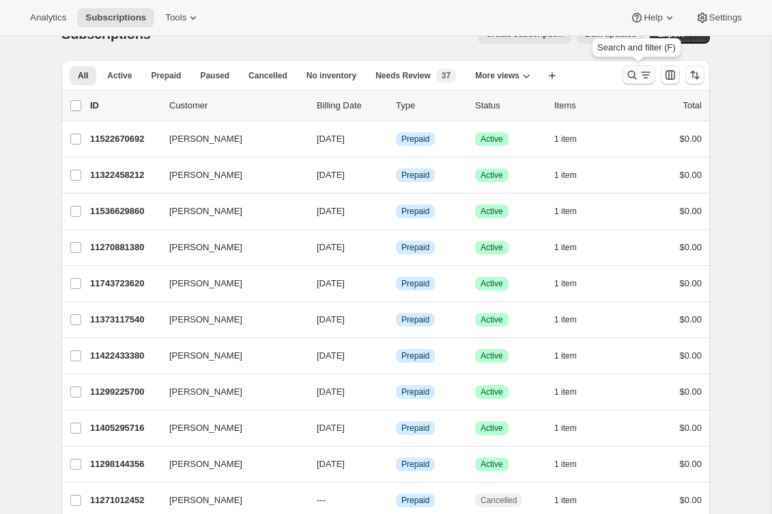
click at [633, 75] on icon "Search and filter results" at bounding box center [632, 75] width 14 height 14
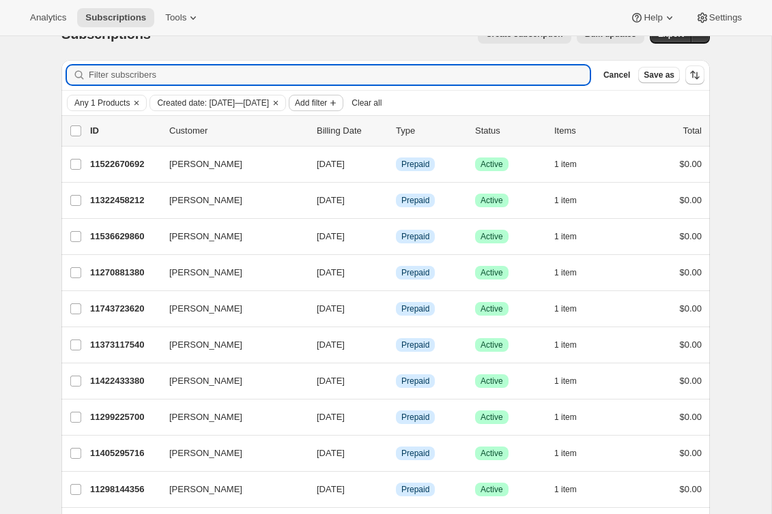
click at [327, 103] on span "Add filter" at bounding box center [311, 103] width 32 height 11
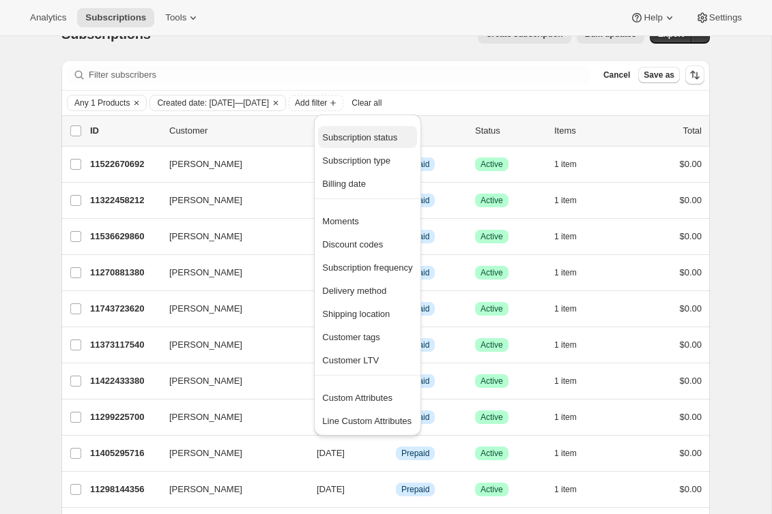
click at [357, 138] on span "Subscription status" at bounding box center [359, 137] width 75 height 10
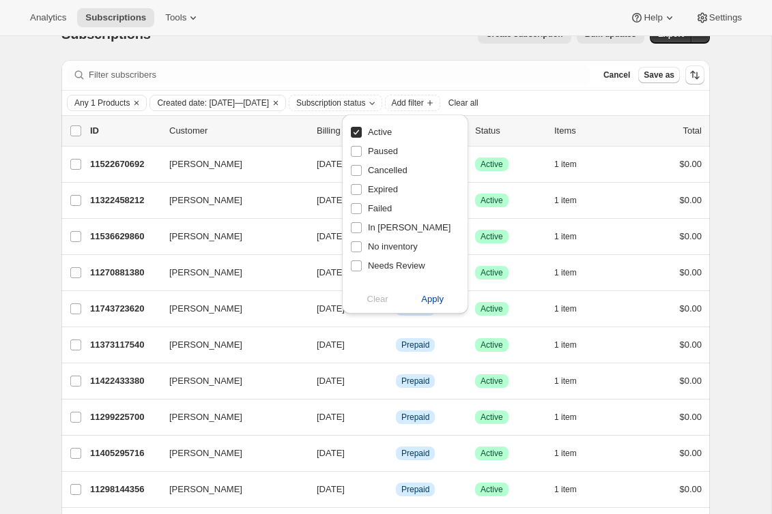
click at [435, 300] on span "Apply" at bounding box center [432, 300] width 23 height 14
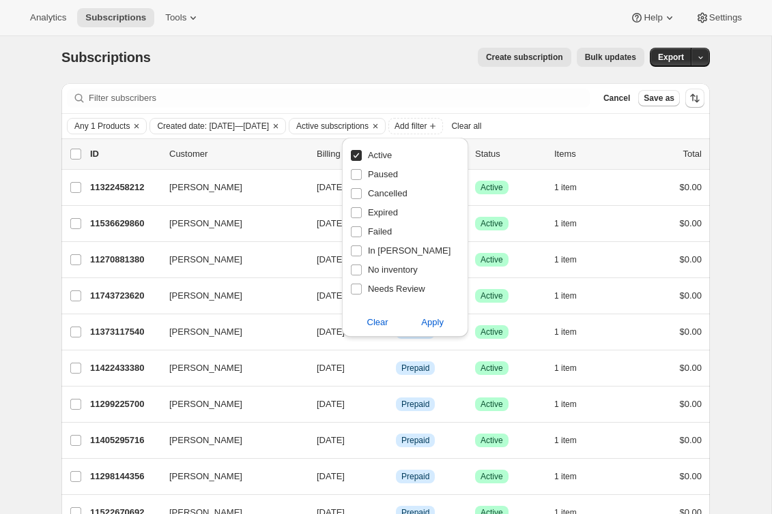
scroll to position [0, 0]
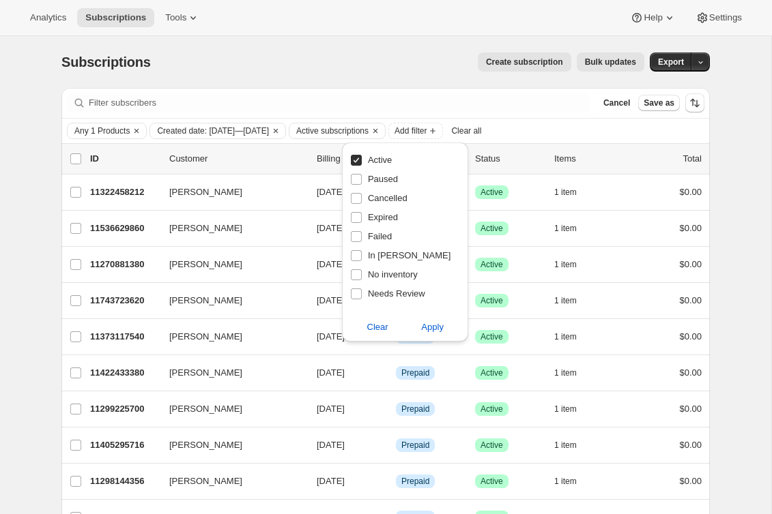
click at [736, 205] on div "Subscriptions. This page is ready Subscriptions Create subscription Bulk update…" at bounding box center [385, 324] width 771 height 576
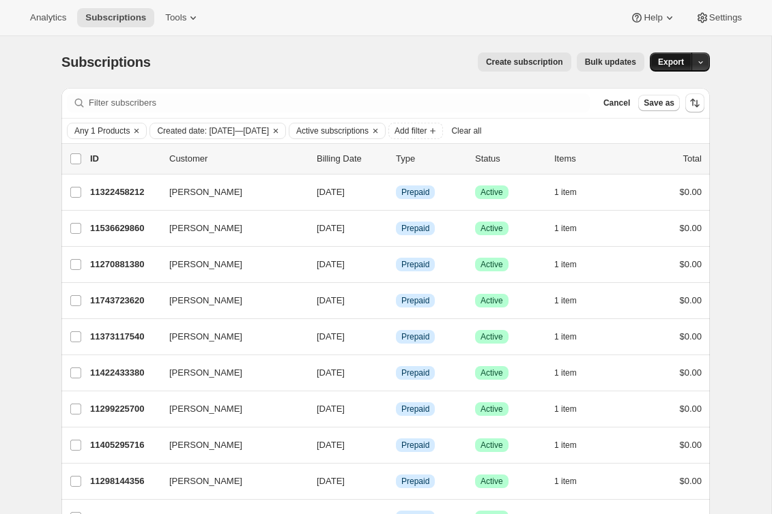
click at [682, 65] on span "Export" at bounding box center [671, 62] width 26 height 11
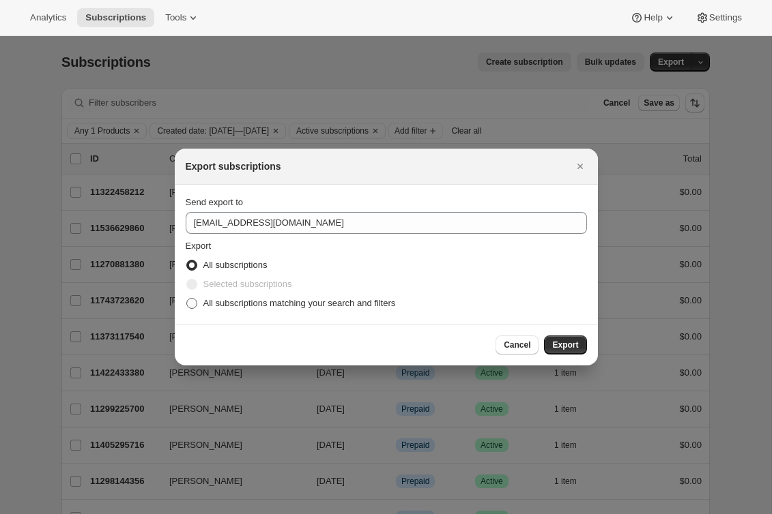
click at [379, 302] on span "All subscriptions matching your search and filters" at bounding box center [299, 303] width 192 height 10
click at [187, 299] on input "All subscriptions matching your search and filters" at bounding box center [186, 298] width 1 height 1
radio input "true"
click at [573, 342] on span "Export" at bounding box center [565, 345] width 26 height 11
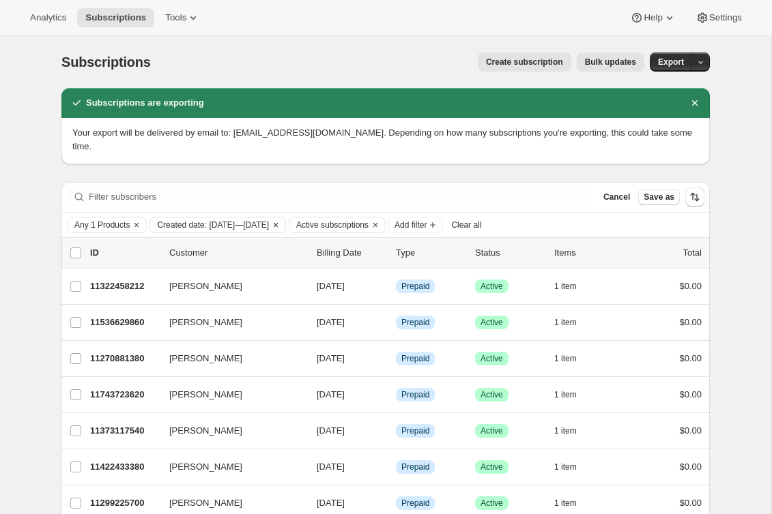
click at [281, 224] on icon "Clear" at bounding box center [275, 225] width 11 height 11
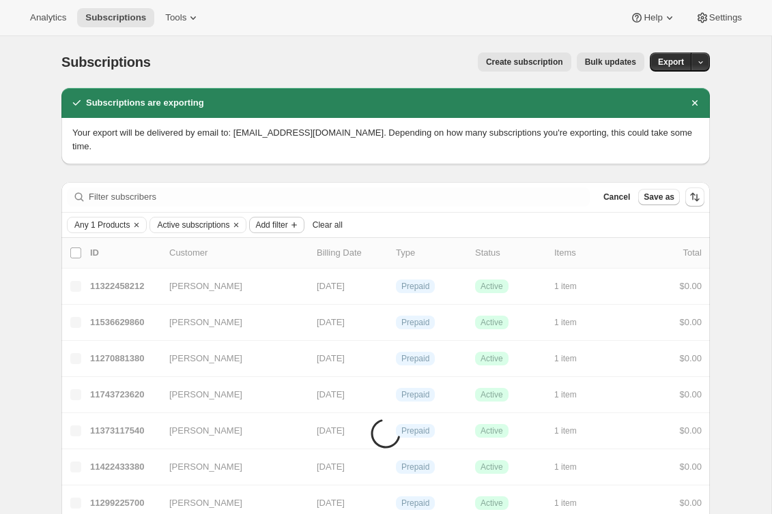
click at [287, 227] on span "Add filter" at bounding box center [271, 225] width 32 height 11
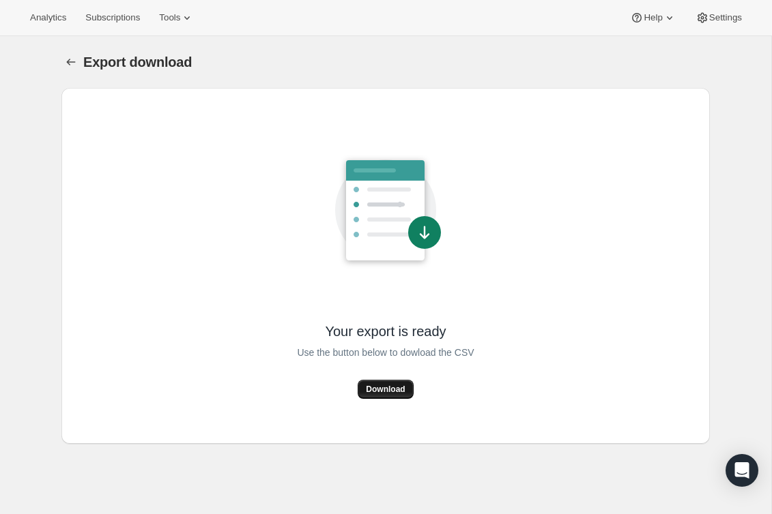
click at [381, 392] on span "Download" at bounding box center [385, 389] width 39 height 11
click at [385, 395] on button "Download" at bounding box center [384, 389] width 55 height 19
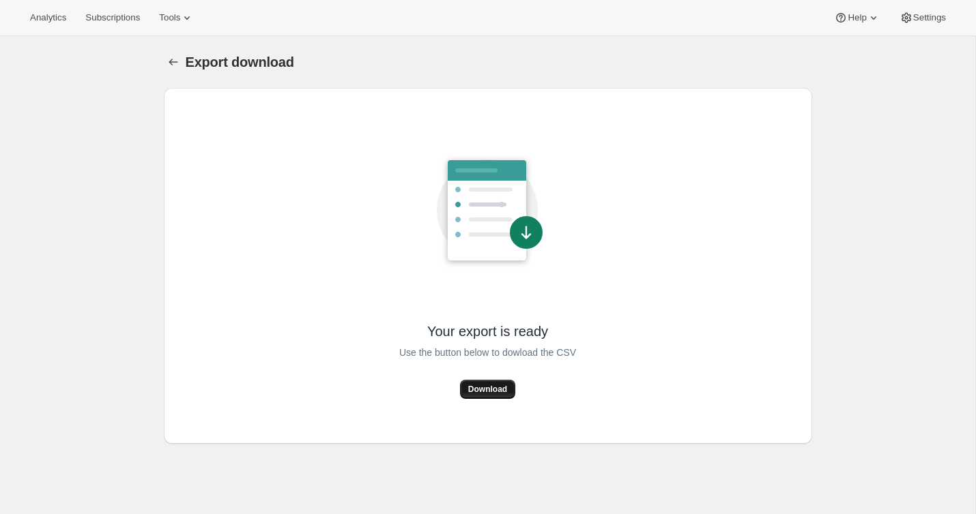
click at [478, 389] on span "Download" at bounding box center [487, 389] width 39 height 11
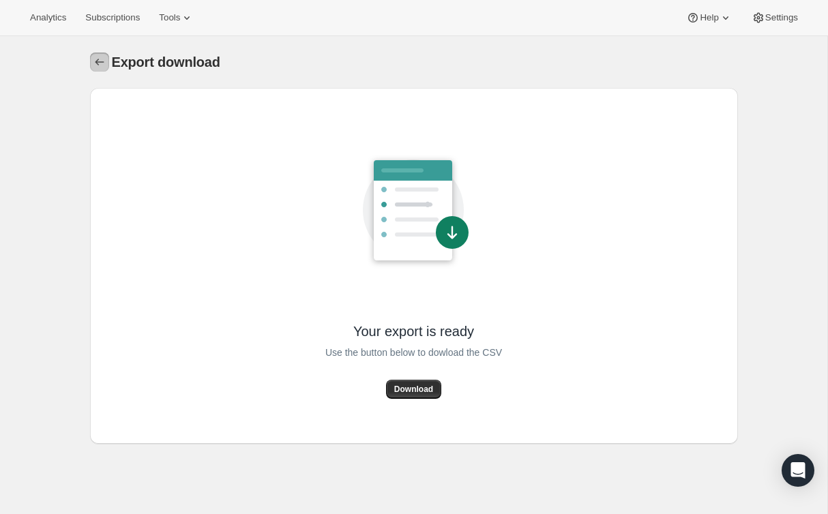
click at [95, 61] on icon "Export download" at bounding box center [100, 62] width 14 height 14
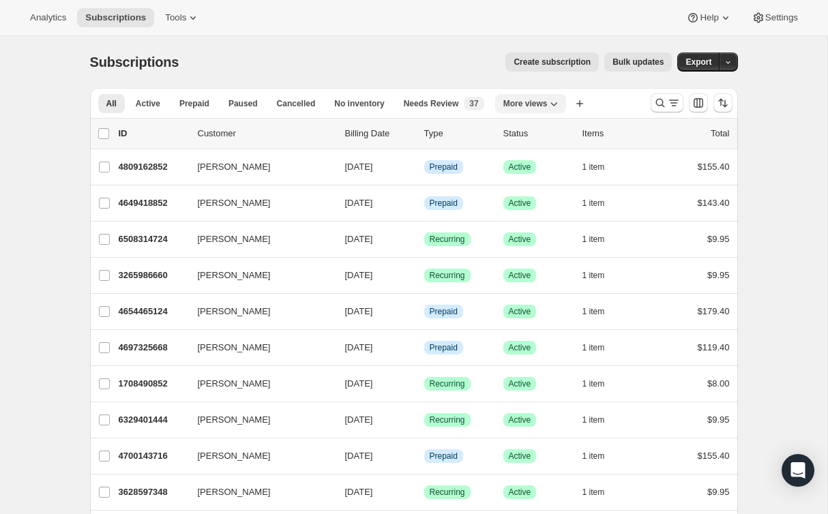
click at [539, 102] on span "More views" at bounding box center [525, 103] width 44 height 11
click at [658, 104] on icon "Search and filter results" at bounding box center [661, 103] width 14 height 14
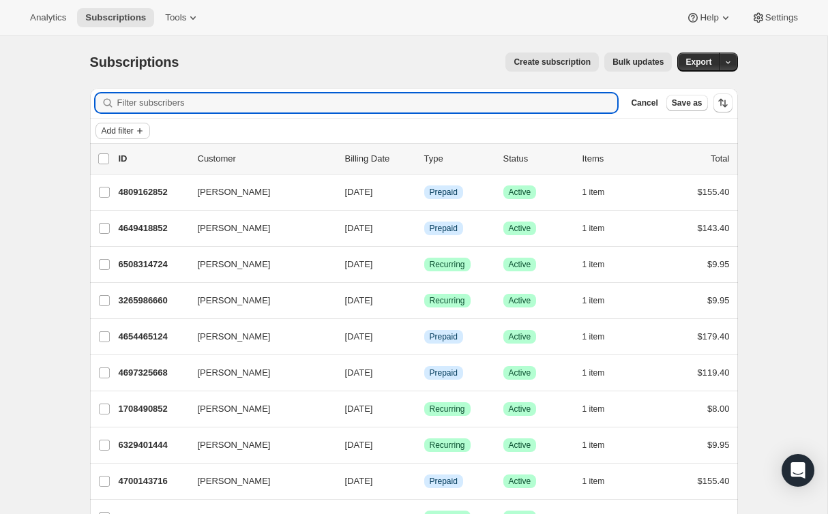
click at [120, 128] on span "Add filter" at bounding box center [118, 131] width 32 height 11
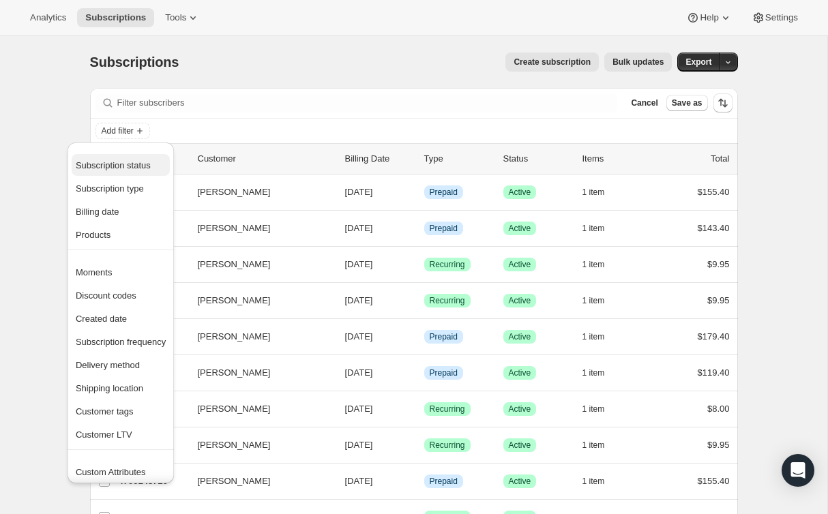
click at [119, 169] on span "Subscription status" at bounding box center [113, 165] width 75 height 10
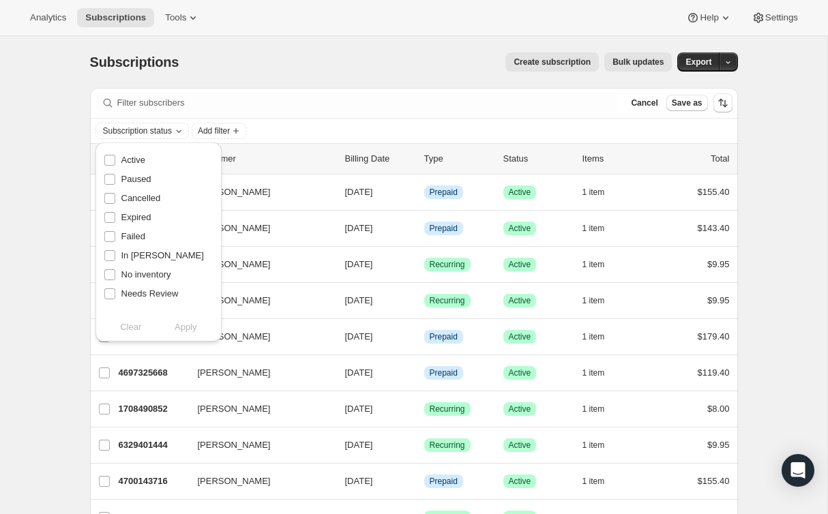
click at [153, 159] on div "Active" at bounding box center [159, 160] width 110 height 19
click at [139, 158] on span "Active" at bounding box center [133, 160] width 24 height 10
click at [115, 158] on input "Active" at bounding box center [109, 160] width 11 height 11
checkbox input "true"
click at [250, 71] on div "Create subscription Bulk updates" at bounding box center [433, 62] width 477 height 19
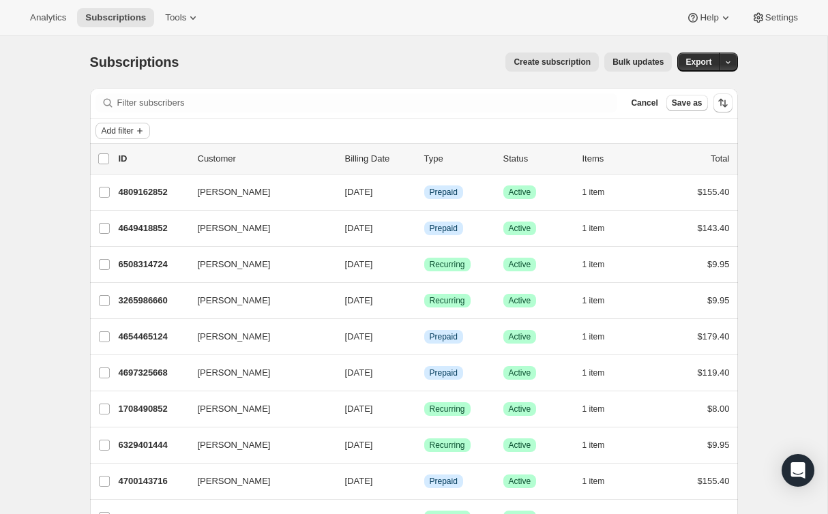
click at [124, 133] on span "Add filter" at bounding box center [118, 131] width 32 height 11
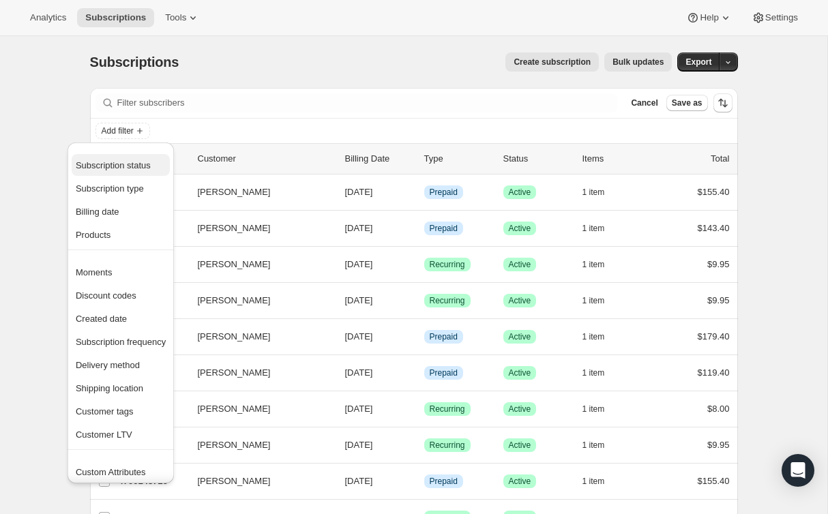
click at [120, 161] on span "Subscription status" at bounding box center [113, 165] width 75 height 10
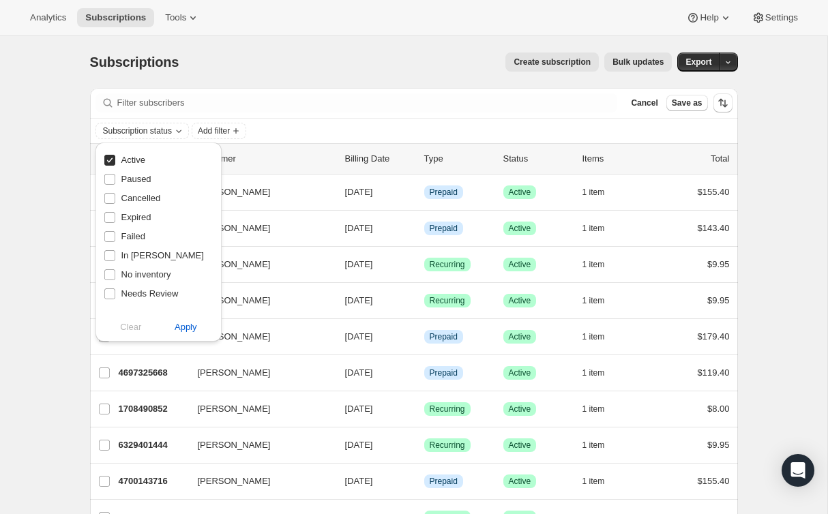
click at [126, 163] on span "Active" at bounding box center [133, 160] width 24 height 10
click at [115, 163] on input "Active" at bounding box center [109, 160] width 11 height 11
click at [135, 156] on span "Active" at bounding box center [133, 160] width 24 height 10
click at [115, 156] on input "Active" at bounding box center [109, 160] width 11 height 11
checkbox input "true"
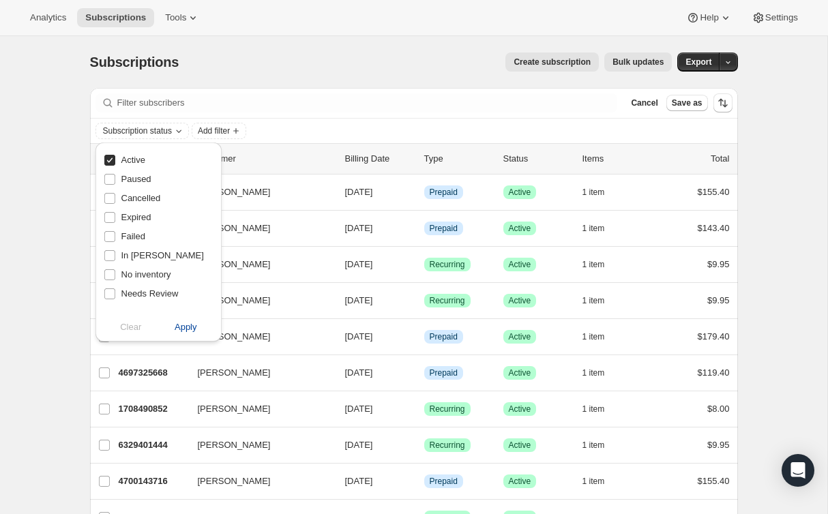
click at [192, 332] on span "Apply" at bounding box center [186, 328] width 23 height 14
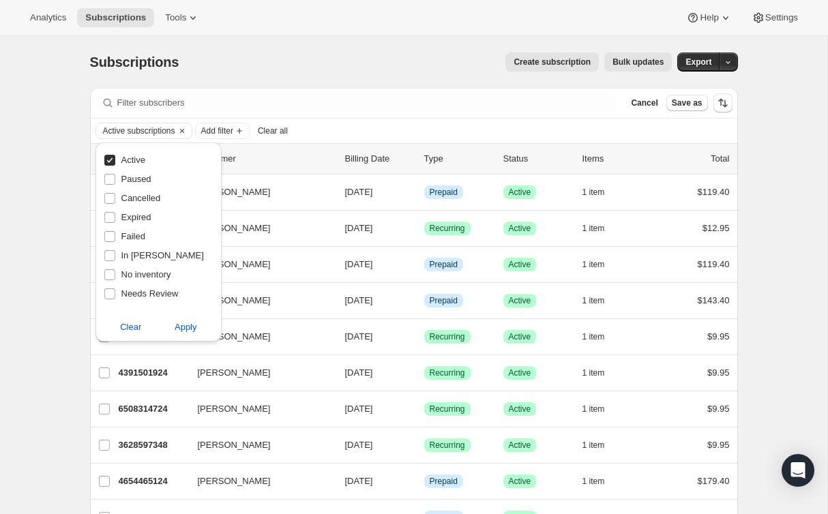
click at [249, 87] on div "Subscriptions. This page is ready Subscriptions Create subscription Bulk update…" at bounding box center [414, 62] width 648 height 52
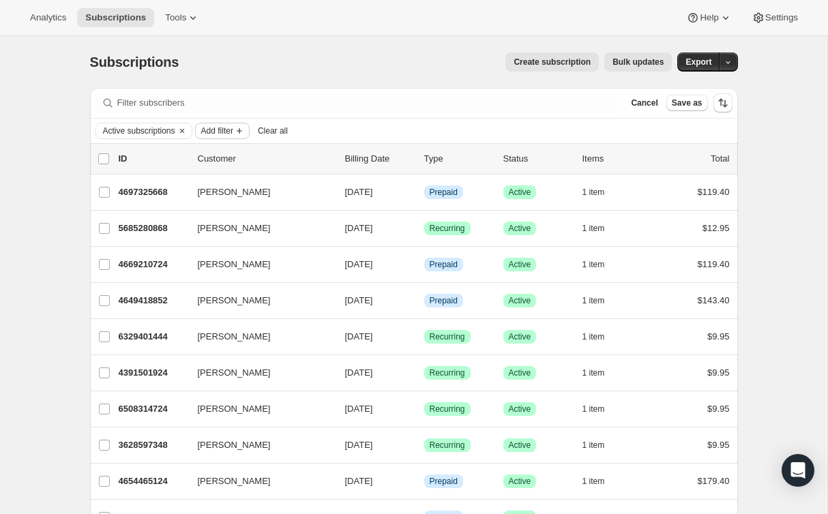
click at [232, 134] on span "Add filter" at bounding box center [217, 131] width 32 height 11
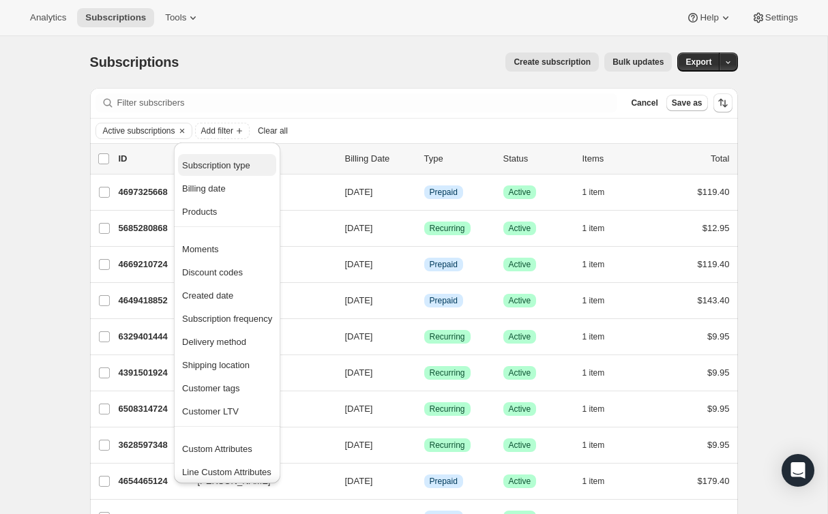
click at [241, 167] on span "Subscription type" at bounding box center [216, 165] width 68 height 10
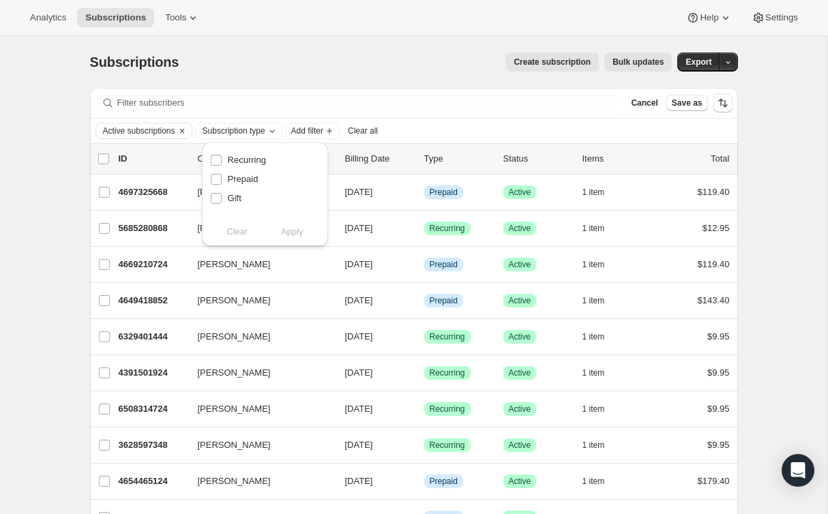
click at [233, 76] on div "Subscriptions. This page is ready Subscriptions Create subscription Bulk update…" at bounding box center [414, 62] width 648 height 52
click at [229, 132] on span "Add filter" at bounding box center [217, 131] width 32 height 11
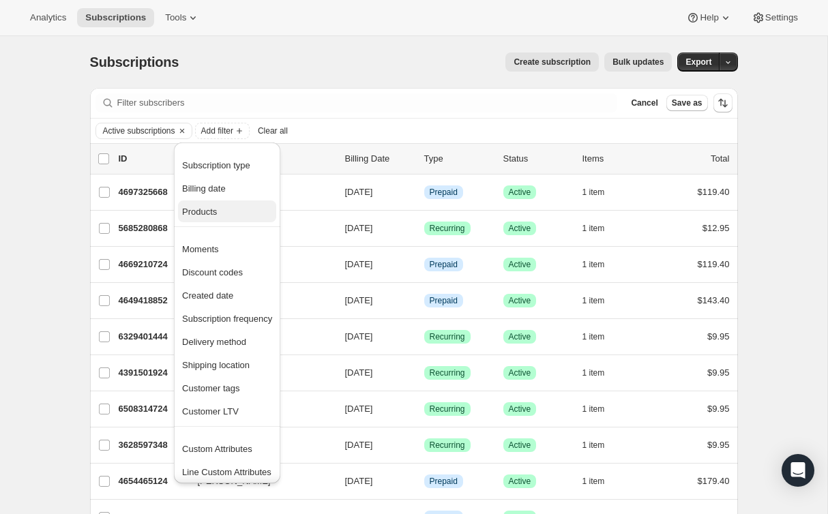
click at [211, 220] on button "Products" at bounding box center [227, 212] width 98 height 22
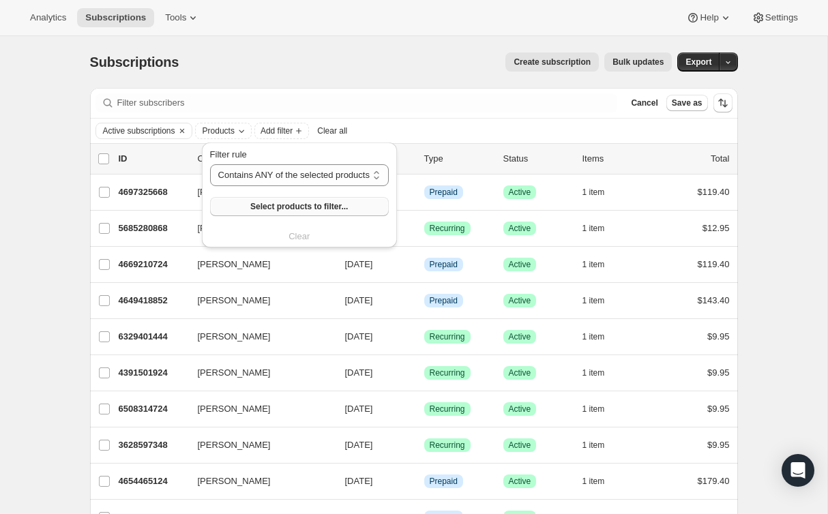
click at [251, 205] on button "Select products to filter..." at bounding box center [299, 206] width 179 height 19
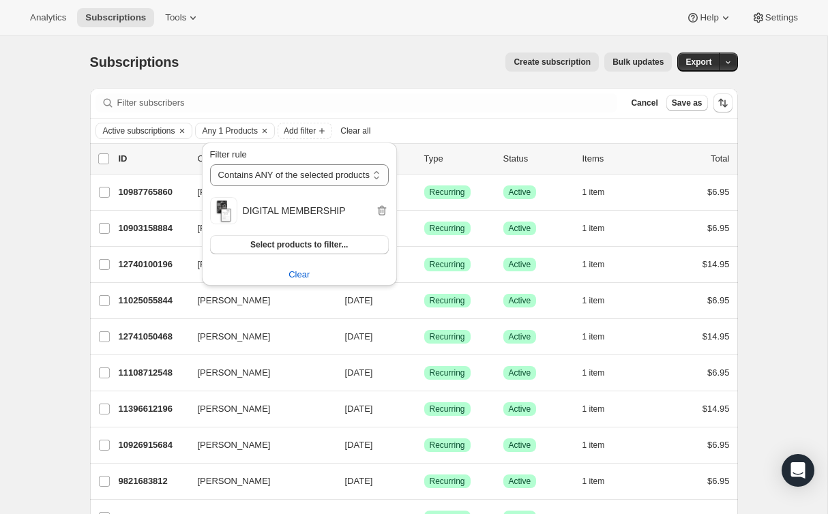
click at [455, 66] on div "Create subscription Bulk updates" at bounding box center [433, 62] width 477 height 19
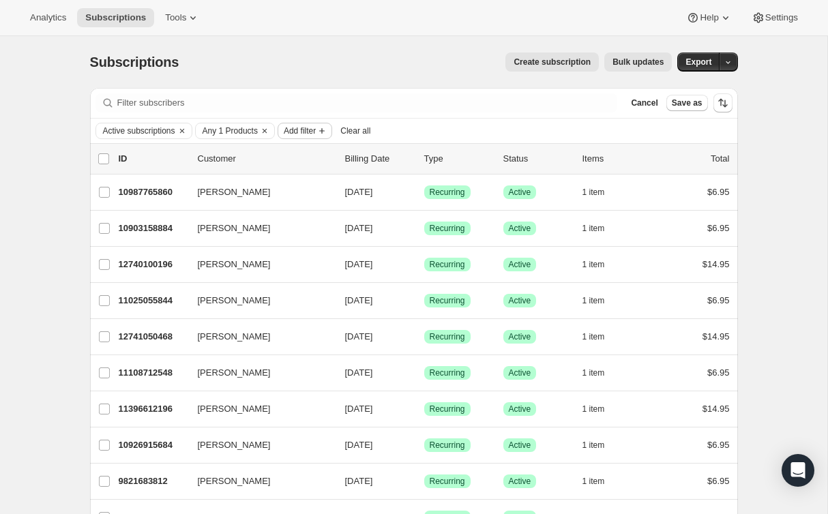
click at [316, 132] on span "Add filter" at bounding box center [300, 131] width 32 height 11
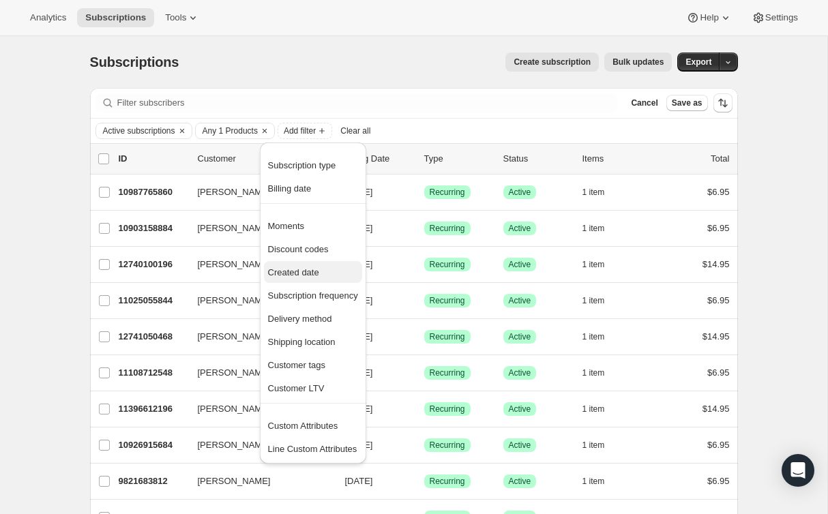
click at [329, 272] on span "Created date" at bounding box center [313, 273] width 90 height 14
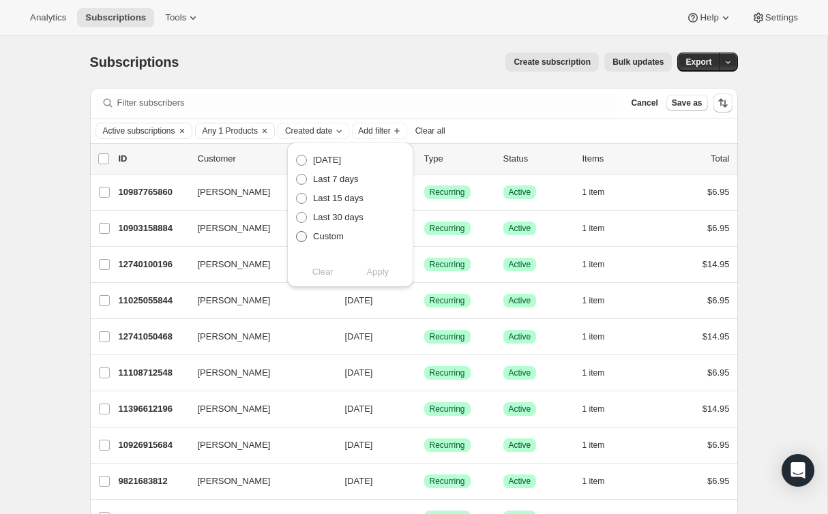
click at [325, 239] on span "Custom" at bounding box center [328, 236] width 31 height 10
click at [297, 232] on input "Custom" at bounding box center [296, 231] width 1 height 1
radio input "true"
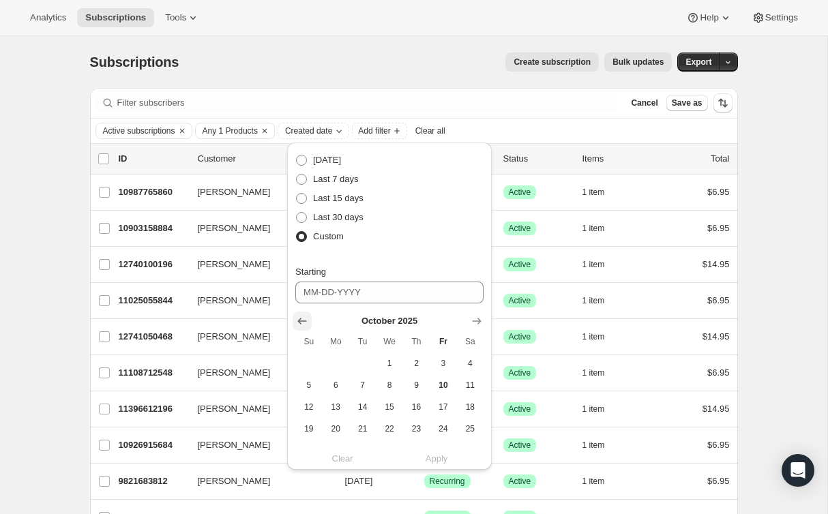
click at [301, 320] on icon "Show previous month, September 2025" at bounding box center [302, 321] width 14 height 14
click at [301, 320] on icon "Show previous month, August 2025" at bounding box center [302, 321] width 14 height 14
click at [301, 320] on icon "Show previous month, June 2025" at bounding box center [302, 321] width 14 height 14
click at [301, 320] on icon "Show previous month, May 2025" at bounding box center [302, 321] width 14 height 14
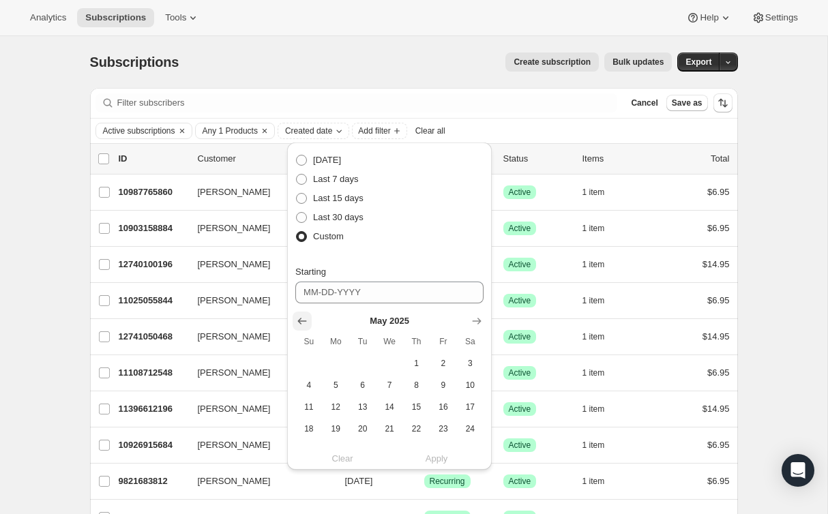
click at [301, 320] on icon "Show previous month, April 2025" at bounding box center [302, 321] width 14 height 14
click at [446, 403] on span "18" at bounding box center [443, 407] width 16 height 11
type input "04-18-2025"
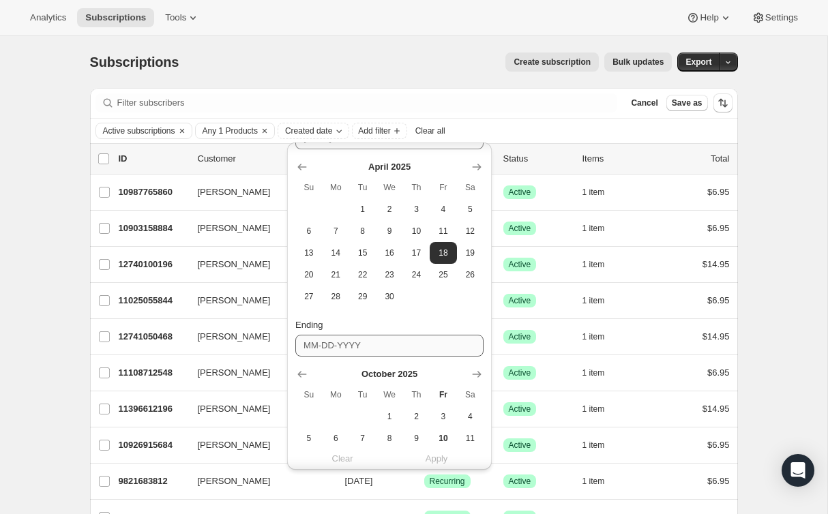
scroll to position [164, 0]
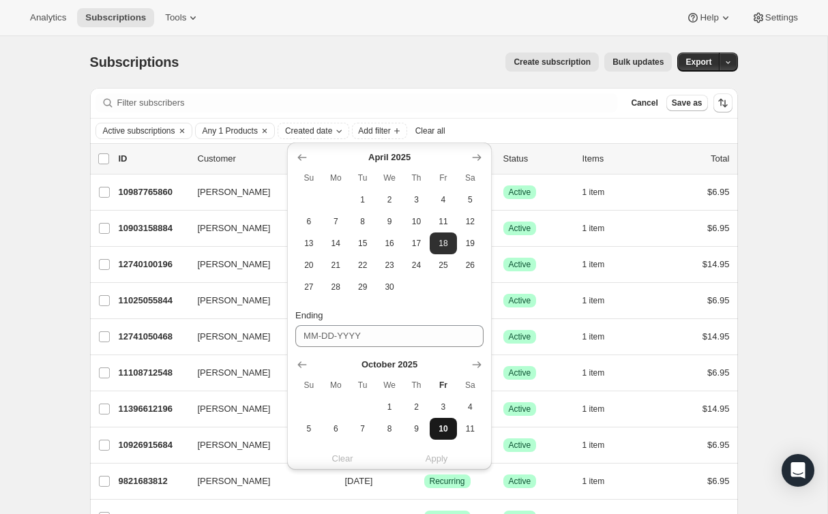
click at [441, 426] on span "10" at bounding box center [443, 429] width 16 height 11
type input "10-10-2025"
click at [438, 460] on span "Apply" at bounding box center [437, 459] width 23 height 14
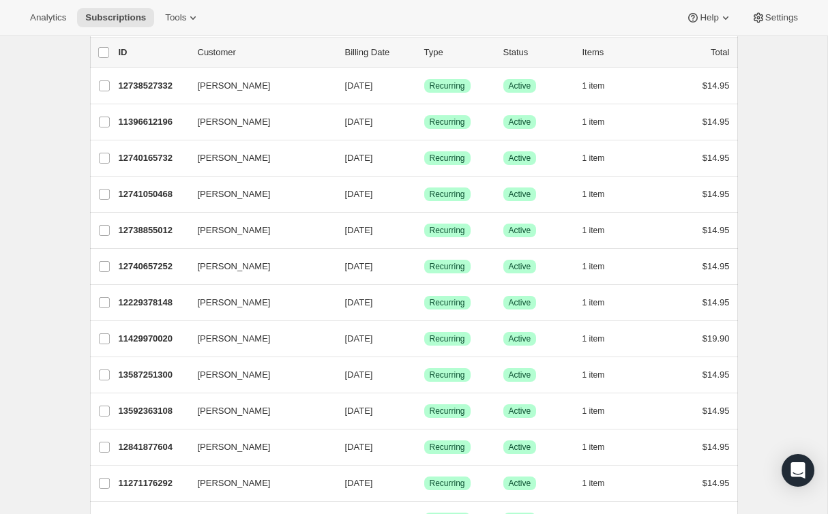
scroll to position [111, 0]
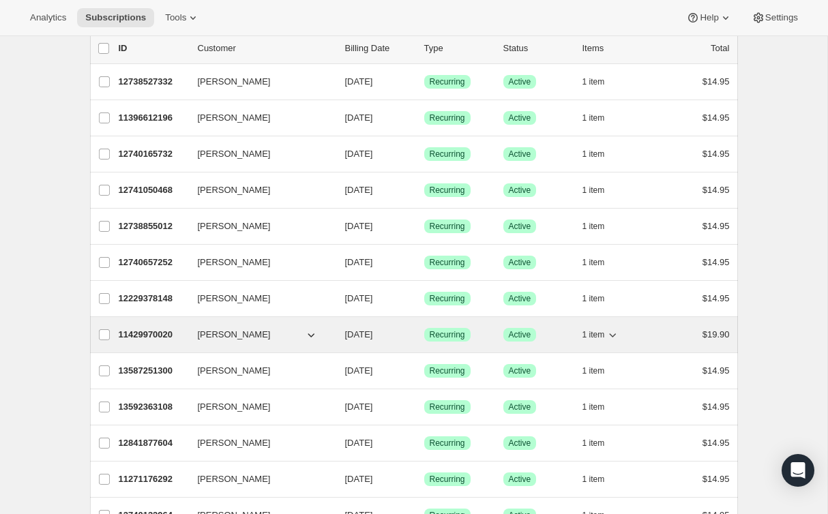
click at [662, 331] on div "$19.90" at bounding box center [696, 335] width 68 height 14
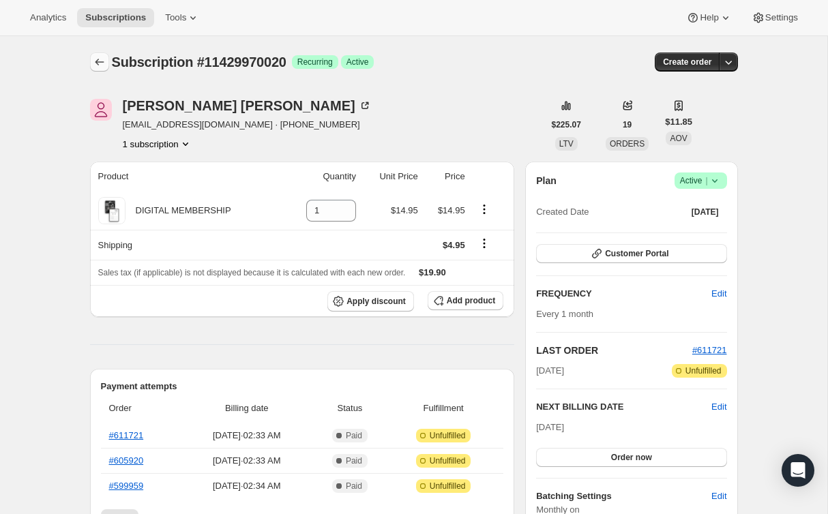
click at [93, 65] on icon "Subscriptions" at bounding box center [100, 62] width 14 height 14
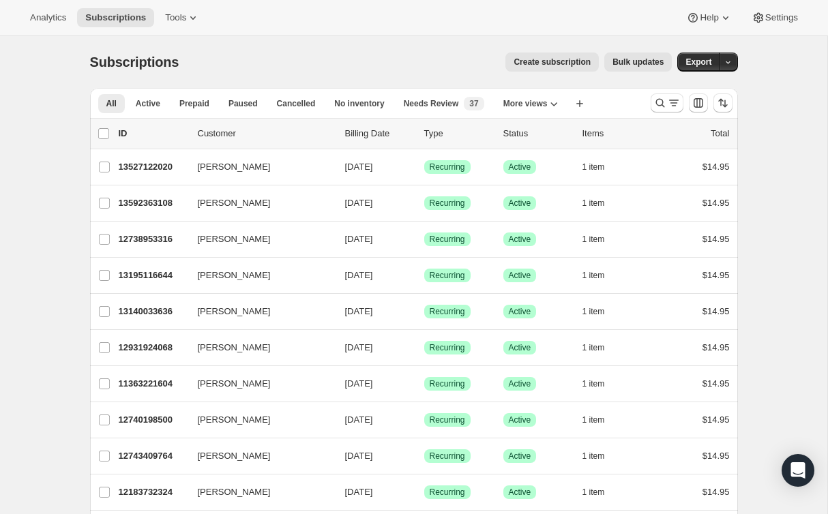
click at [653, 112] on div at bounding box center [667, 102] width 33 height 19
click at [658, 104] on icon "Search and filter results" at bounding box center [661, 103] width 14 height 14
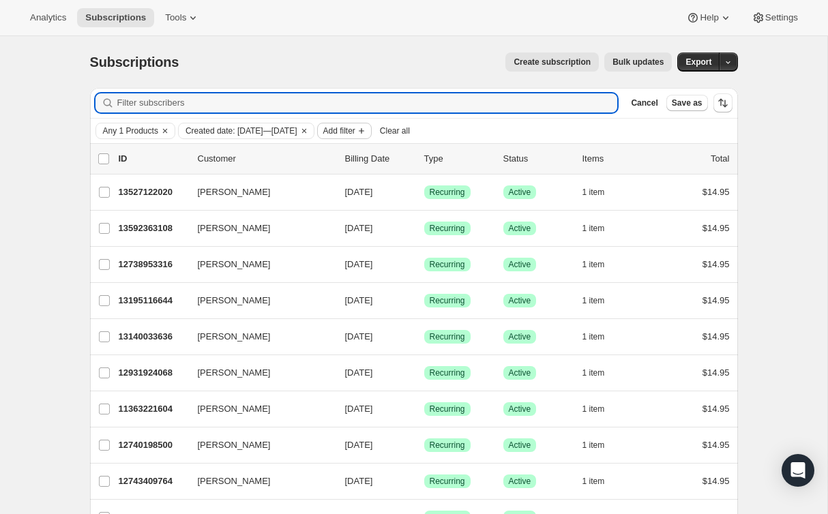
click at [355, 132] on span "Add filter" at bounding box center [339, 131] width 32 height 11
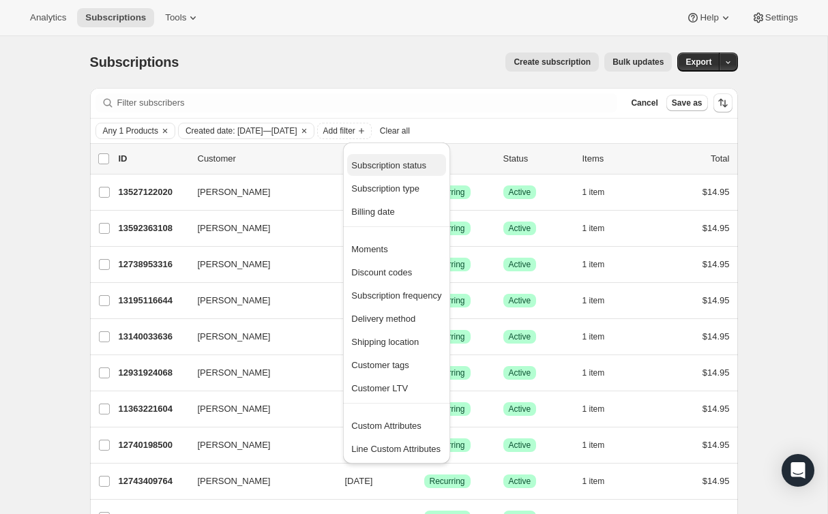
click at [400, 171] on span "Subscription status" at bounding box center [396, 166] width 90 height 14
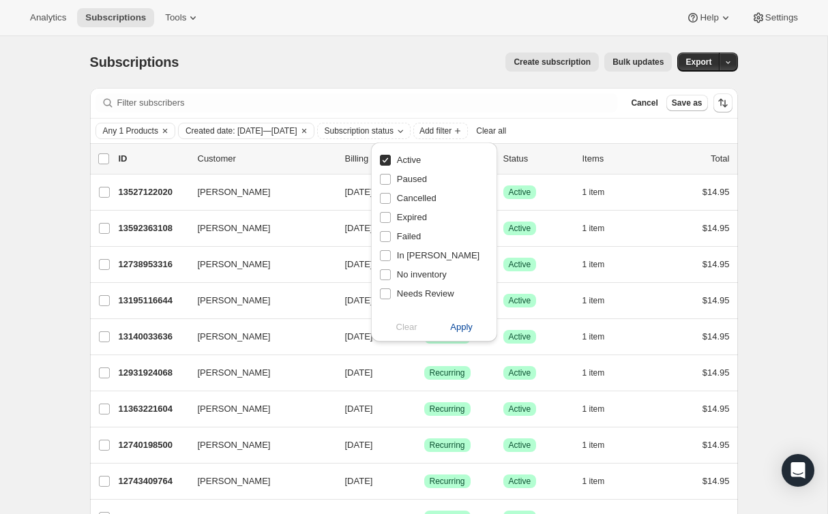
click at [467, 322] on span "Apply" at bounding box center [461, 328] width 23 height 14
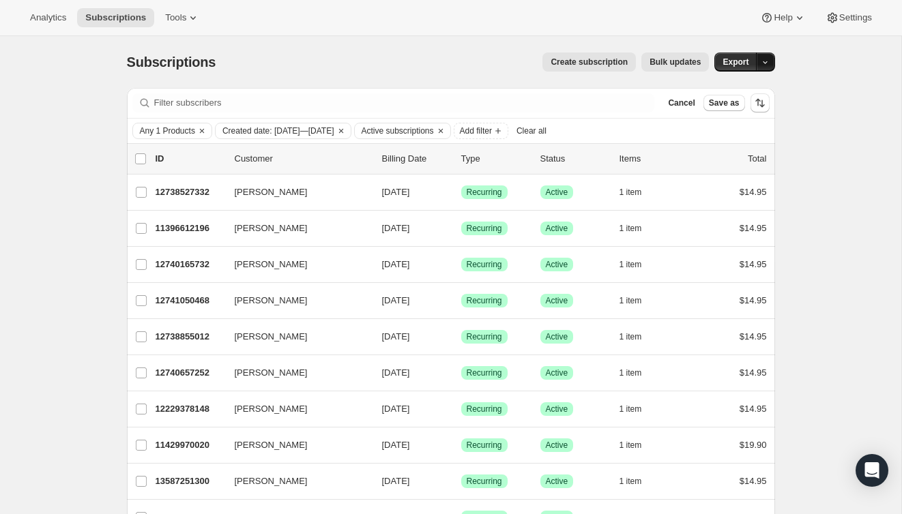
click at [767, 61] on icon "button" at bounding box center [765, 62] width 9 height 9
click at [727, 86] on span "Subscription data" at bounding box center [692, 90] width 68 height 10
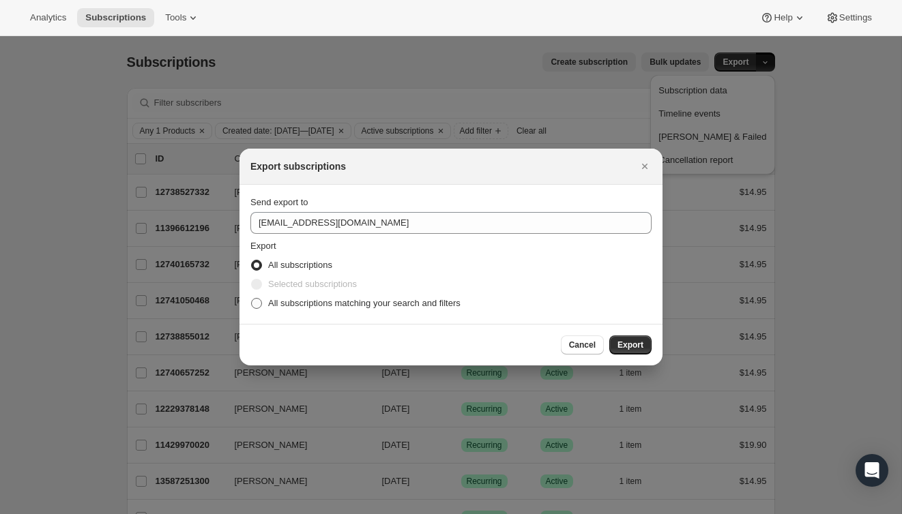
click at [394, 306] on span "All subscriptions matching your search and filters" at bounding box center [364, 303] width 192 height 10
click at [252, 299] on input "All subscriptions matching your search and filters" at bounding box center [251, 298] width 1 height 1
radio input "true"
click at [626, 339] on button "Export" at bounding box center [630, 345] width 42 height 19
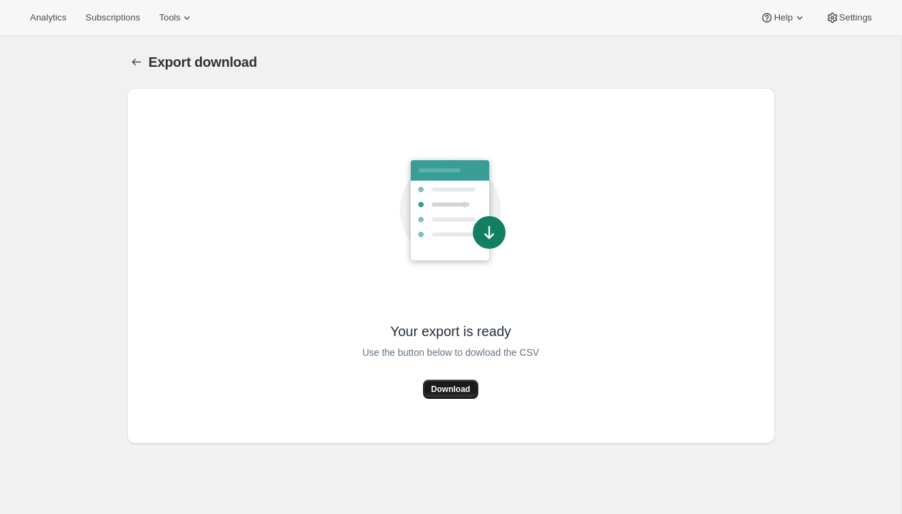
click at [473, 390] on button "Download" at bounding box center [450, 389] width 55 height 19
